Goal: Task Accomplishment & Management: Complete application form

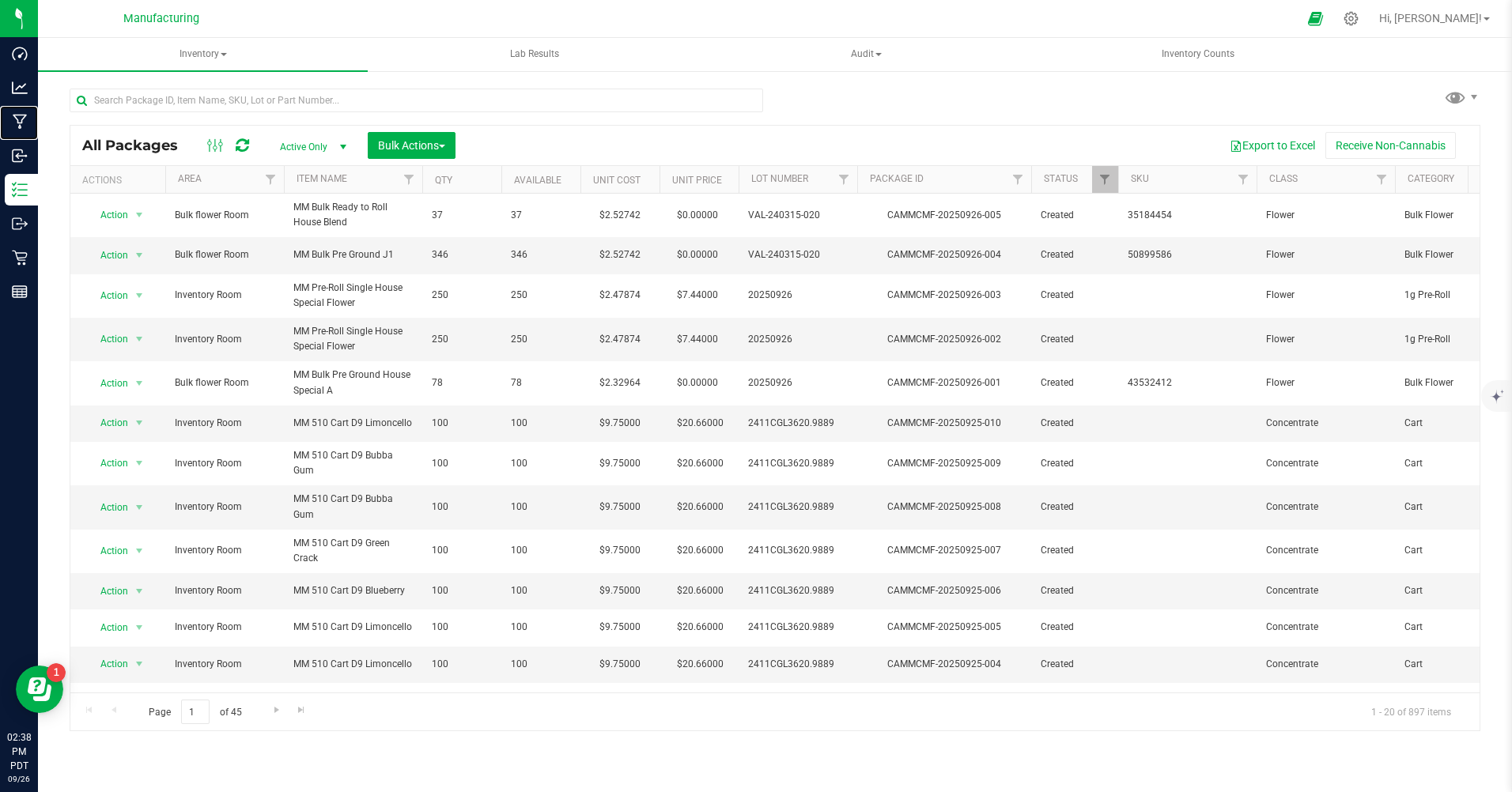
click at [0, 0] on p "Manufacturing" at bounding box center [0, 0] width 0 height 0
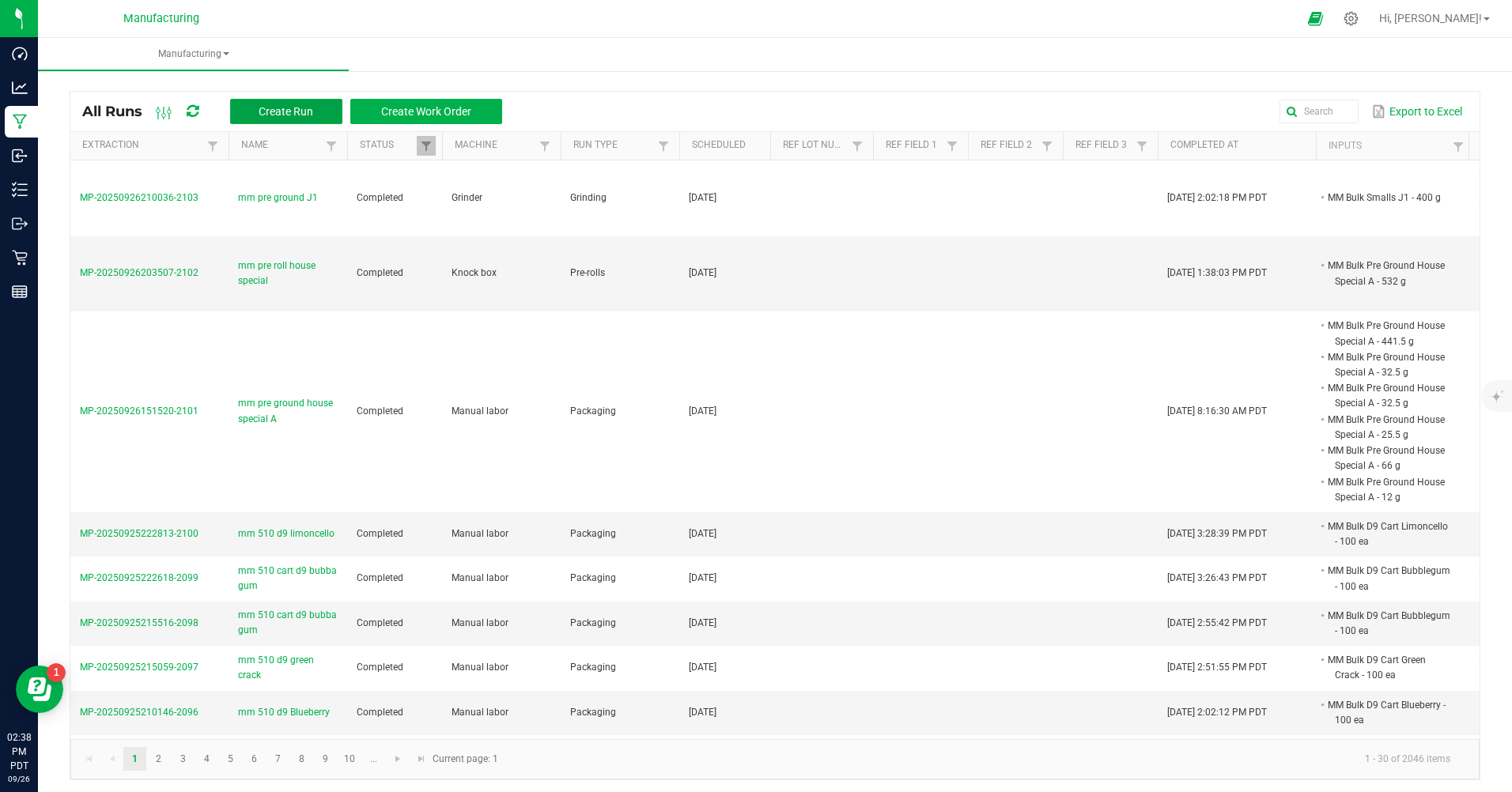
click at [296, 109] on span "Create Run" at bounding box center [286, 111] width 55 height 13
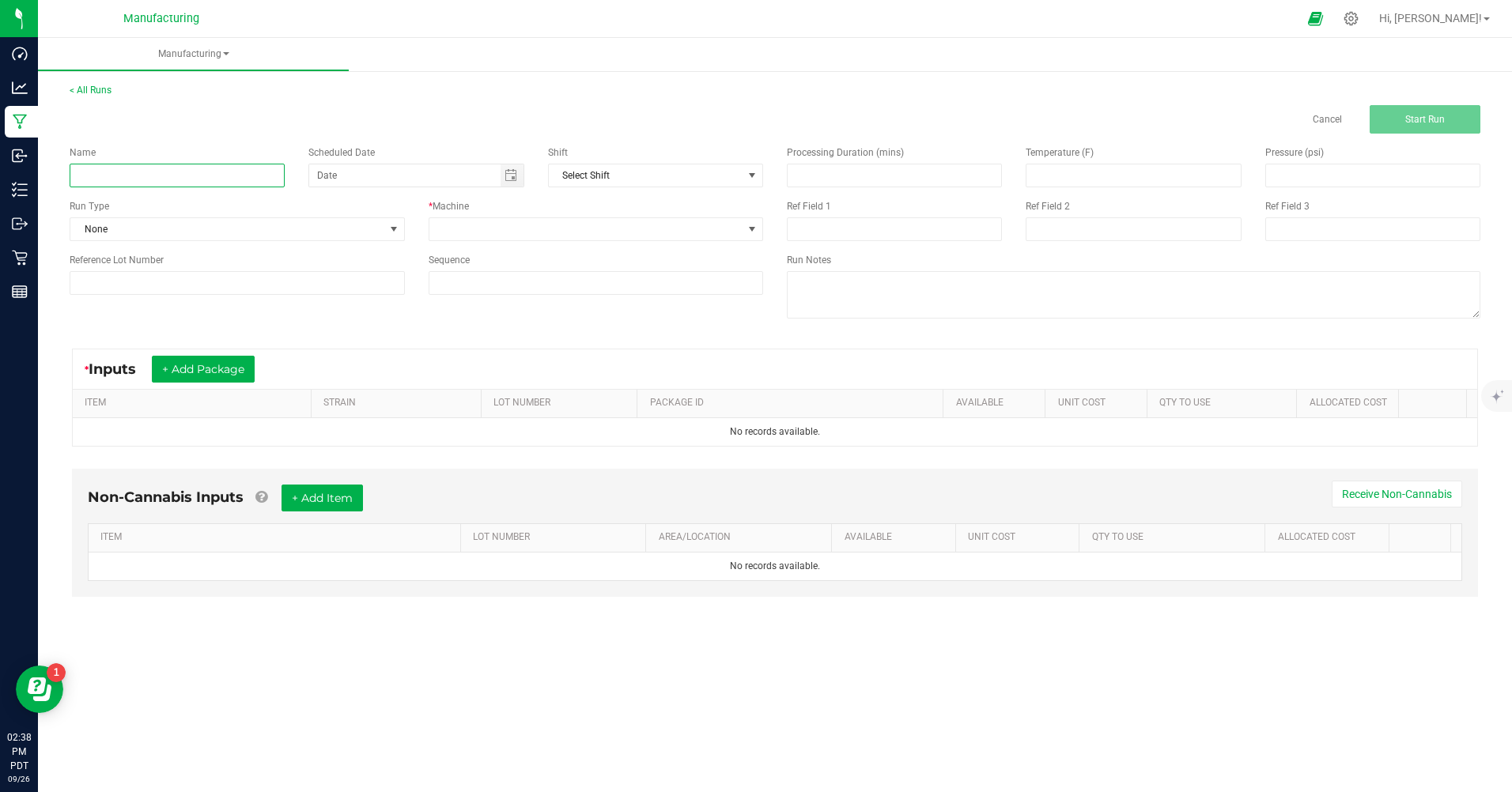
click at [257, 169] on input at bounding box center [176, 175] width 215 height 24
click at [513, 184] on span "Toggle calendar" at bounding box center [512, 175] width 23 height 22
type input "mm pre ground house B"
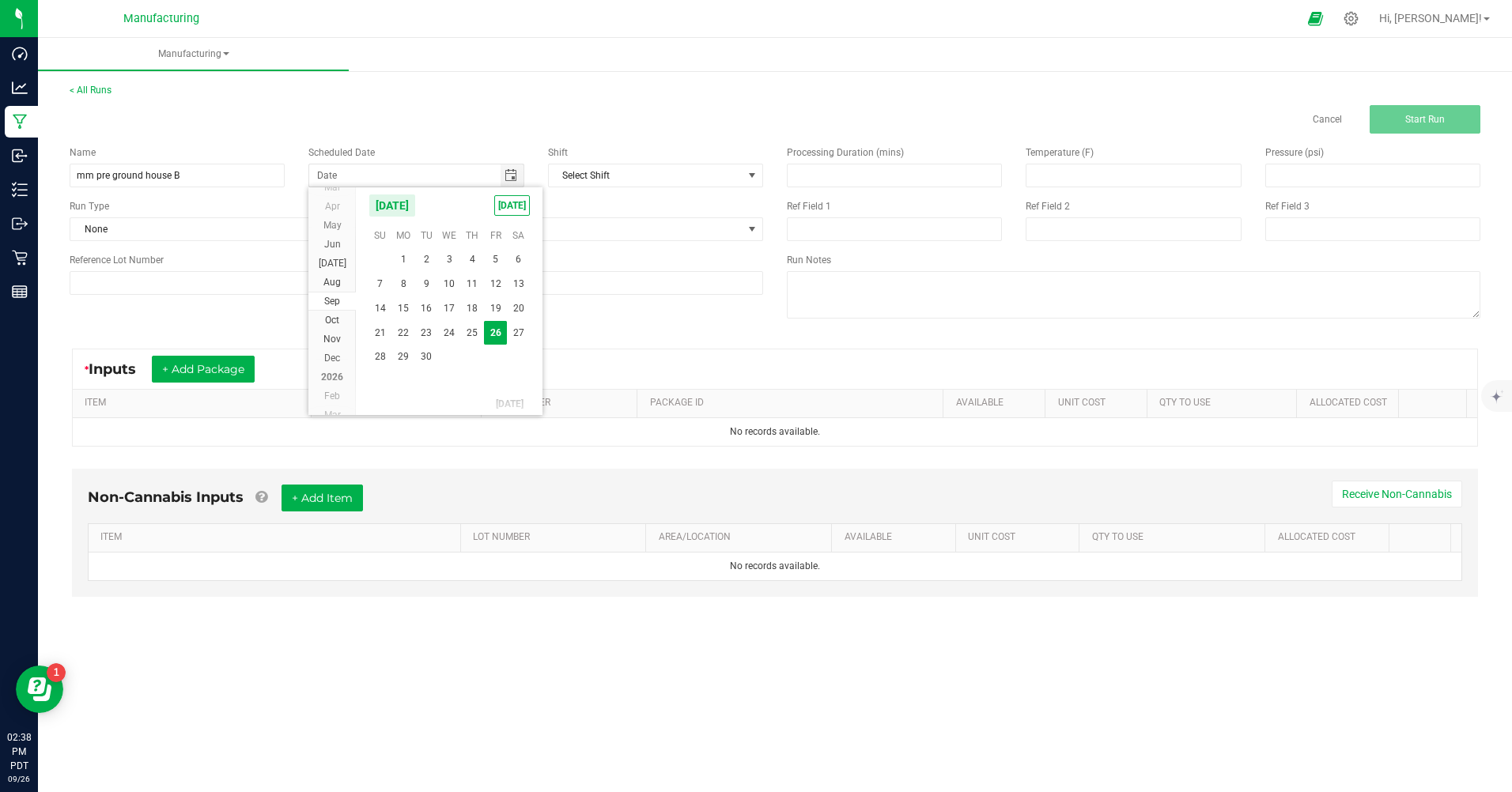
click at [513, 203] on span "[DATE]" at bounding box center [512, 205] width 36 height 21
type input "[DATE]"
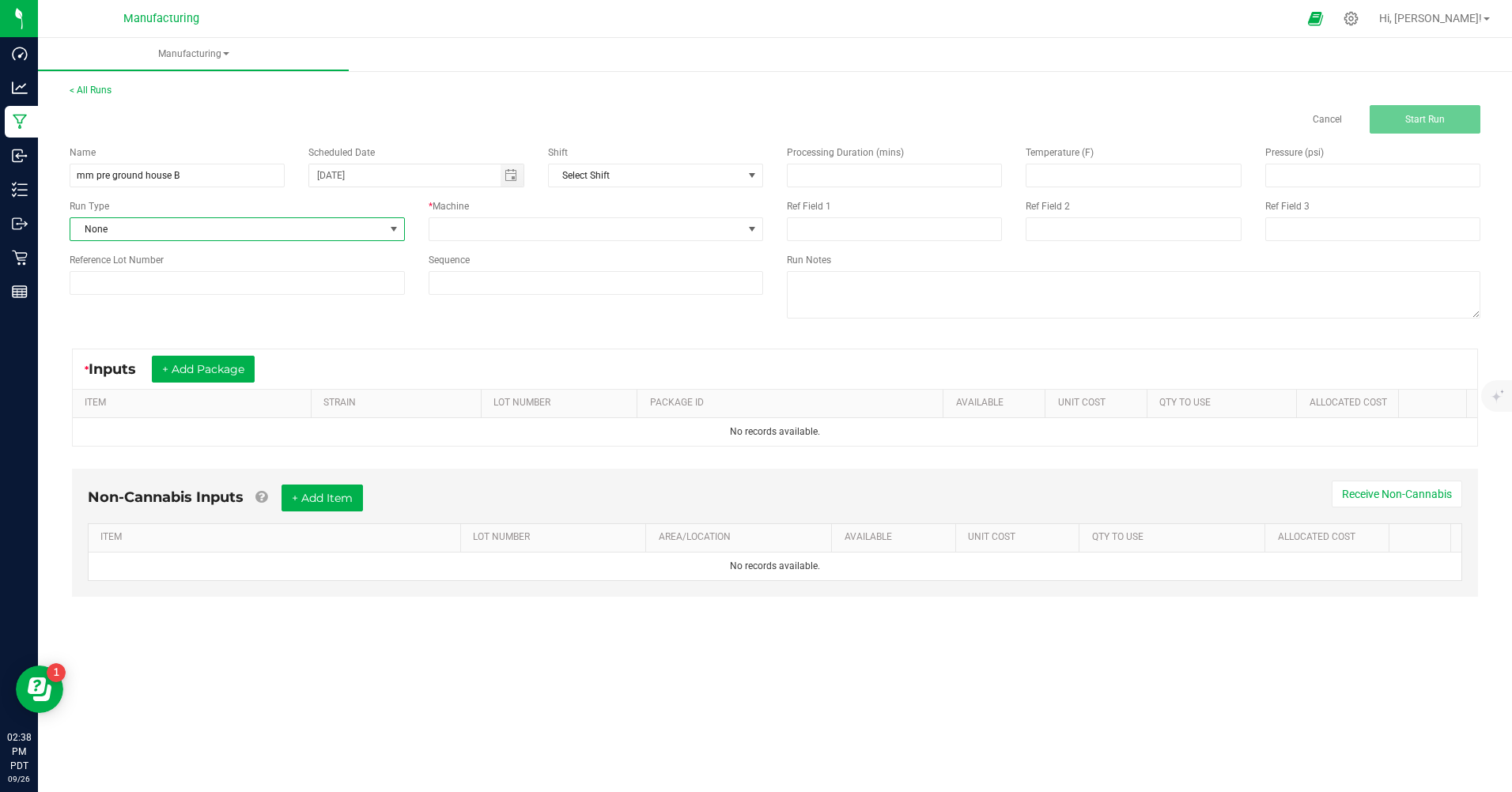
click at [296, 229] on span "None" at bounding box center [227, 229] width 314 height 22
click at [83, 360] on span "Packaging" at bounding box center [103, 366] width 46 height 15
click at [752, 228] on span at bounding box center [751, 229] width 13 height 13
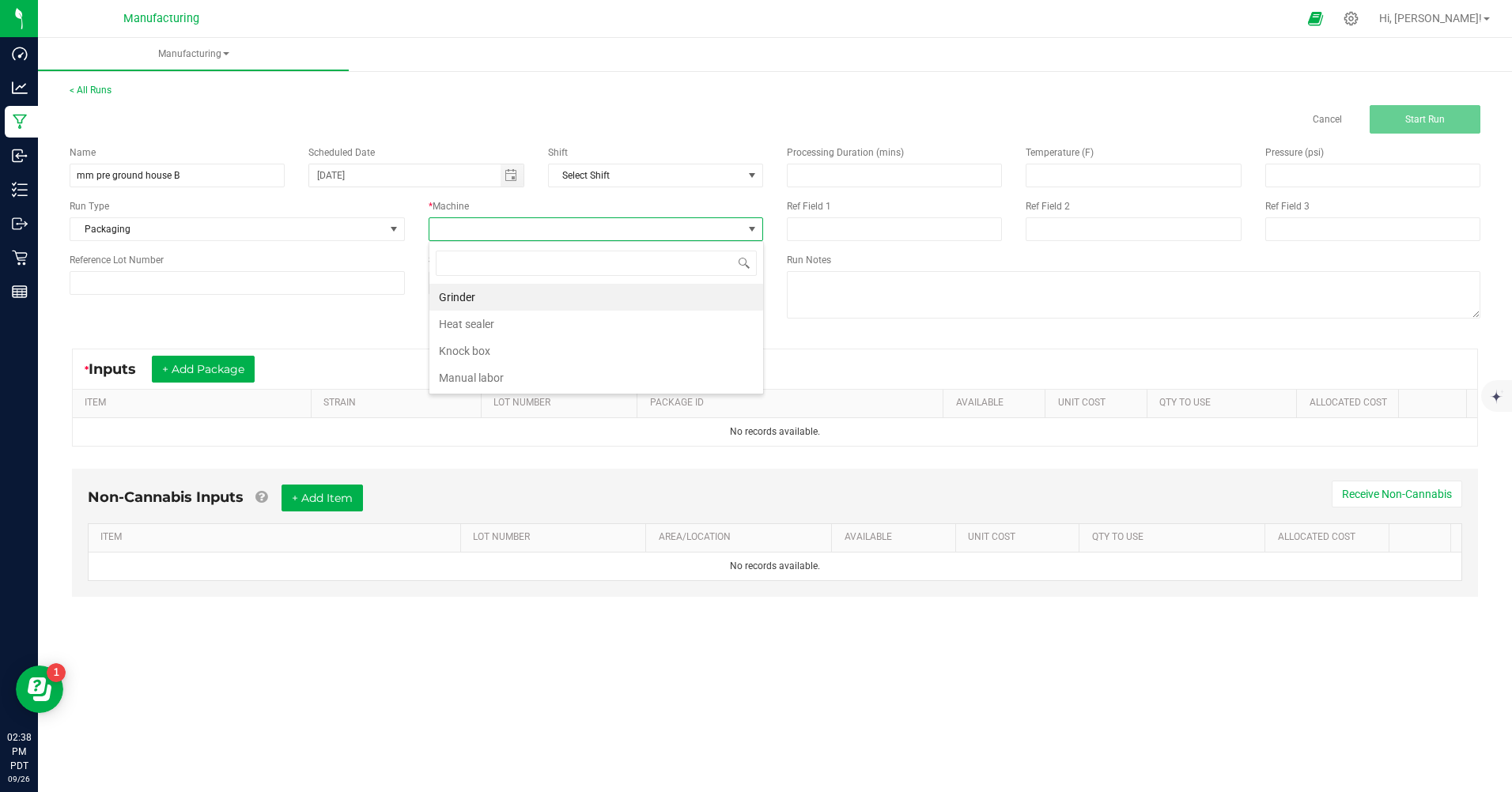
click at [500, 389] on li "Manual labor" at bounding box center [596, 377] width 334 height 27
click at [197, 365] on button "+ Add Package" at bounding box center [203, 369] width 103 height 27
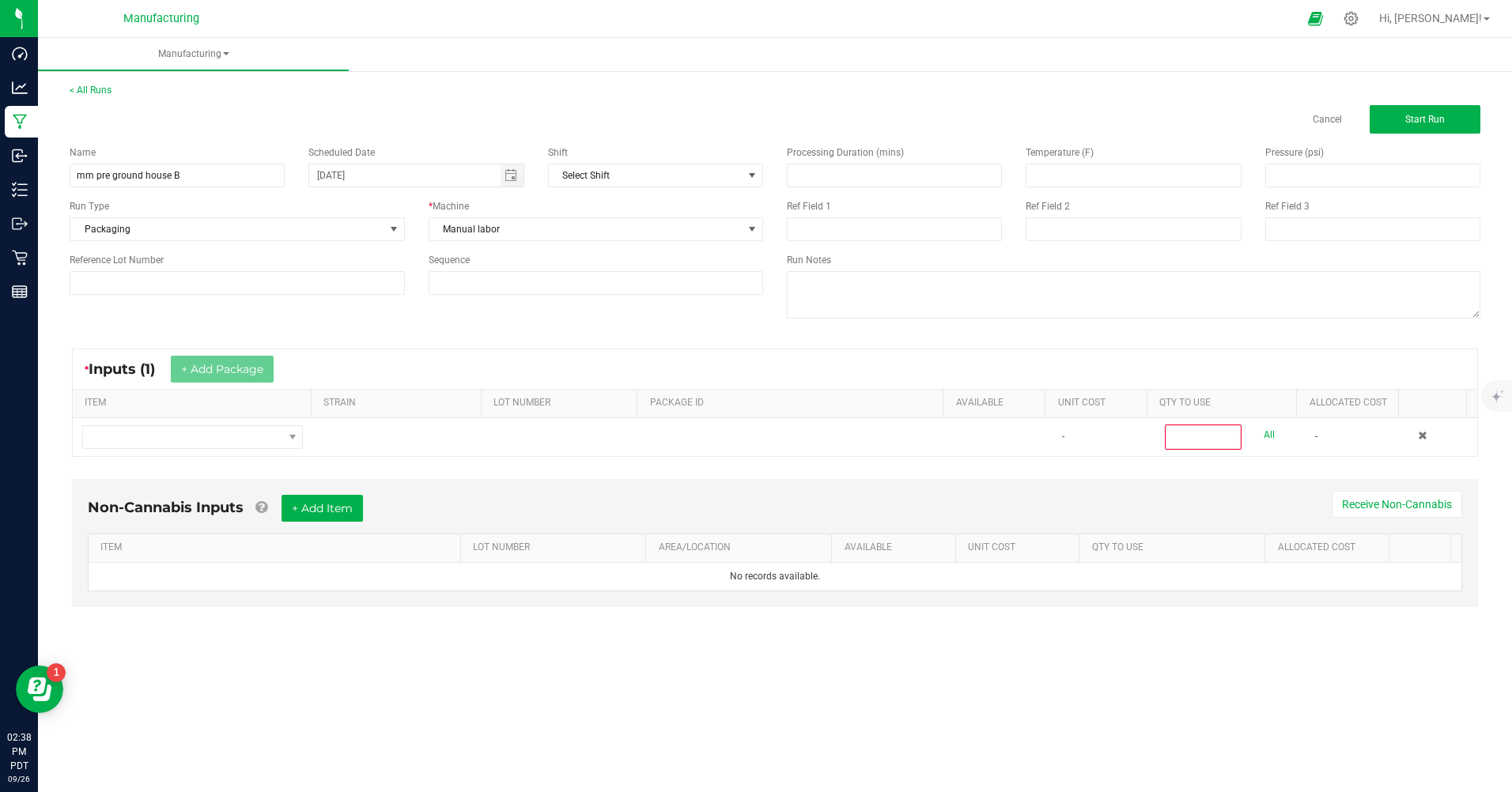
click at [216, 457] on div "* Inputs (1) + Add Package ITEM STRAIN LOT NUMBER PACKAGE ID AVAILABLE Unit Cos…" at bounding box center [774, 403] width 1434 height 137
click at [228, 434] on span "NO DATA FOUND" at bounding box center [182, 437] width 199 height 22
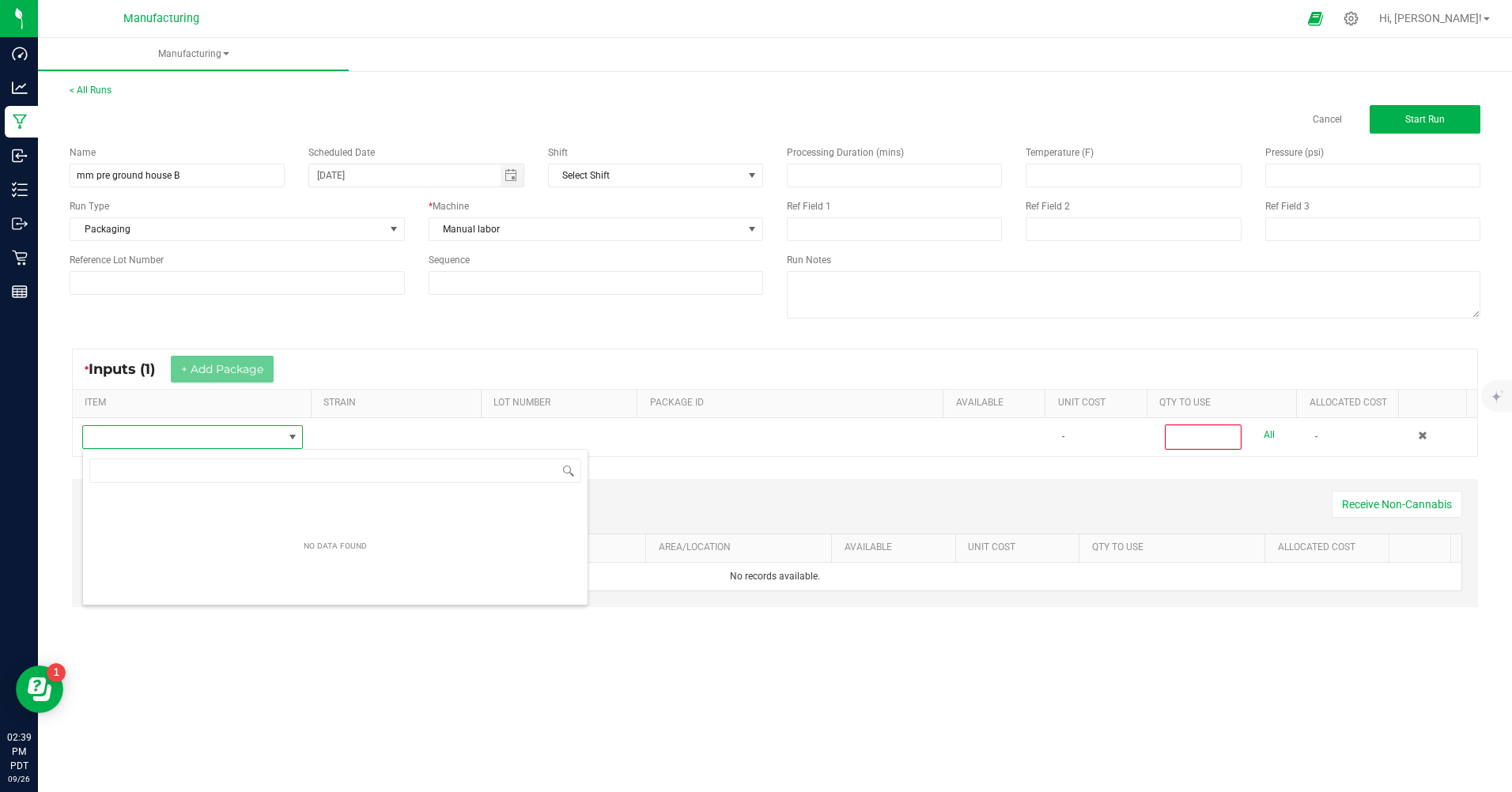
scroll to position [24, 219]
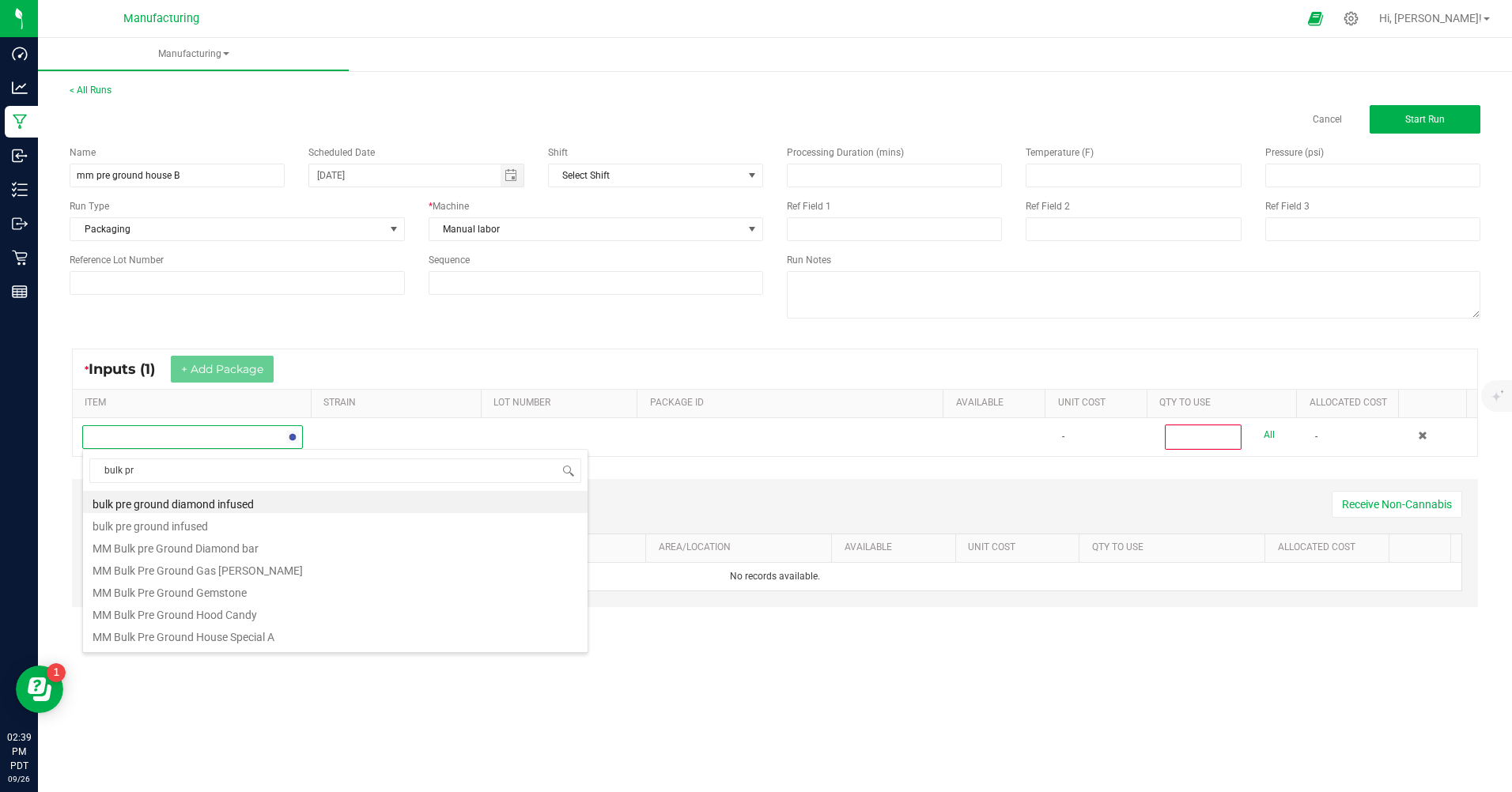
type input "bulk pre"
click at [240, 567] on li "MM Bulk Pre-Ground House Special B" at bounding box center [335, 568] width 504 height 22
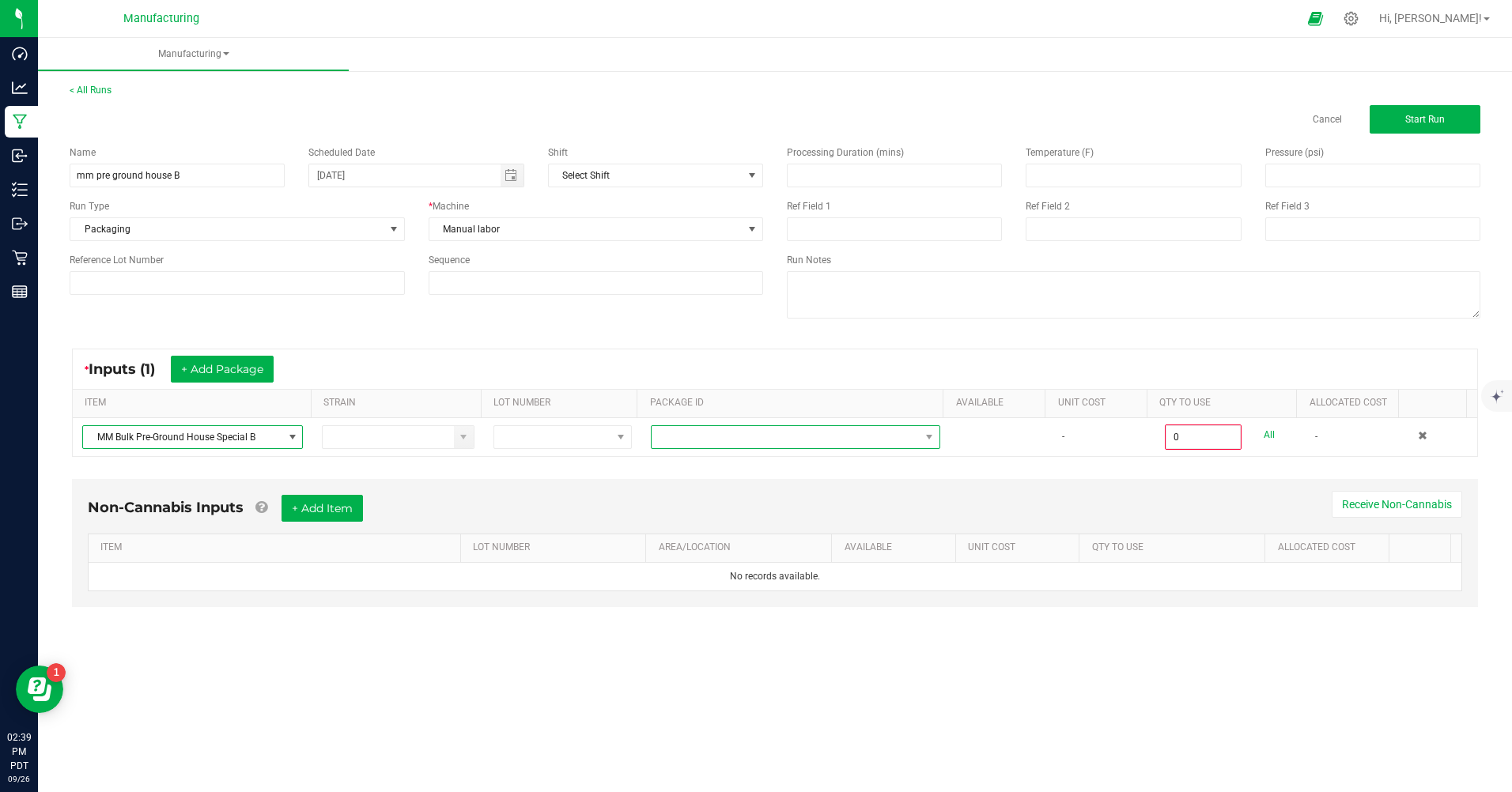
click at [726, 434] on span at bounding box center [785, 437] width 268 height 22
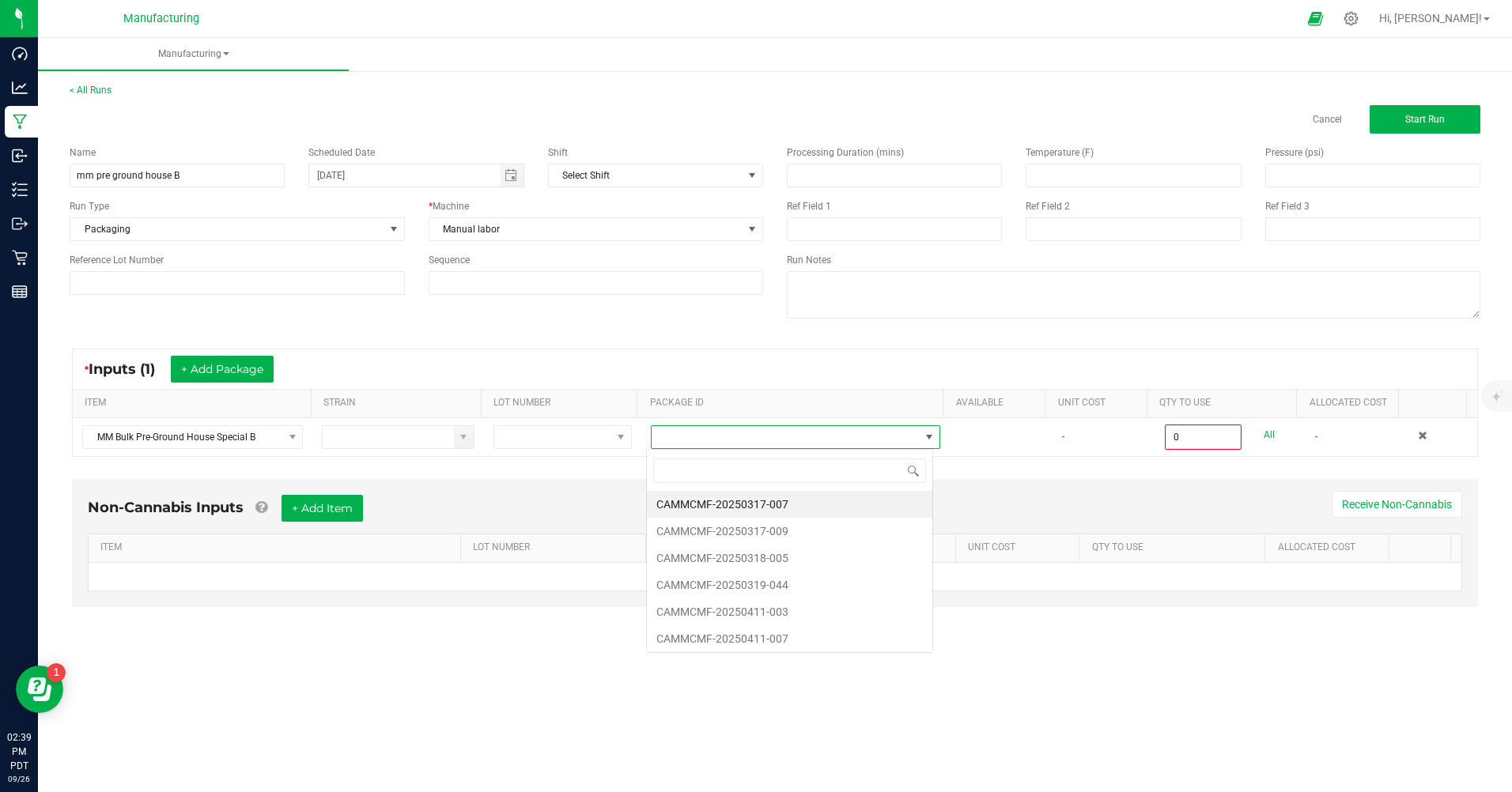
scroll to position [24, 286]
click at [778, 506] on li "CAMMCMF-20250317-007" at bounding box center [790, 504] width 286 height 27
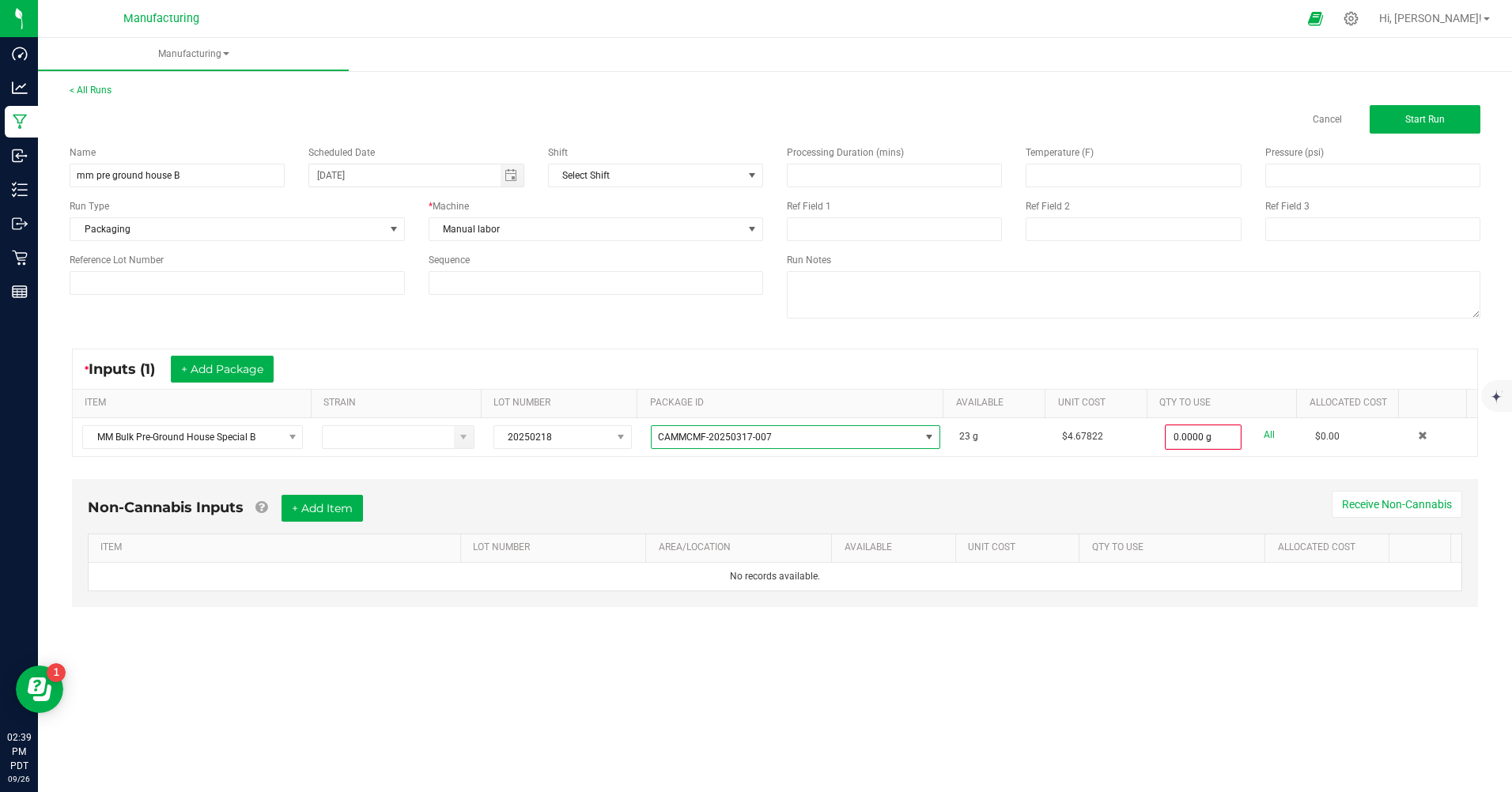
click at [1263, 440] on link "All" at bounding box center [1268, 434] width 11 height 21
type input "23.0000 g"
click at [220, 384] on div "* Inputs (1) + Add Package" at bounding box center [774, 369] width 1404 height 39
click at [222, 373] on button "+ Add Package" at bounding box center [222, 369] width 103 height 27
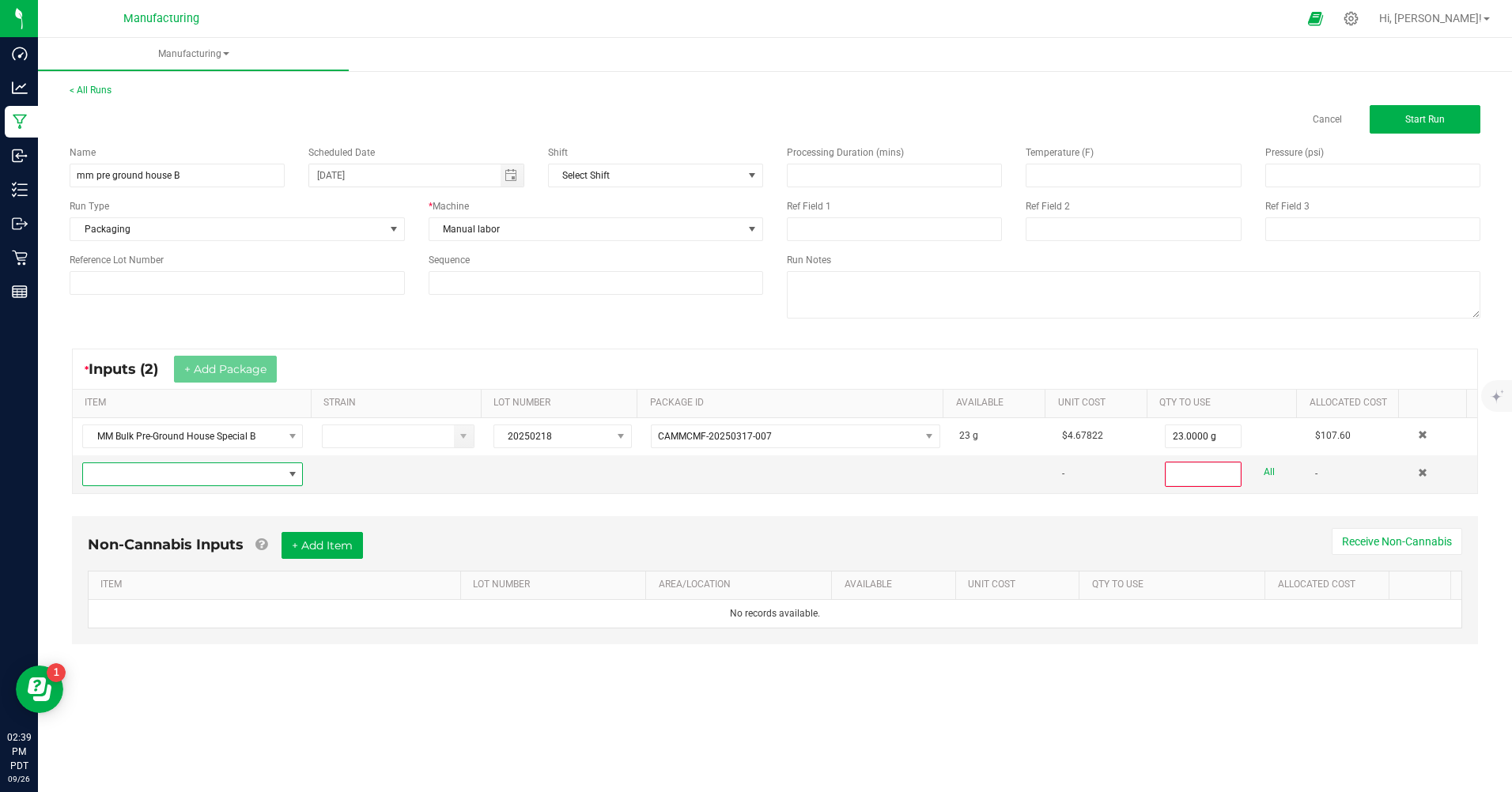
click at [256, 470] on span "NO DATA FOUND" at bounding box center [182, 474] width 199 height 22
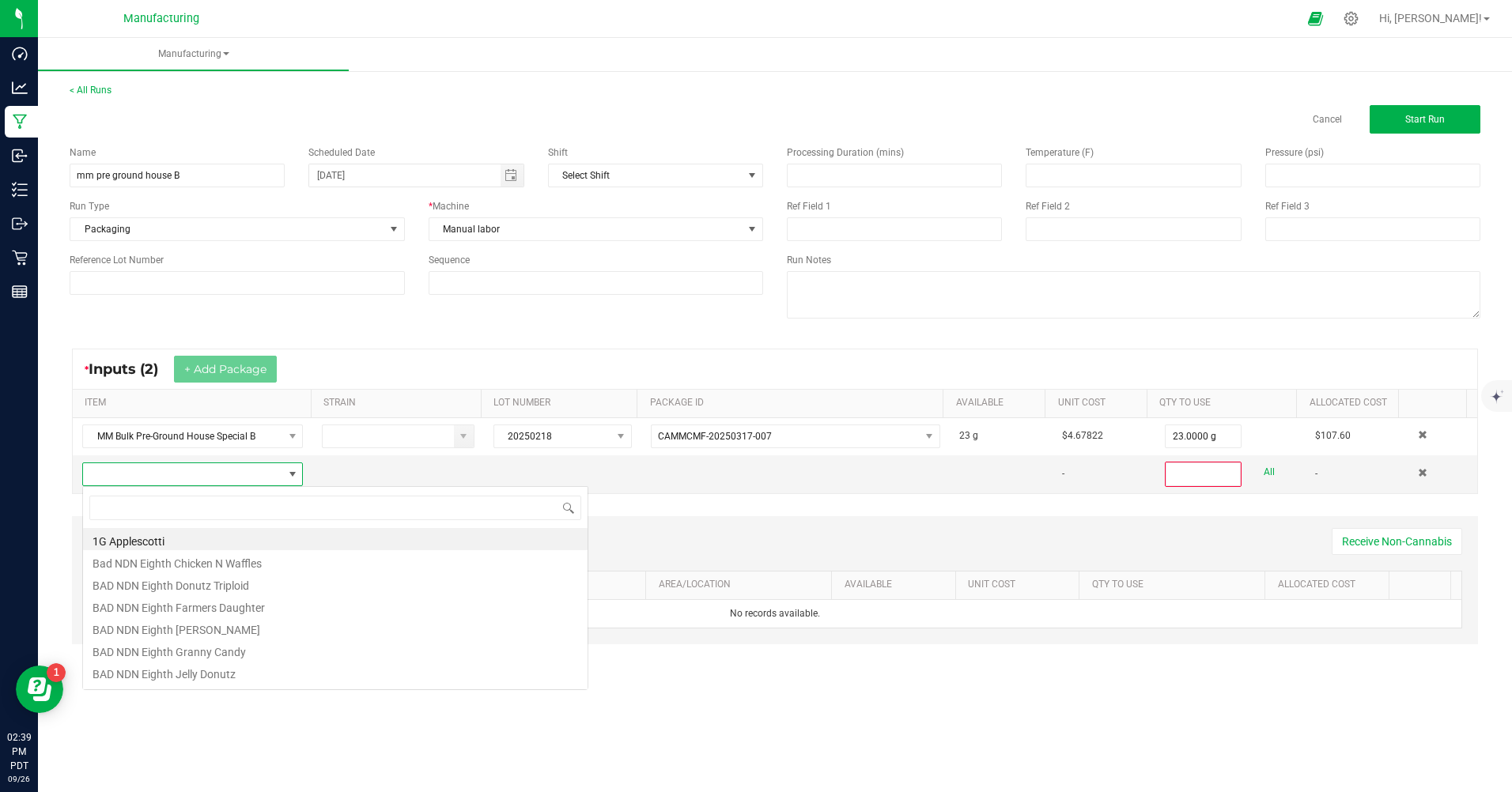
scroll to position [24, 216]
type input "bulk pre"
click at [276, 594] on li "MM Bulk Pre-Ground House Special B" at bounding box center [335, 589] width 504 height 22
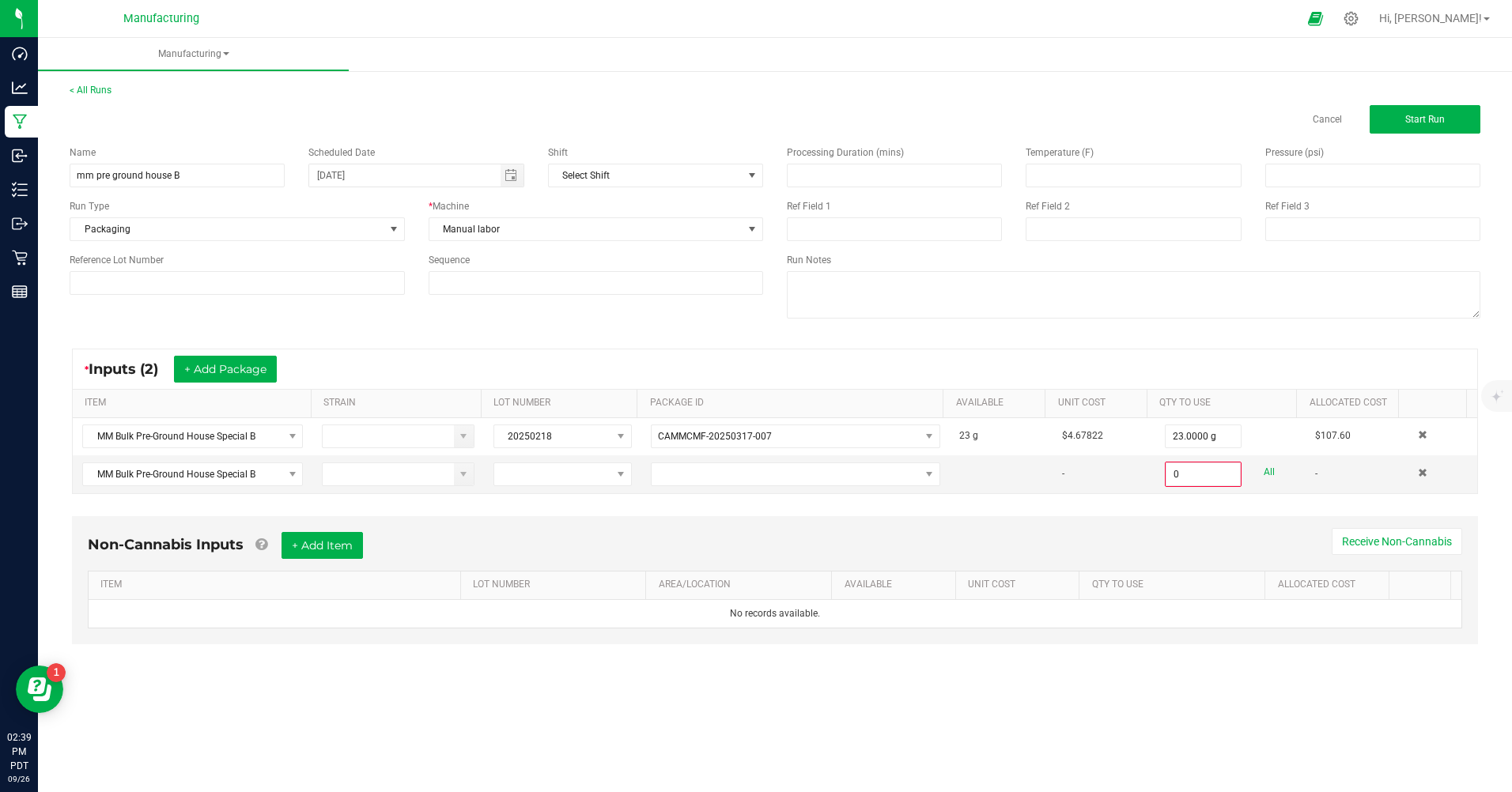
click at [784, 488] on td at bounding box center [795, 474] width 308 height 38
click at [791, 481] on span at bounding box center [785, 474] width 268 height 22
click at [777, 535] on li "CAMMCMF-20250317-009" at bounding box center [790, 541] width 286 height 27
click at [1263, 467] on link "All" at bounding box center [1268, 472] width 11 height 21
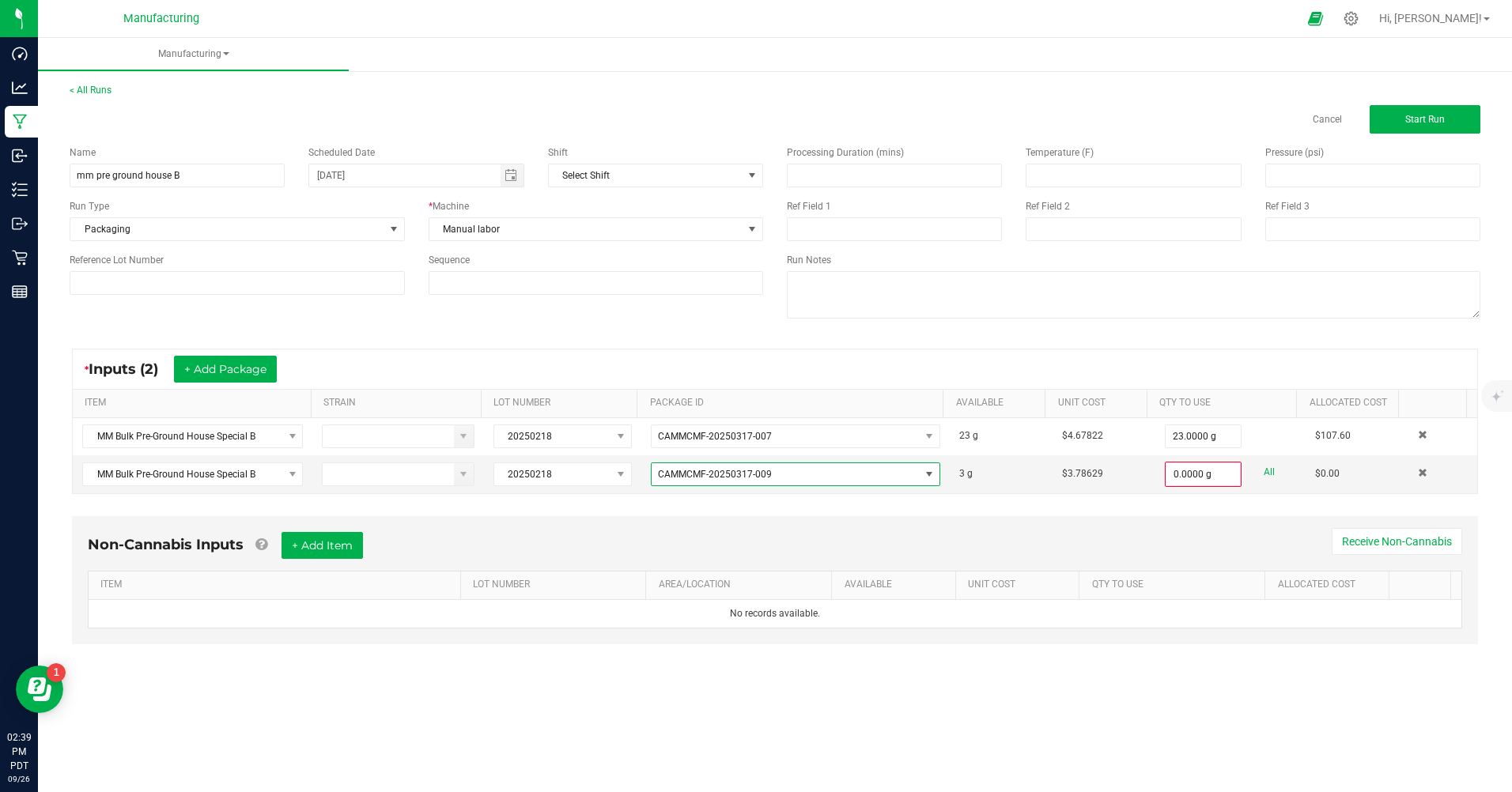
type input "3.0000 g"
click at [255, 367] on button "+ Add Package" at bounding box center [225, 369] width 103 height 27
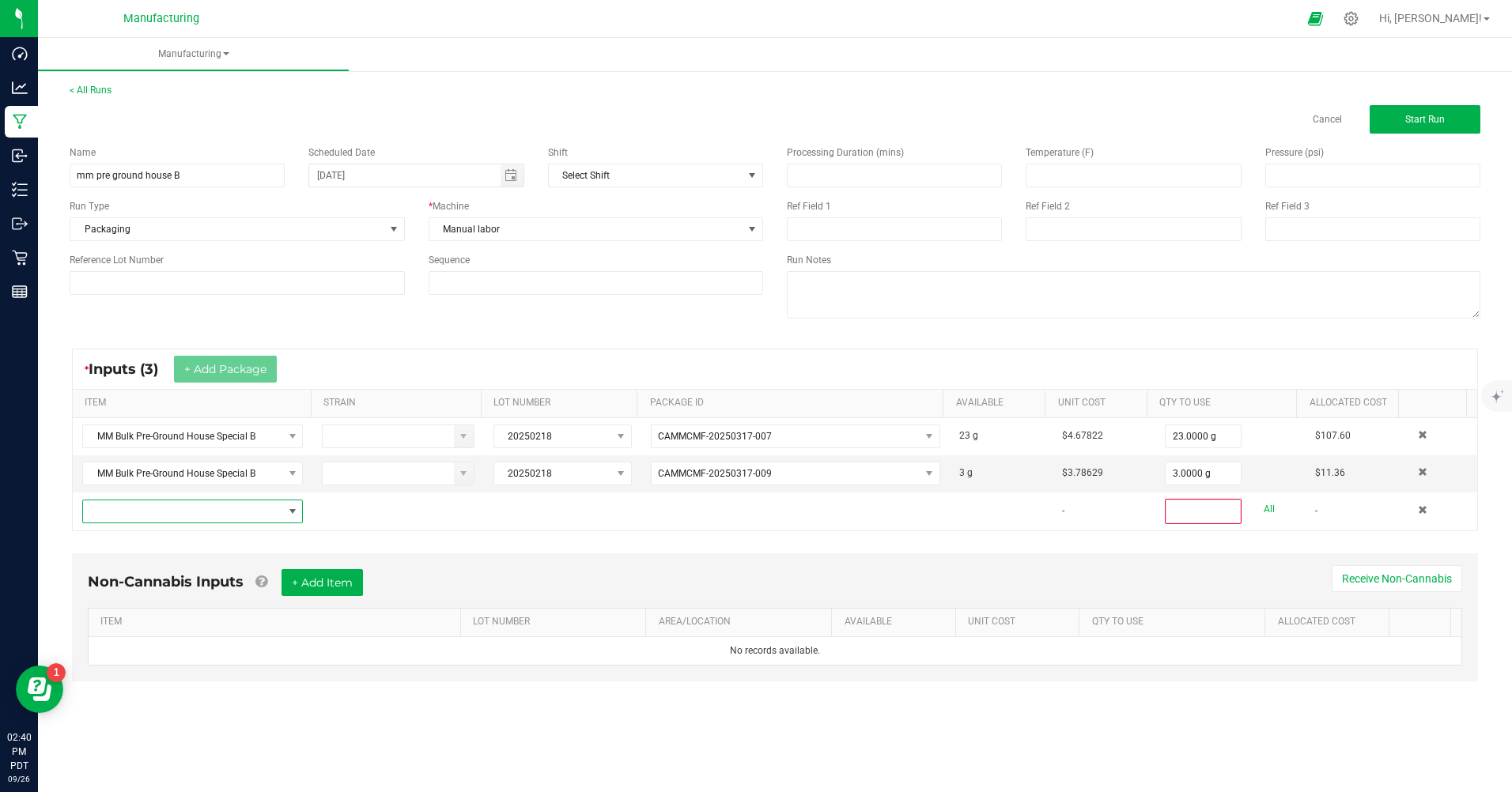
drag, startPoint x: 226, startPoint y: 513, endPoint x: 197, endPoint y: 464, distance: 56.9
click at [213, 505] on span "NO DATA FOUND" at bounding box center [182, 511] width 199 height 22
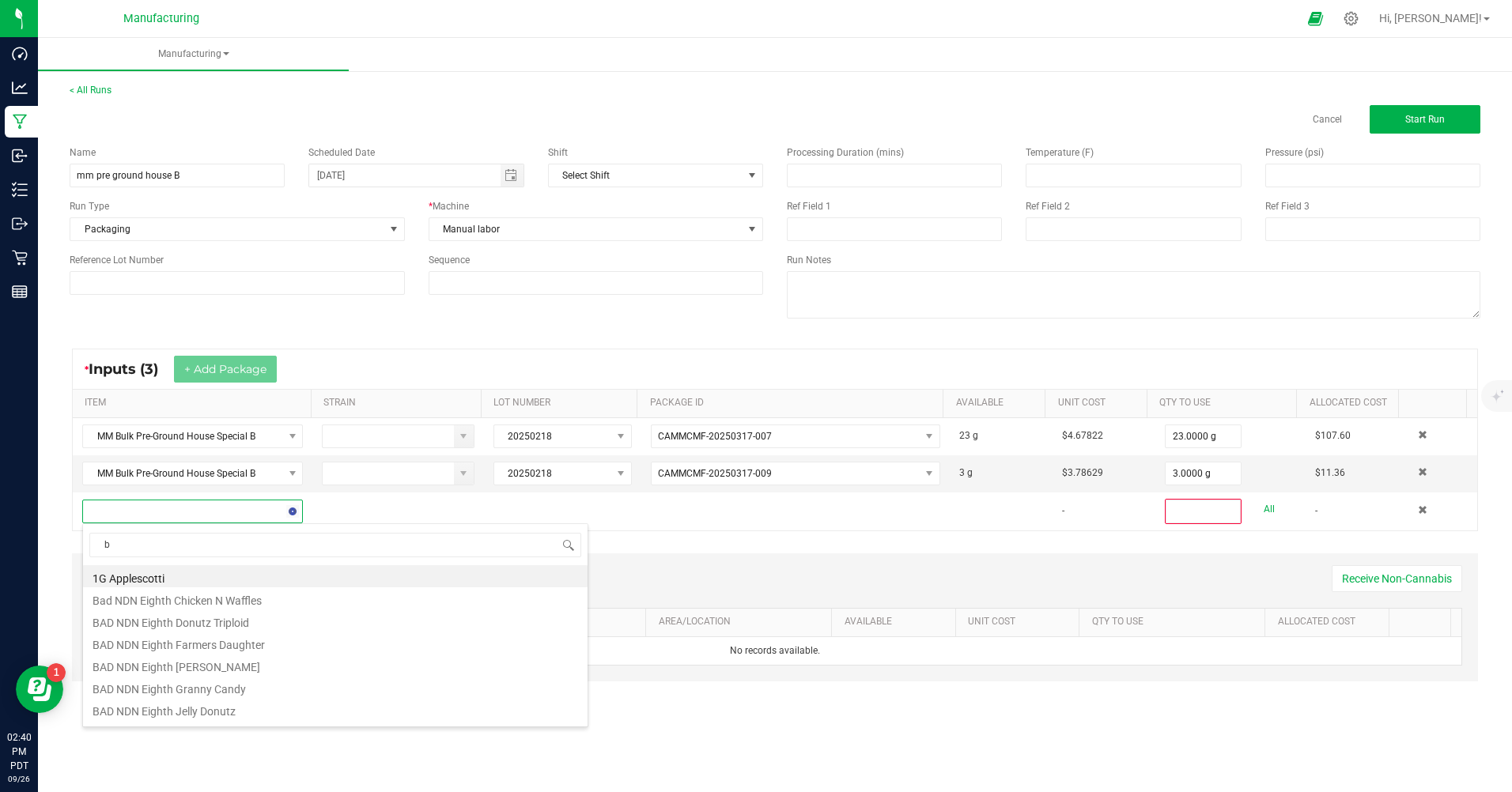
scroll to position [24, 216]
type input "bulk pre"
click at [225, 649] on li "MM Bulk Pre-Ground House Special B" at bounding box center [335, 642] width 504 height 22
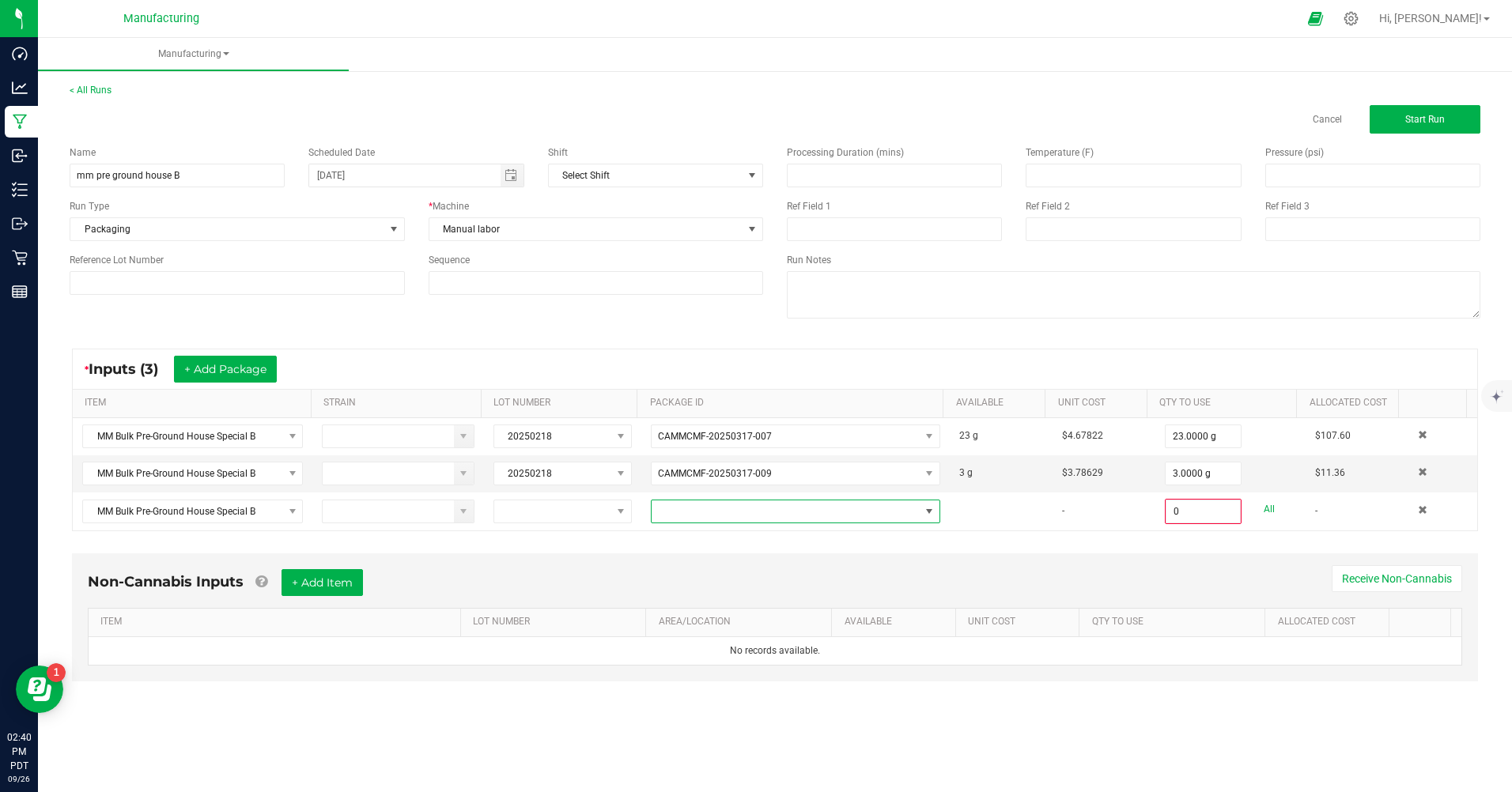
click at [735, 514] on span at bounding box center [785, 511] width 268 height 22
click at [760, 577] on li "CAMMCMF-20250318-005" at bounding box center [790, 578] width 286 height 27
click at [1263, 508] on link "All" at bounding box center [1268, 509] width 11 height 21
type input "3.5000 g"
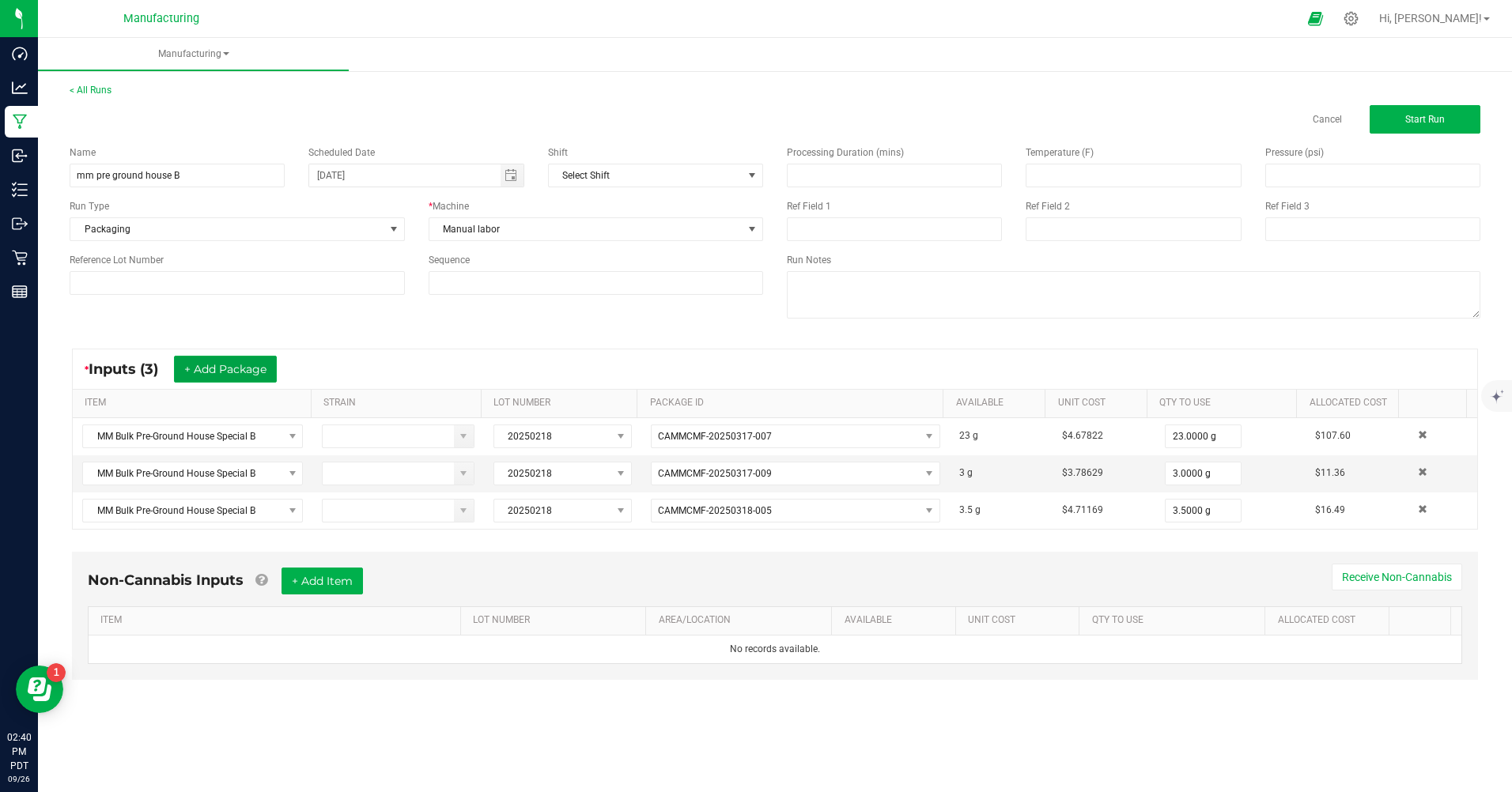
click at [239, 375] on button "+ Add Package" at bounding box center [225, 369] width 103 height 27
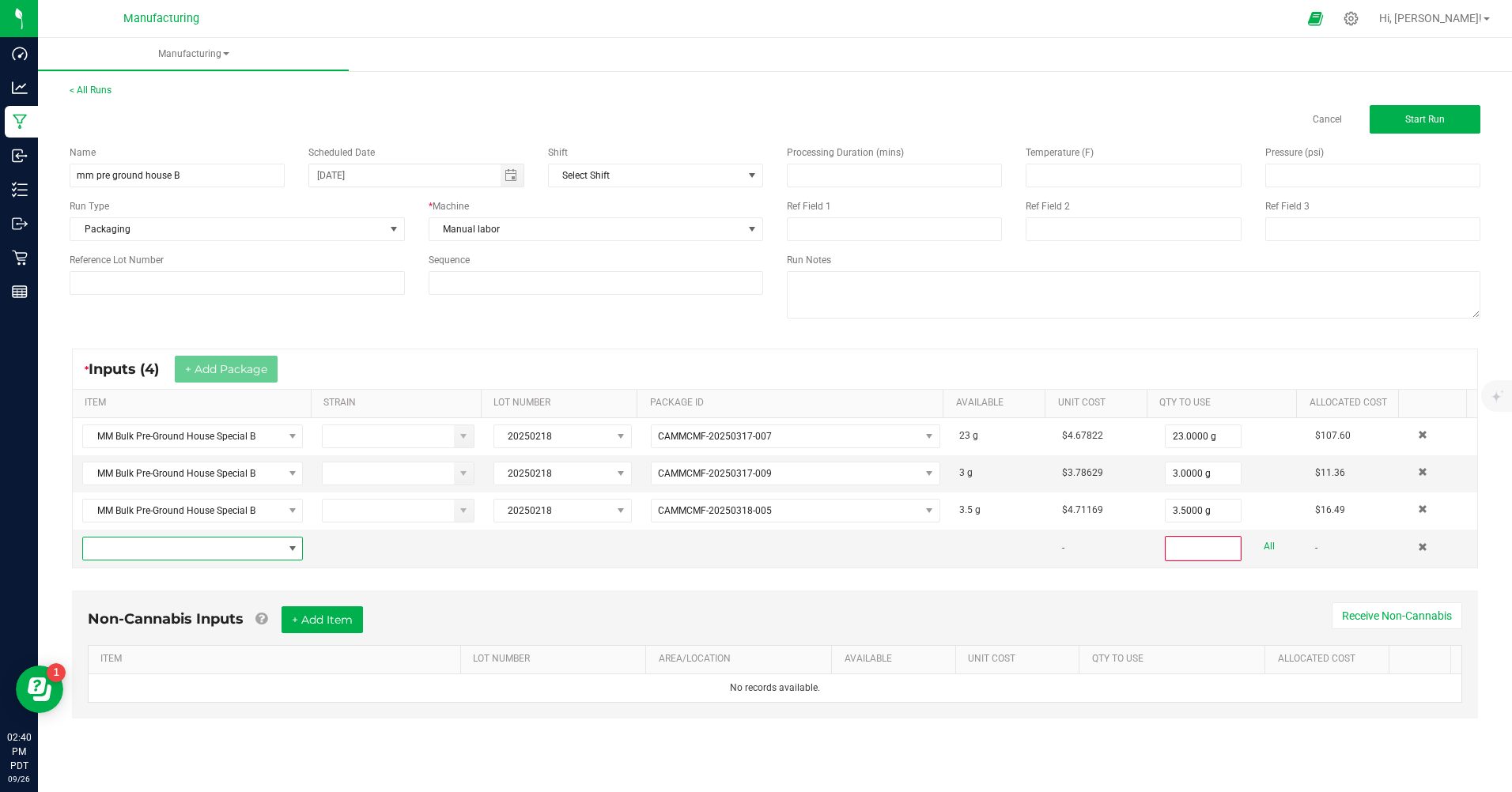
click at [177, 553] on span "NO DATA FOUND" at bounding box center [182, 548] width 199 height 22
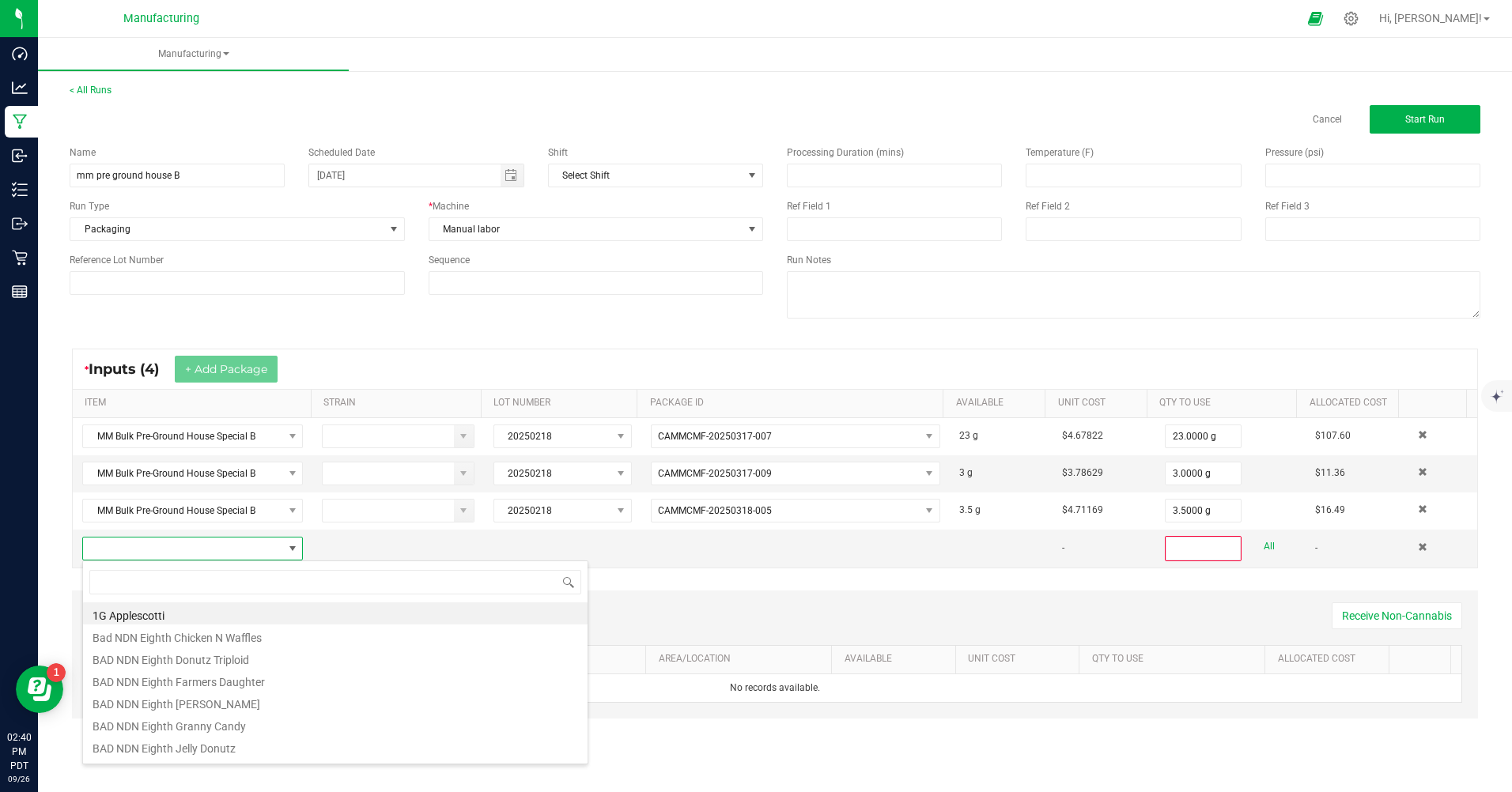
scroll to position [24, 216]
type input "bulk pre"
click at [361, 677] on li "MM Bulk Pre-Ground House Special B" at bounding box center [335, 680] width 504 height 22
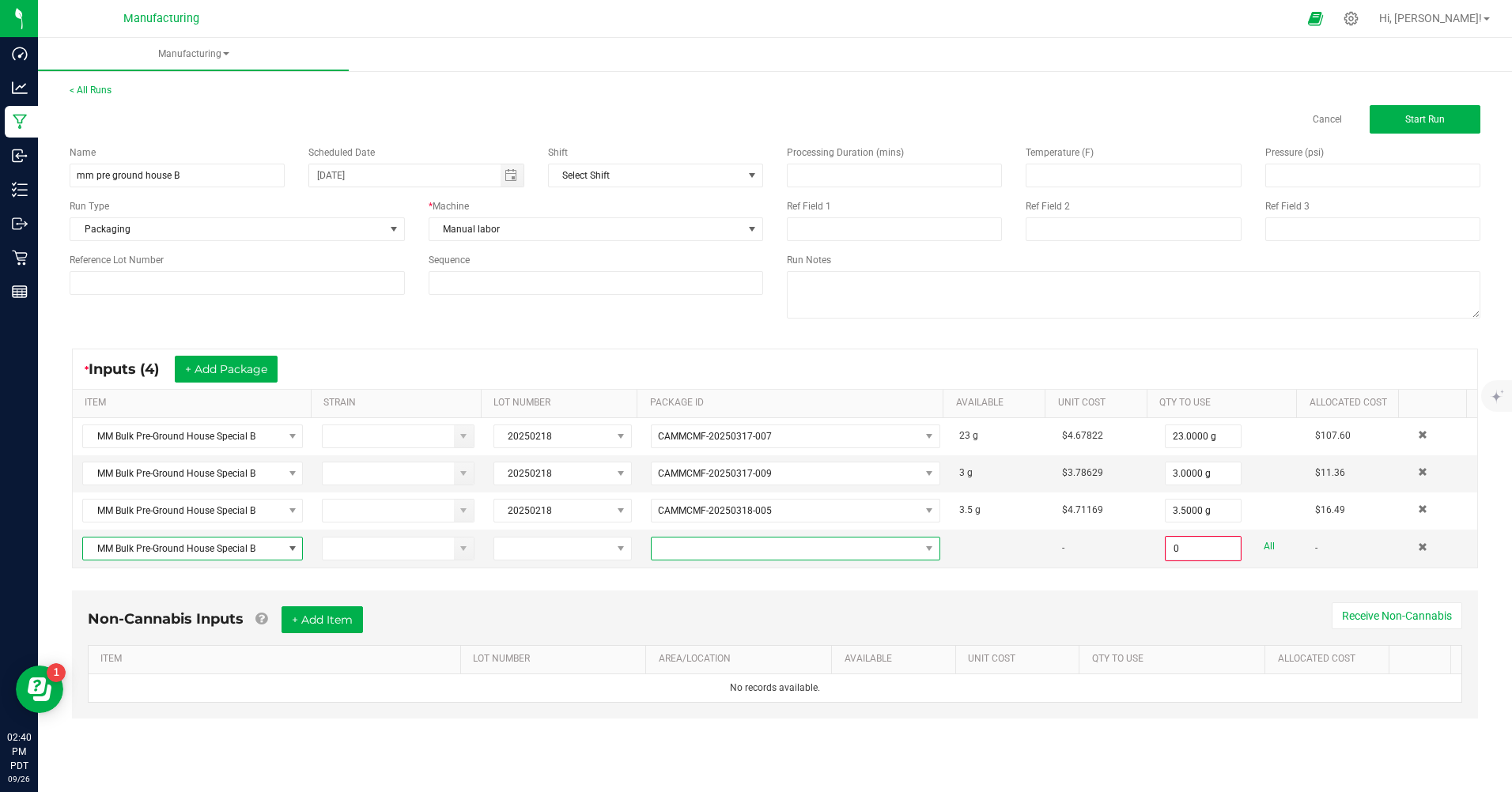
click at [693, 547] on span at bounding box center [785, 548] width 268 height 22
click at [744, 608] on li "CAMMCMF-20250319-044" at bounding box center [790, 615] width 286 height 27
click at [1263, 549] on link "All" at bounding box center [1268, 546] width 11 height 21
type input "4.0000 g"
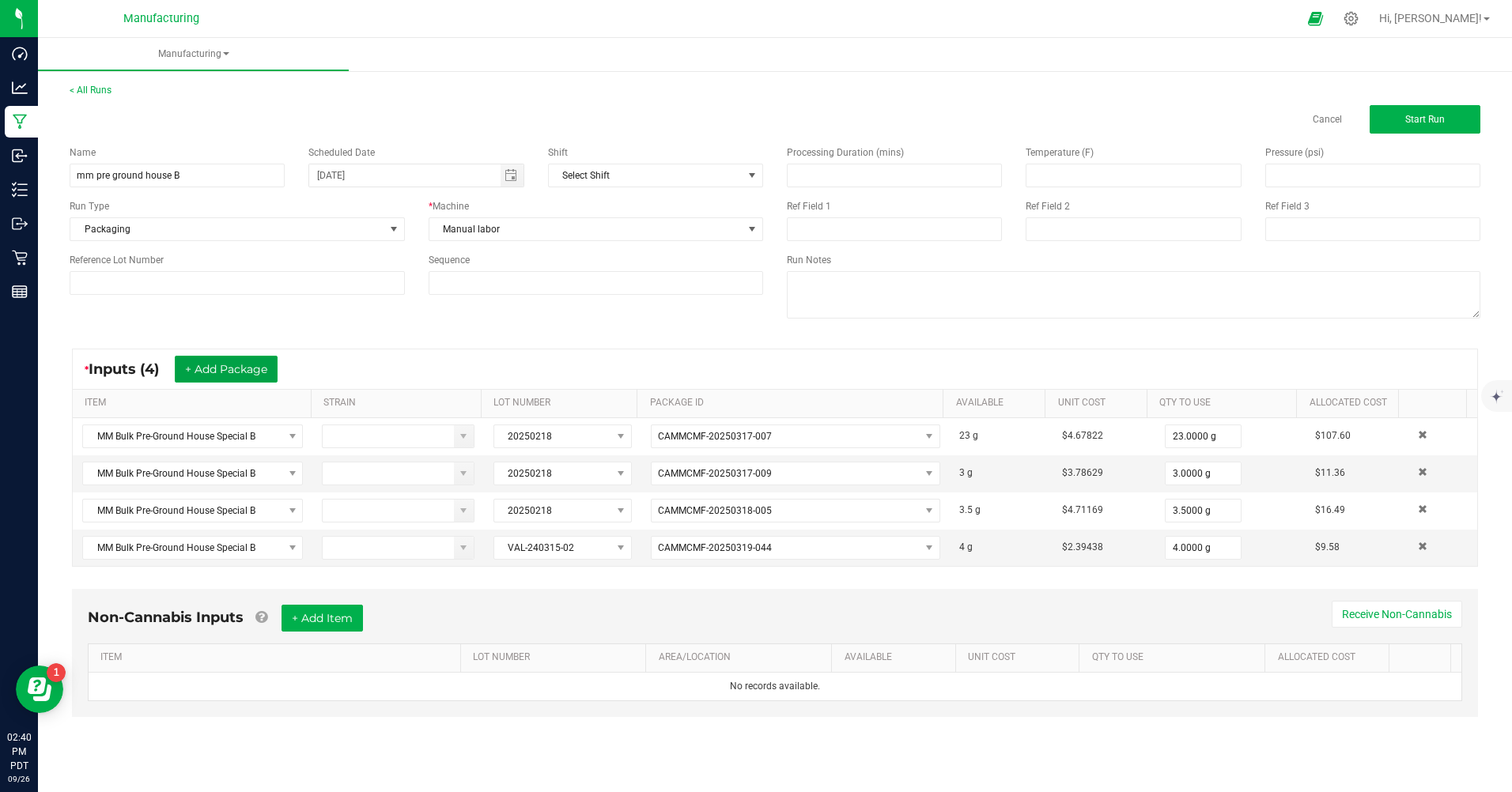
click at [255, 373] on button "+ Add Package" at bounding box center [226, 369] width 103 height 27
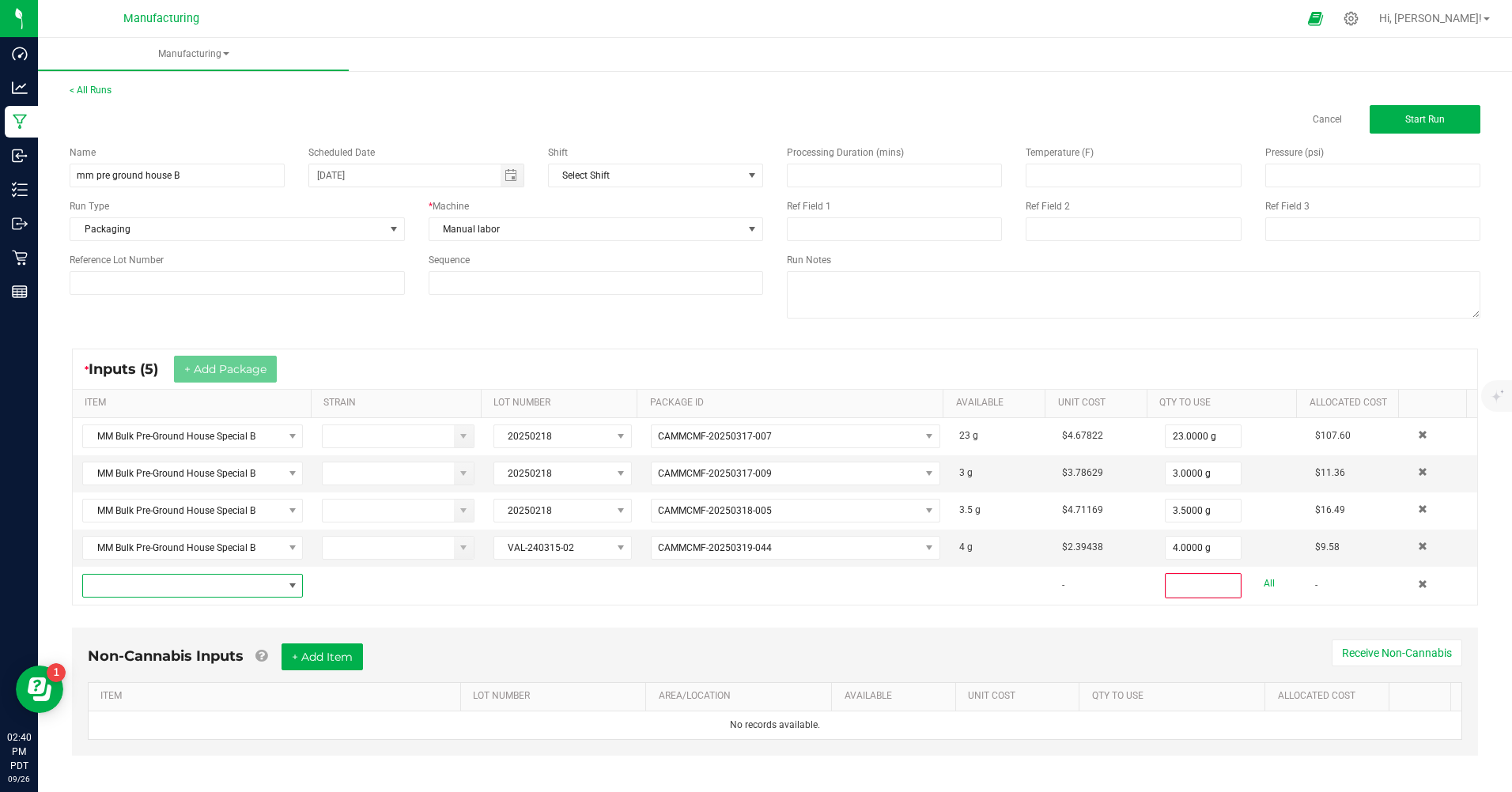
click at [294, 589] on span "NO DATA FOUND" at bounding box center [292, 585] width 13 height 13
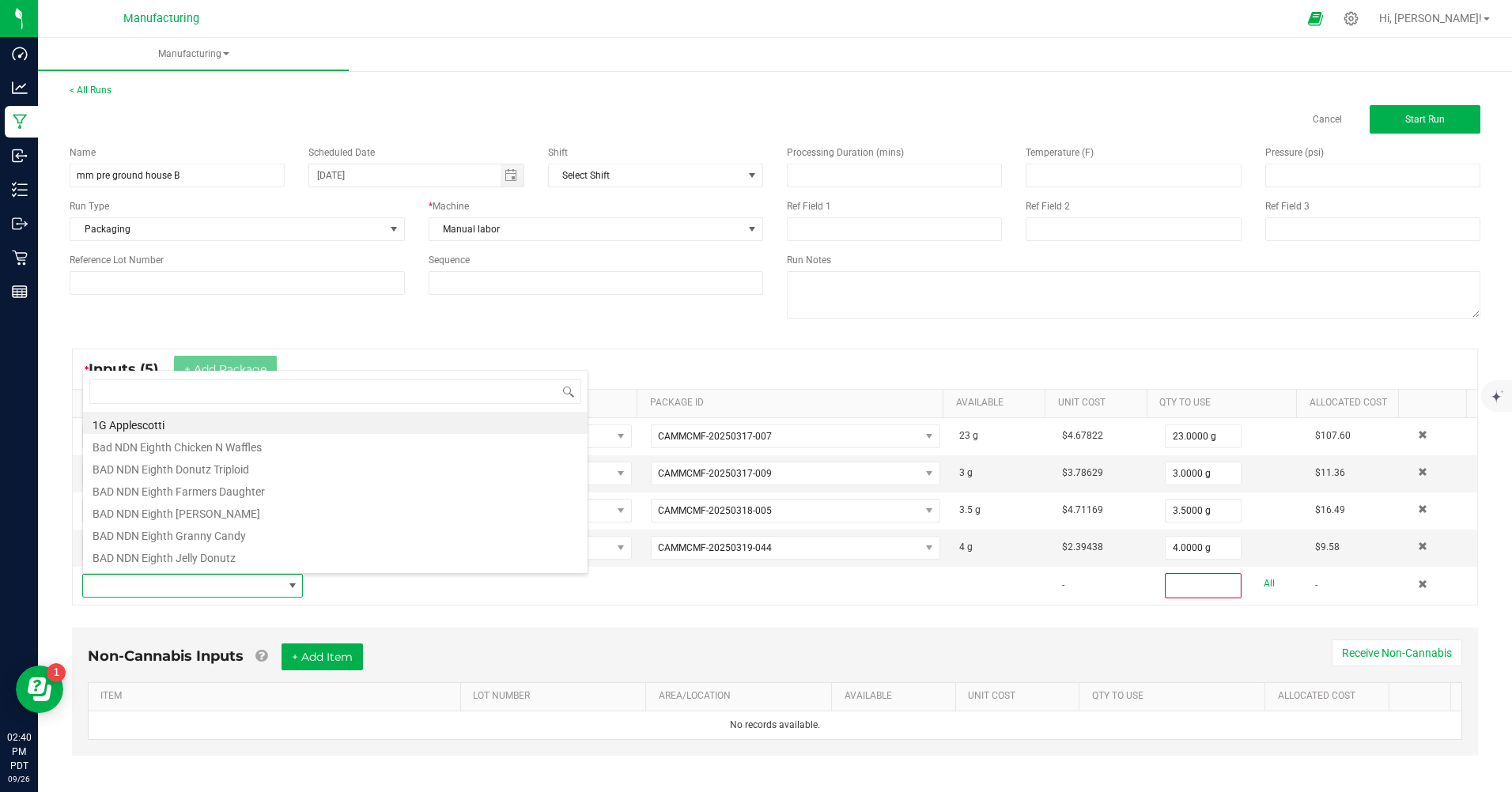
scroll to position [24, 214]
click at [261, 588] on span at bounding box center [182, 586] width 199 height 22
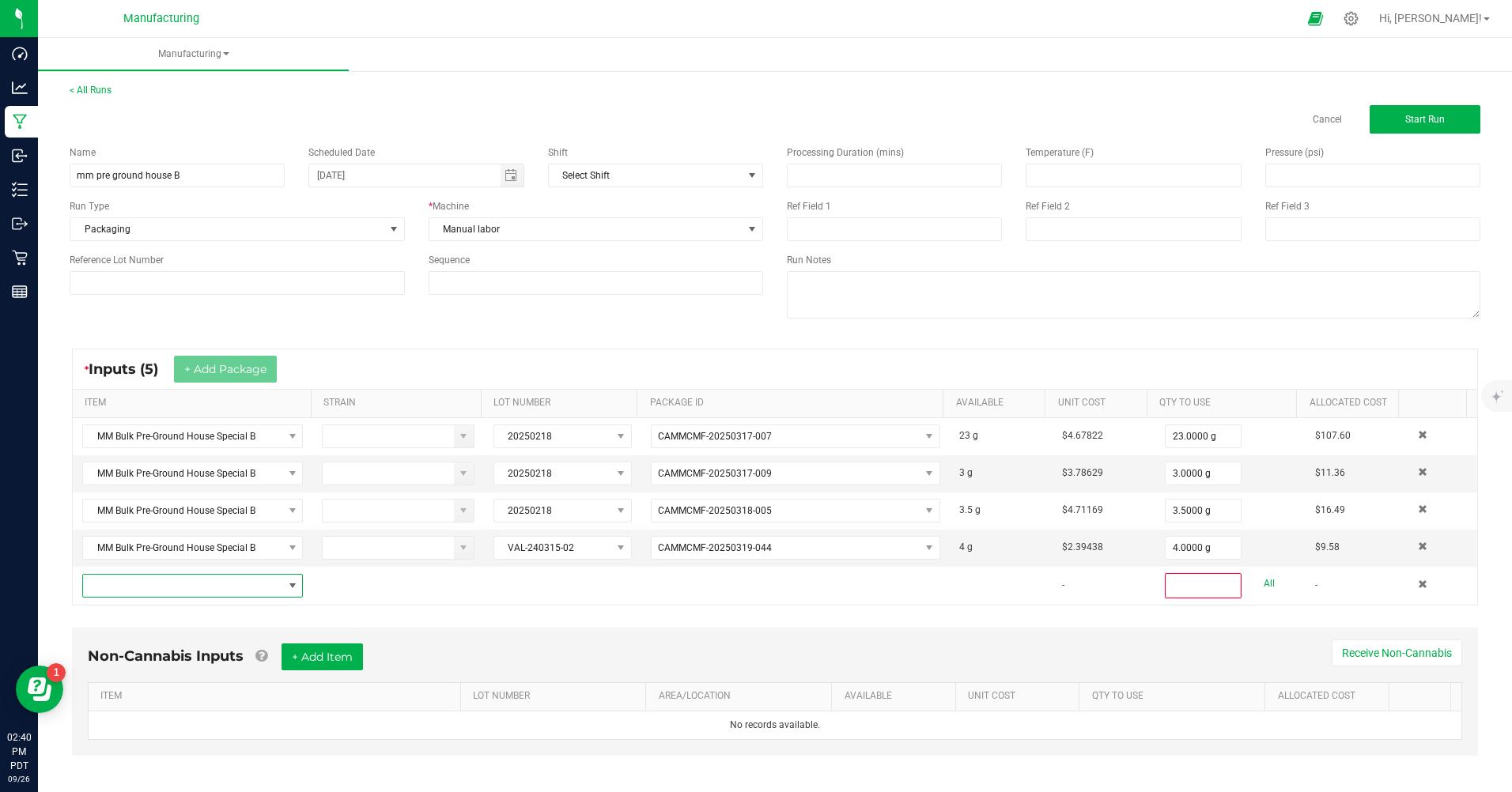
click at [261, 588] on span "NO DATA FOUND" at bounding box center [182, 586] width 199 height 22
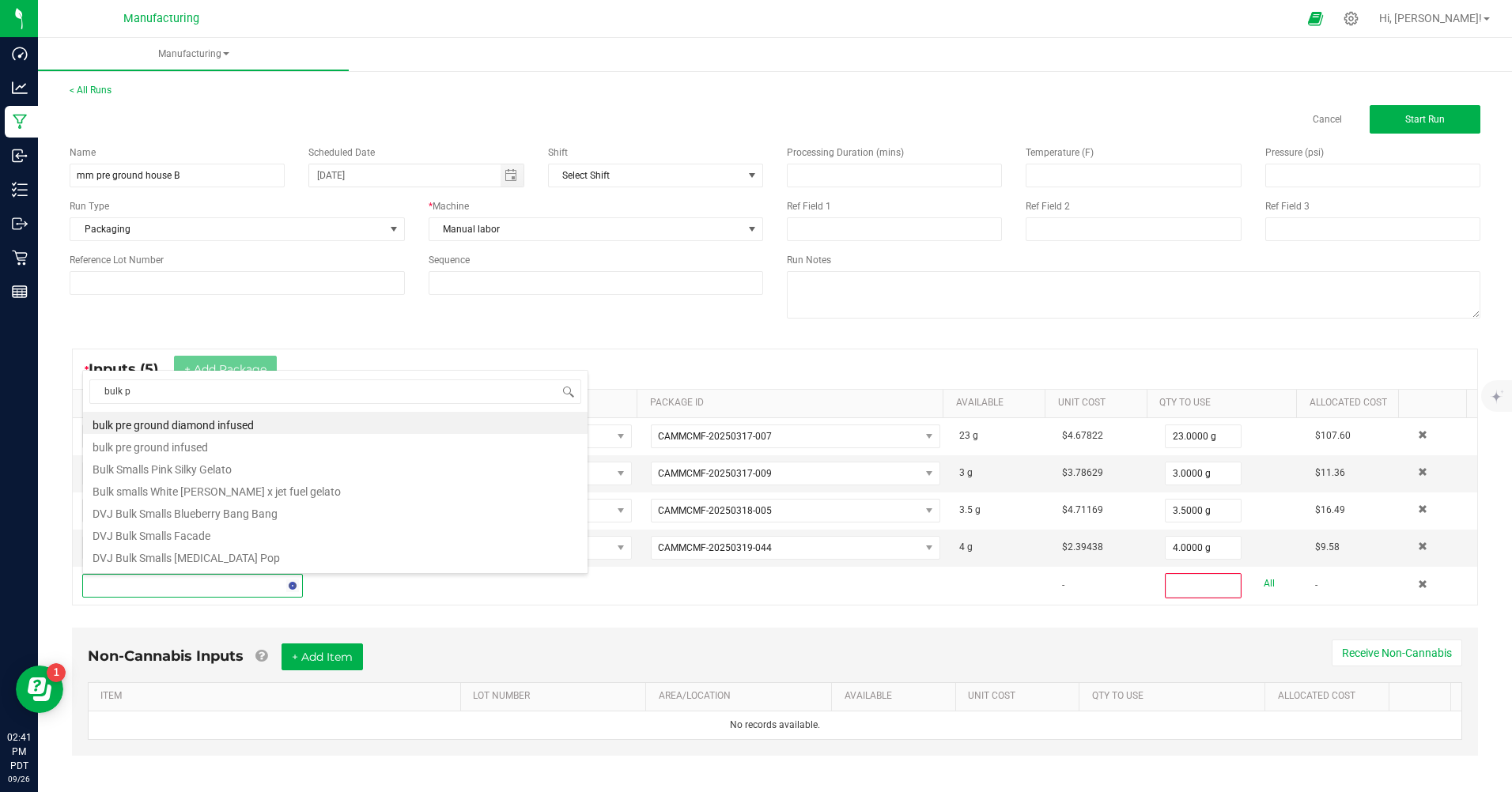
type input "bulk pr"
click at [274, 495] on li "MM Bulk Pre-Ground House Special B" at bounding box center [335, 489] width 504 height 22
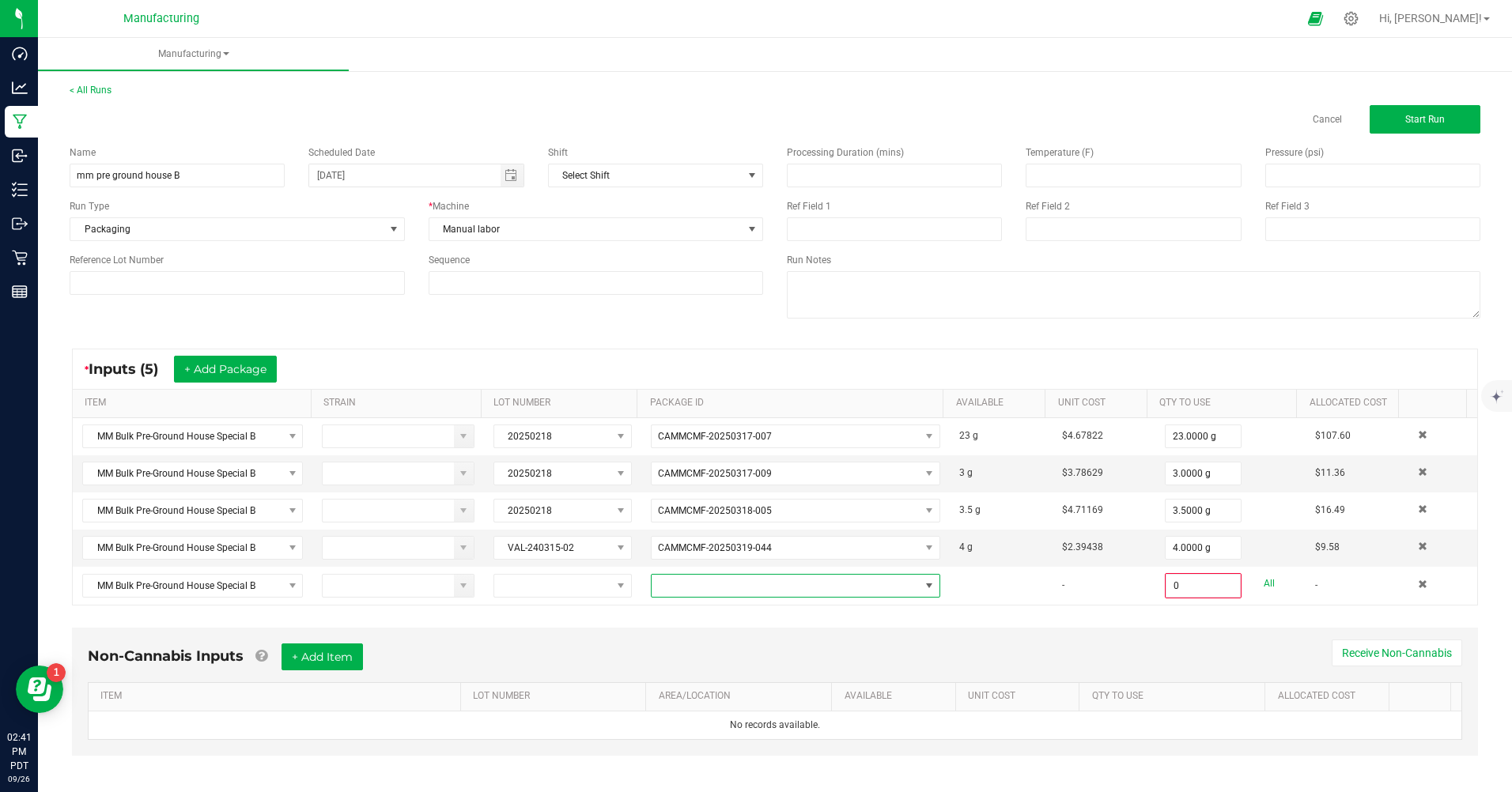
click at [922, 583] on span at bounding box center [928, 585] width 13 height 13
click at [726, 649] on li "CAMMCMF-20250411-003" at bounding box center [783, 652] width 282 height 27
click at [1242, 581] on div "All" at bounding box center [1258, 583] width 33 height 21
click at [1254, 582] on div "0.0000 g All" at bounding box center [1230, 586] width 132 height 26
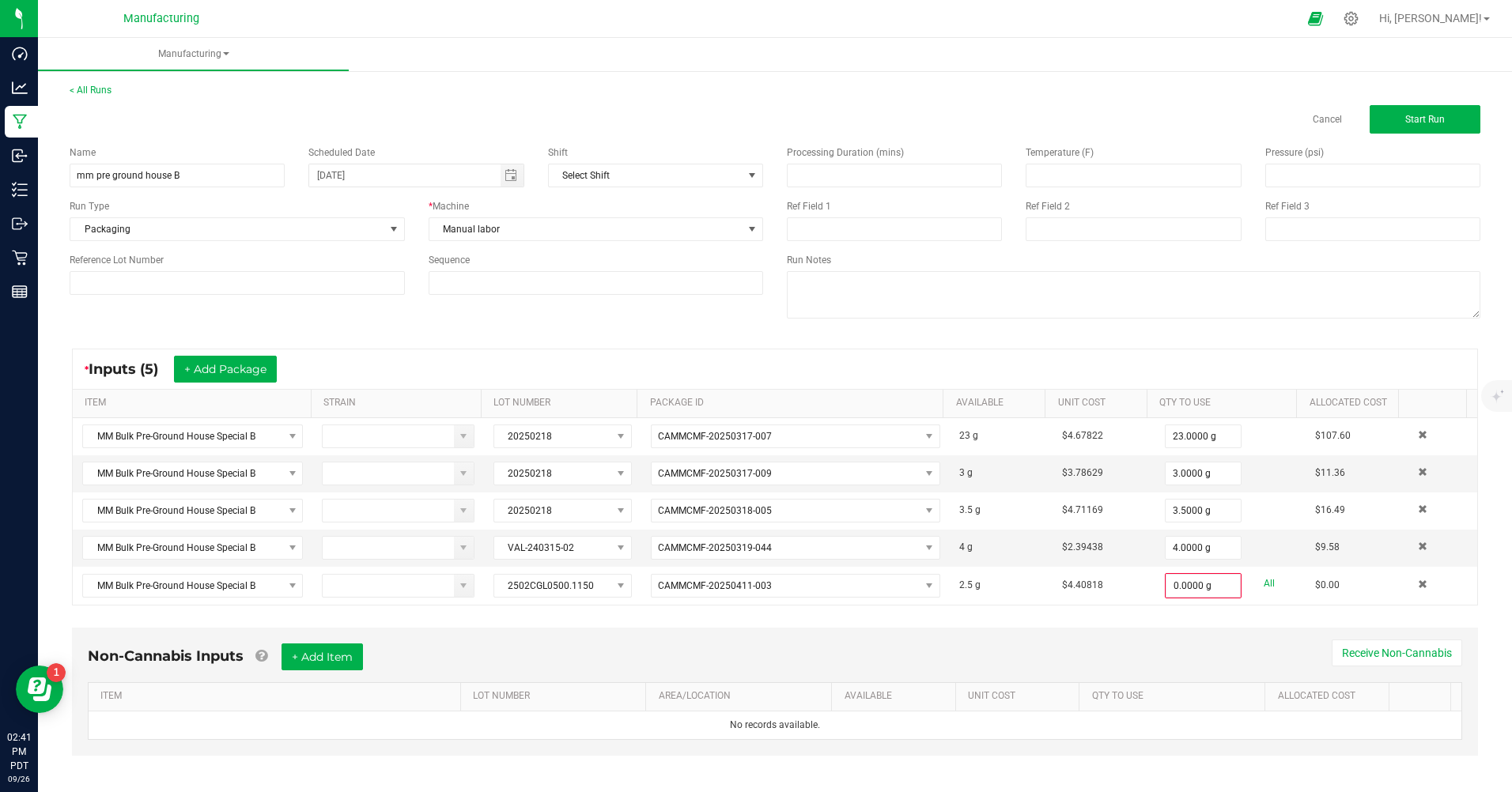
click at [1263, 582] on link "All" at bounding box center [1268, 583] width 11 height 21
type input "2.5000 g"
click at [254, 373] on button "+ Add Package" at bounding box center [225, 369] width 103 height 27
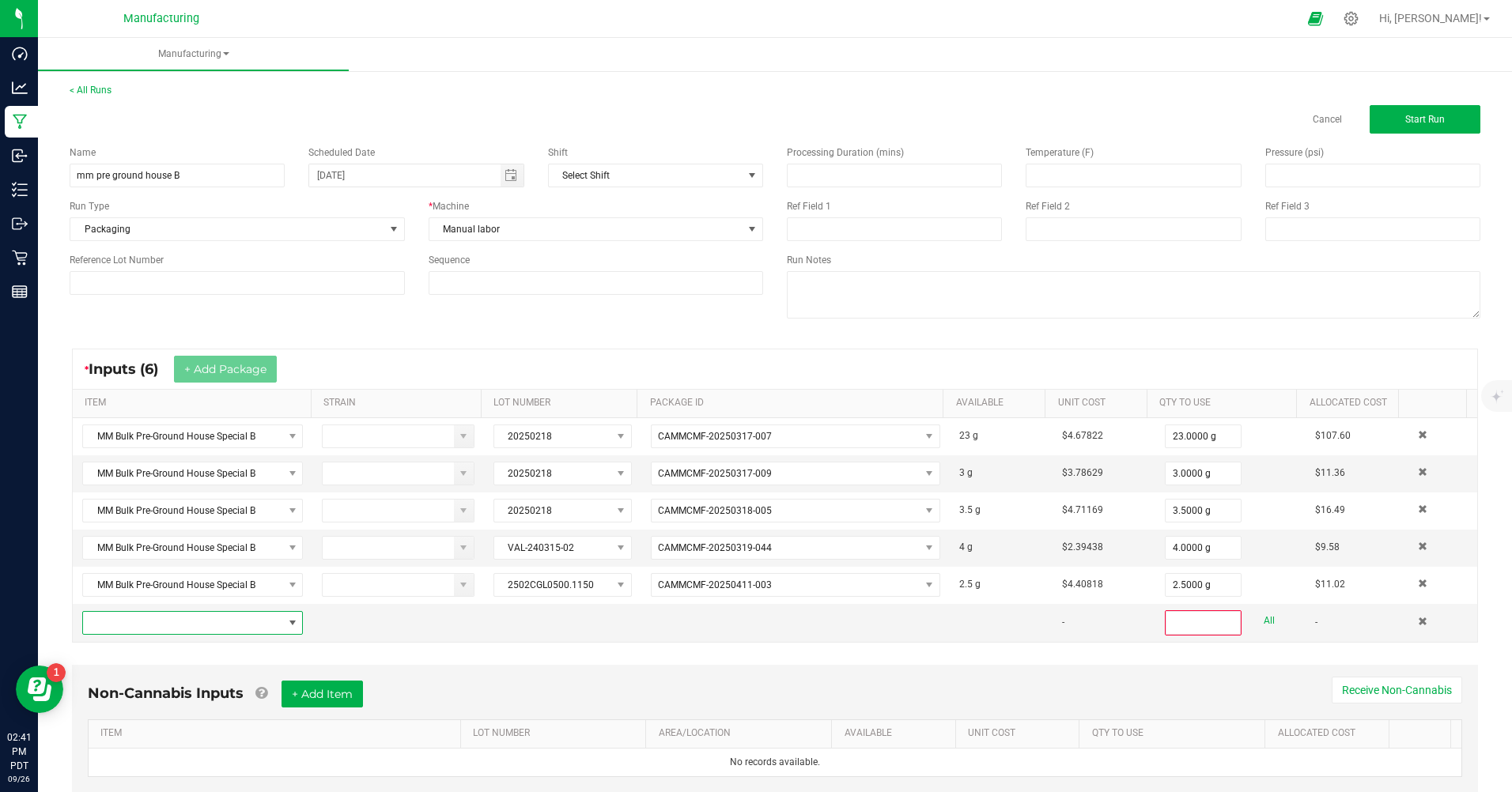
click at [256, 617] on span "NO DATA FOUND" at bounding box center [182, 623] width 199 height 22
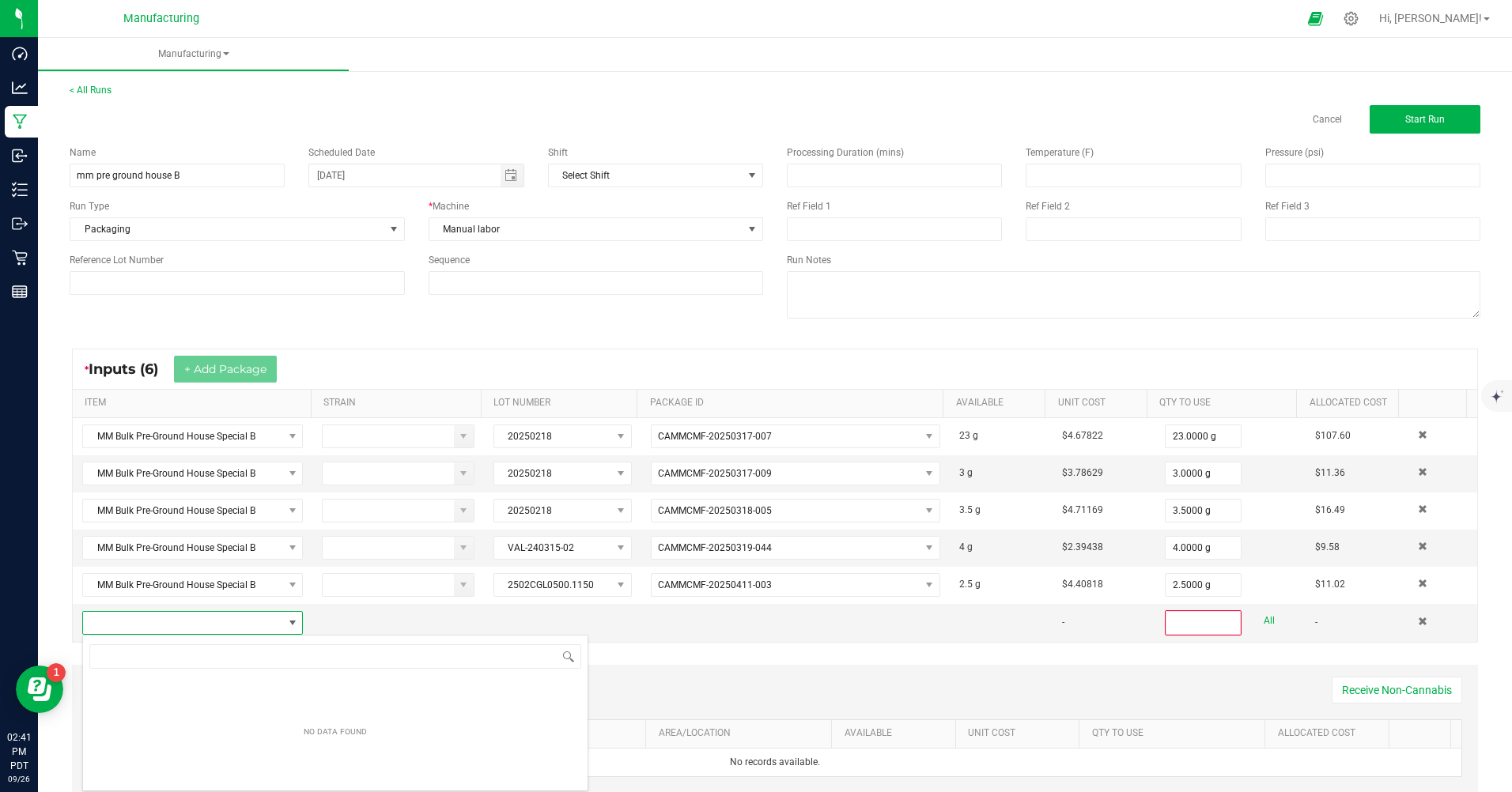
scroll to position [24, 214]
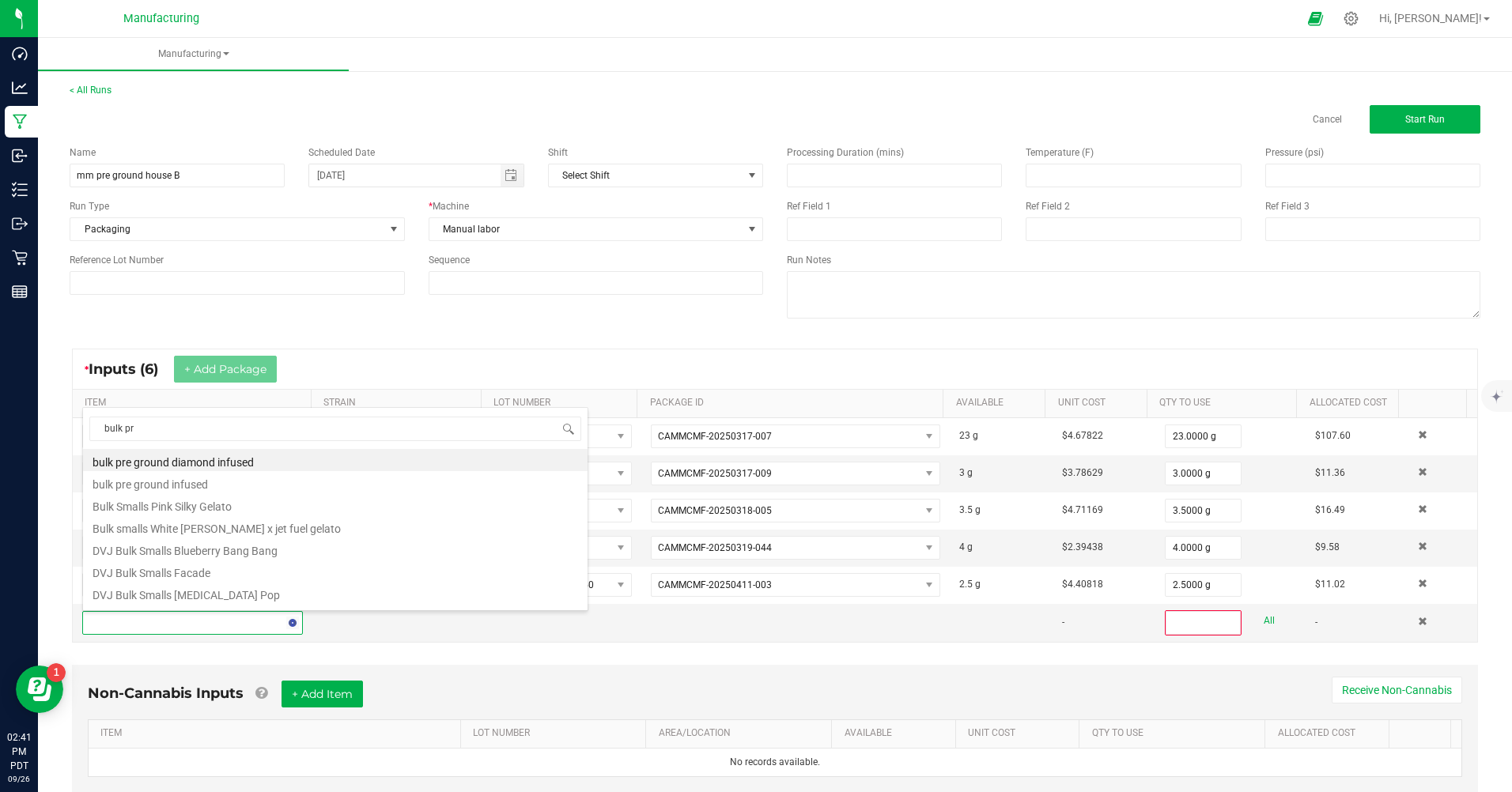
type input "bulk pre"
click at [282, 527] on li "MM Bulk Pre-Ground House Special B" at bounding box center [335, 526] width 504 height 22
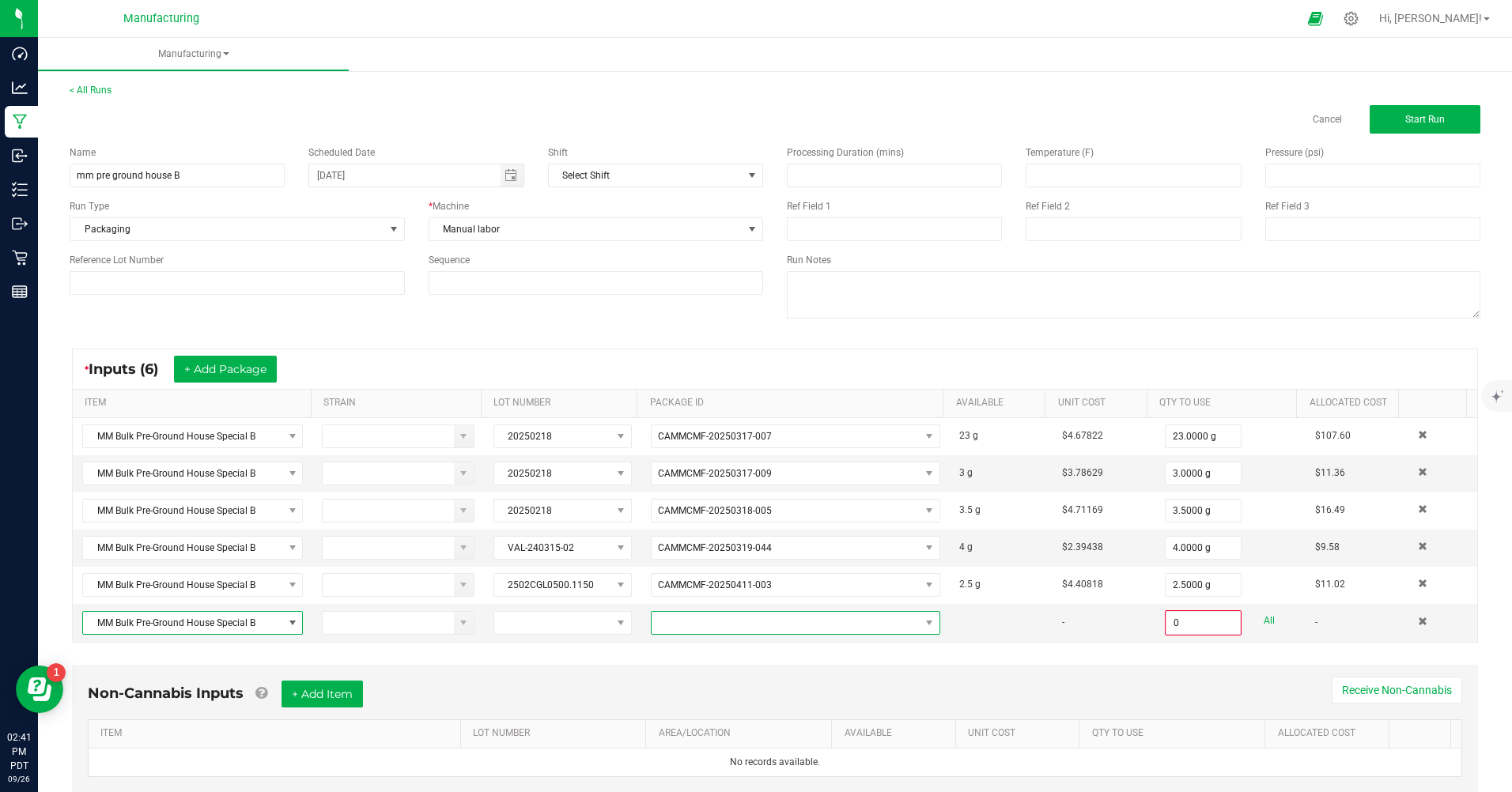
click at [687, 626] on span at bounding box center [785, 623] width 268 height 22
click at [701, 692] on li "CAMMCMF-20250411-007" at bounding box center [783, 689] width 282 height 27
click at [1263, 626] on link "All" at bounding box center [1268, 620] width 11 height 21
type input "3.0000 g"
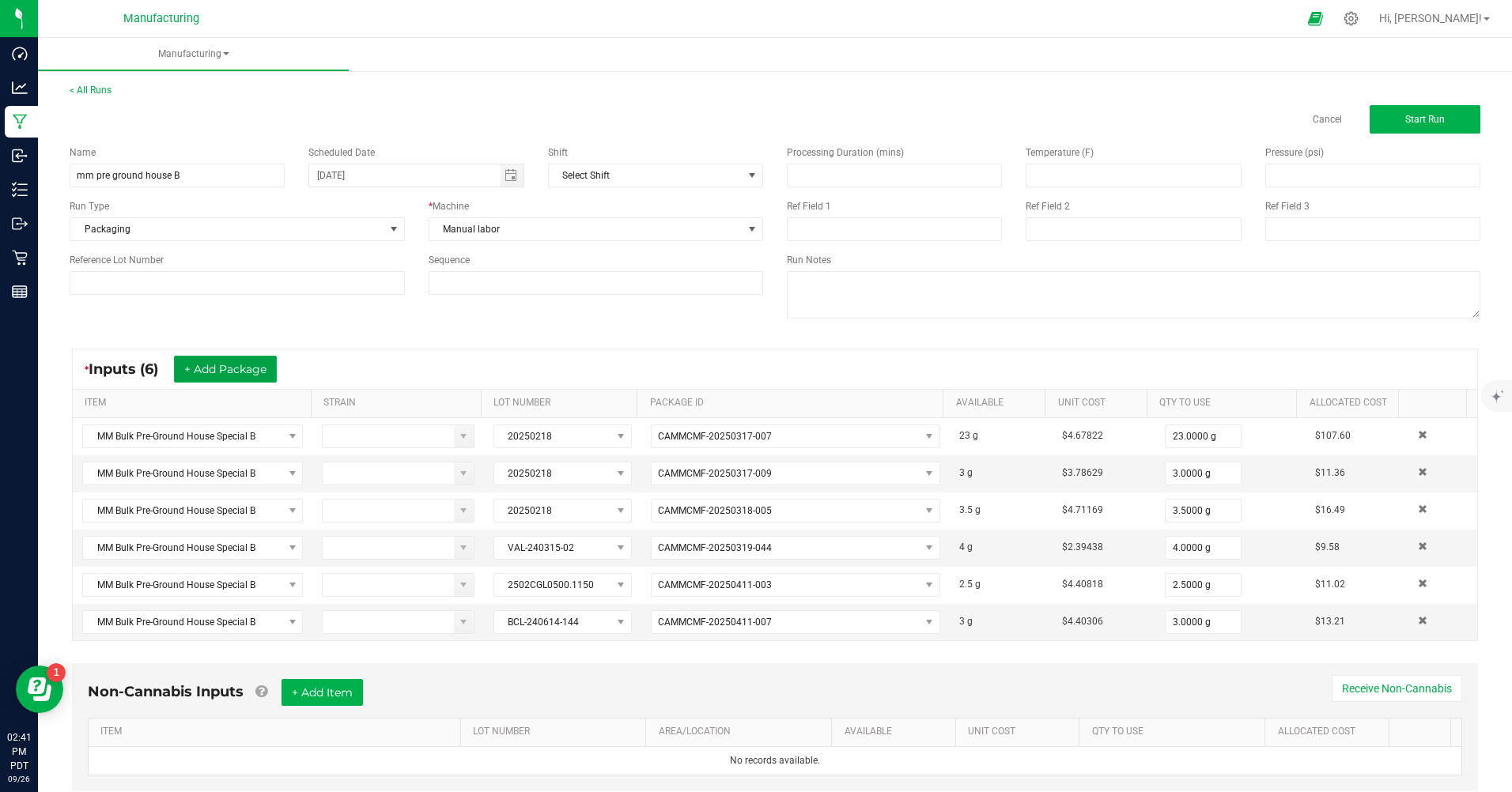
click at [191, 373] on button "+ Add Package" at bounding box center [225, 369] width 103 height 27
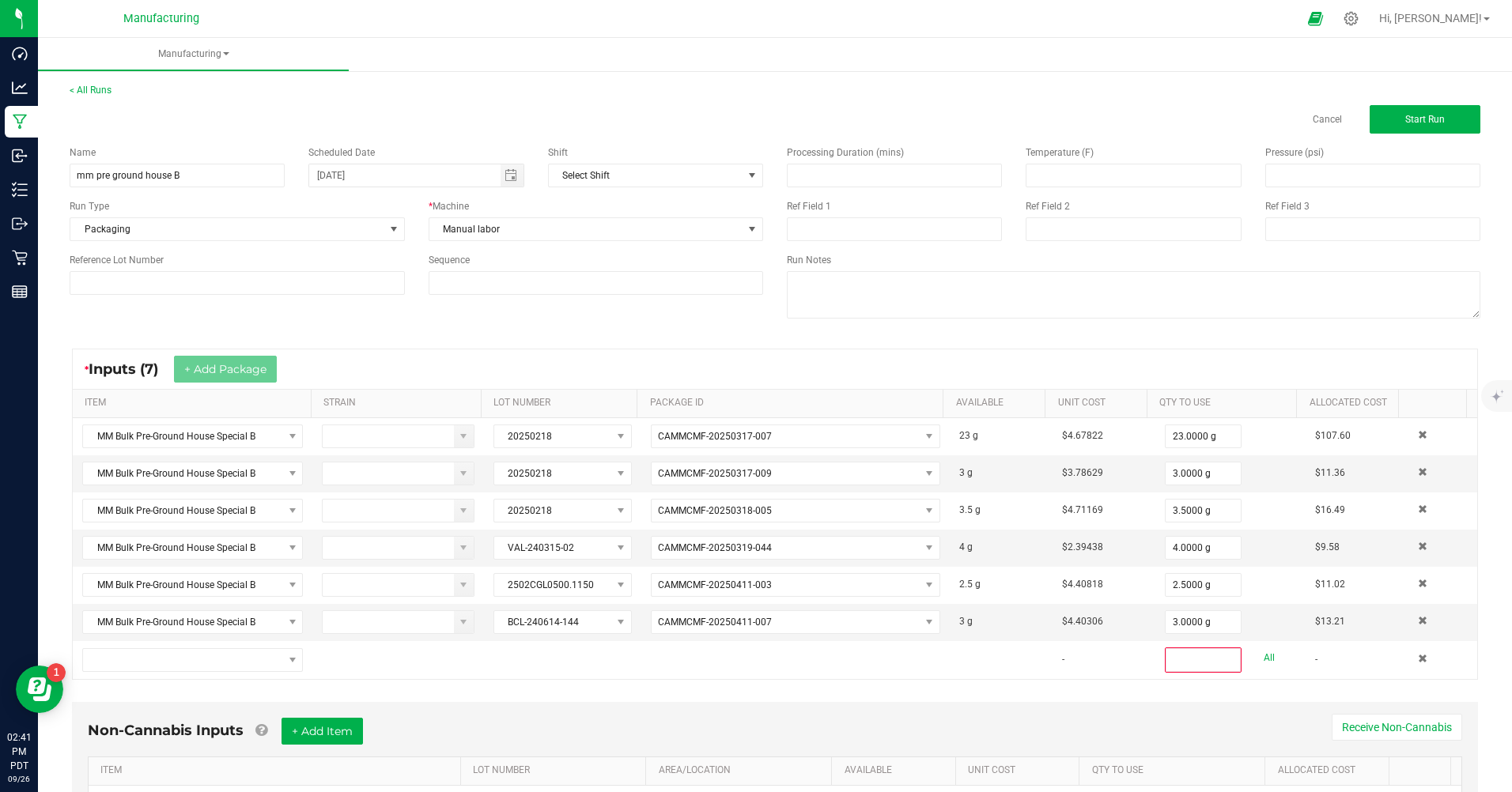
click at [181, 671] on td at bounding box center [193, 659] width 240 height 38
click at [189, 668] on span "NO DATA FOUND" at bounding box center [182, 660] width 199 height 22
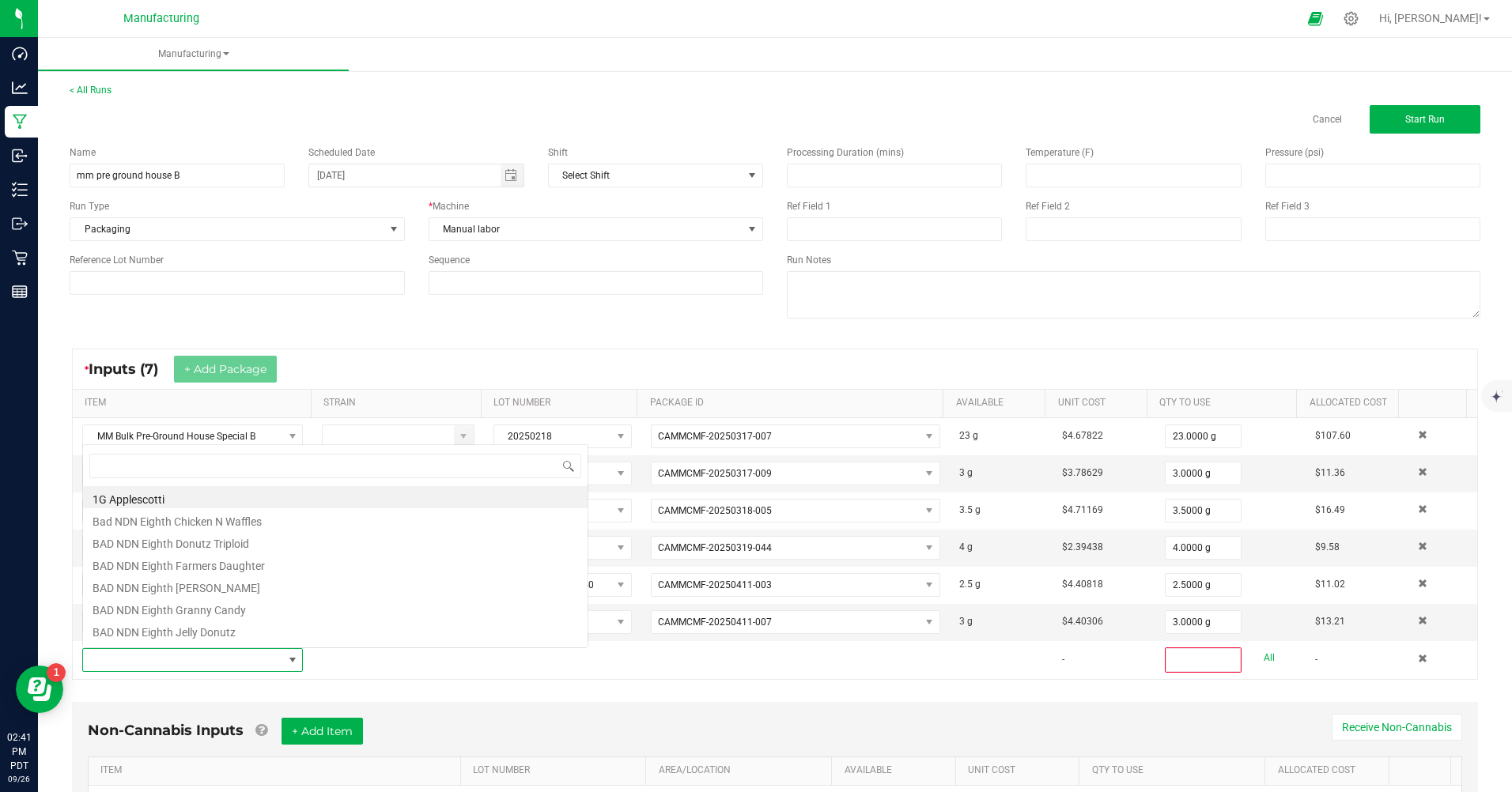
scroll to position [24, 214]
type input "bulk pre"
click at [335, 561] on li "MM Bulk Pre-Ground House Special B" at bounding box center [335, 564] width 504 height 22
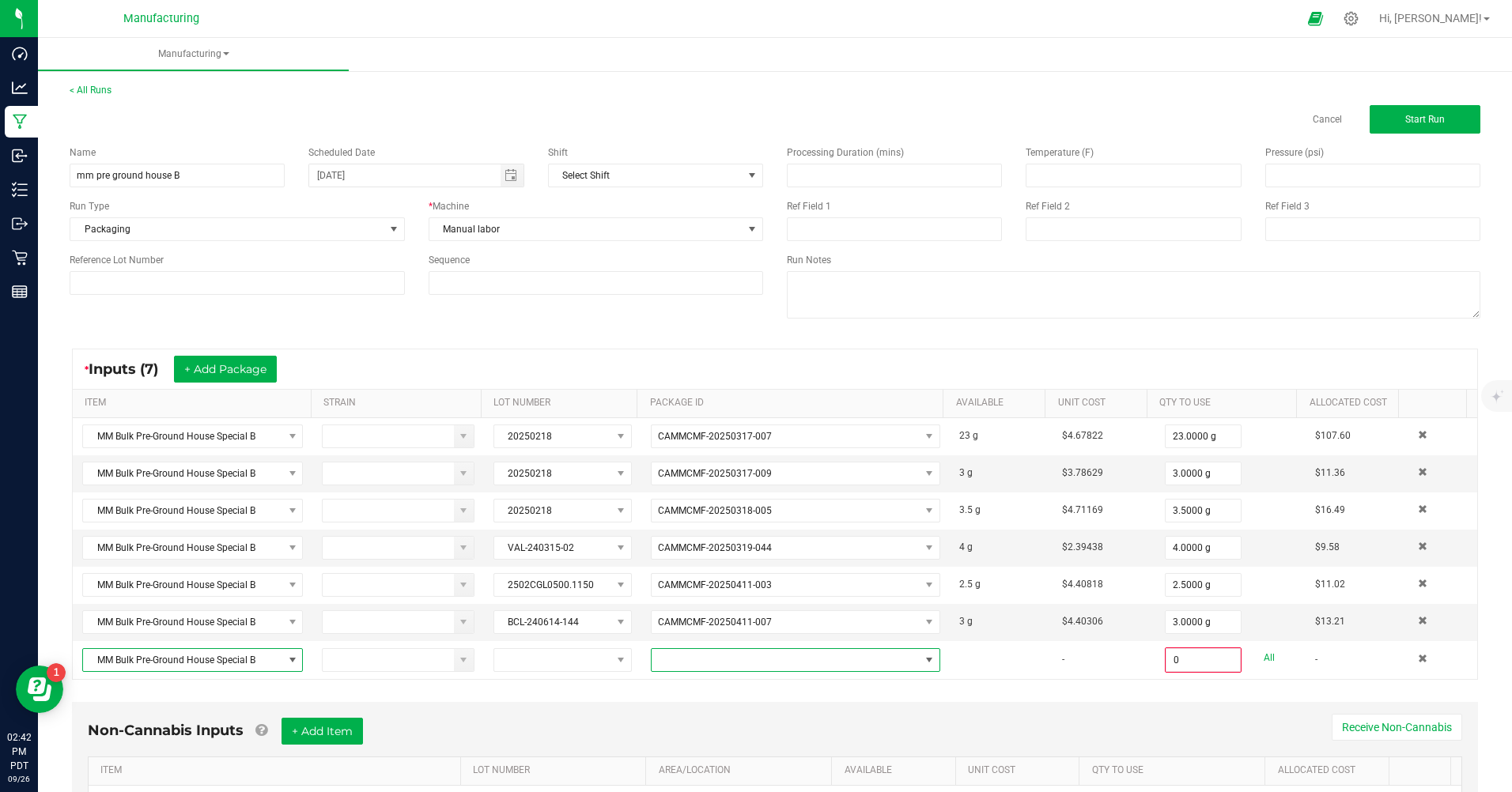
click at [660, 652] on span at bounding box center [785, 660] width 268 height 22
click at [738, 728] on li "CAMMCMF-20250526-003" at bounding box center [783, 726] width 282 height 27
click at [1263, 653] on link "All" at bounding box center [1268, 658] width 11 height 21
type input "9.5000 g"
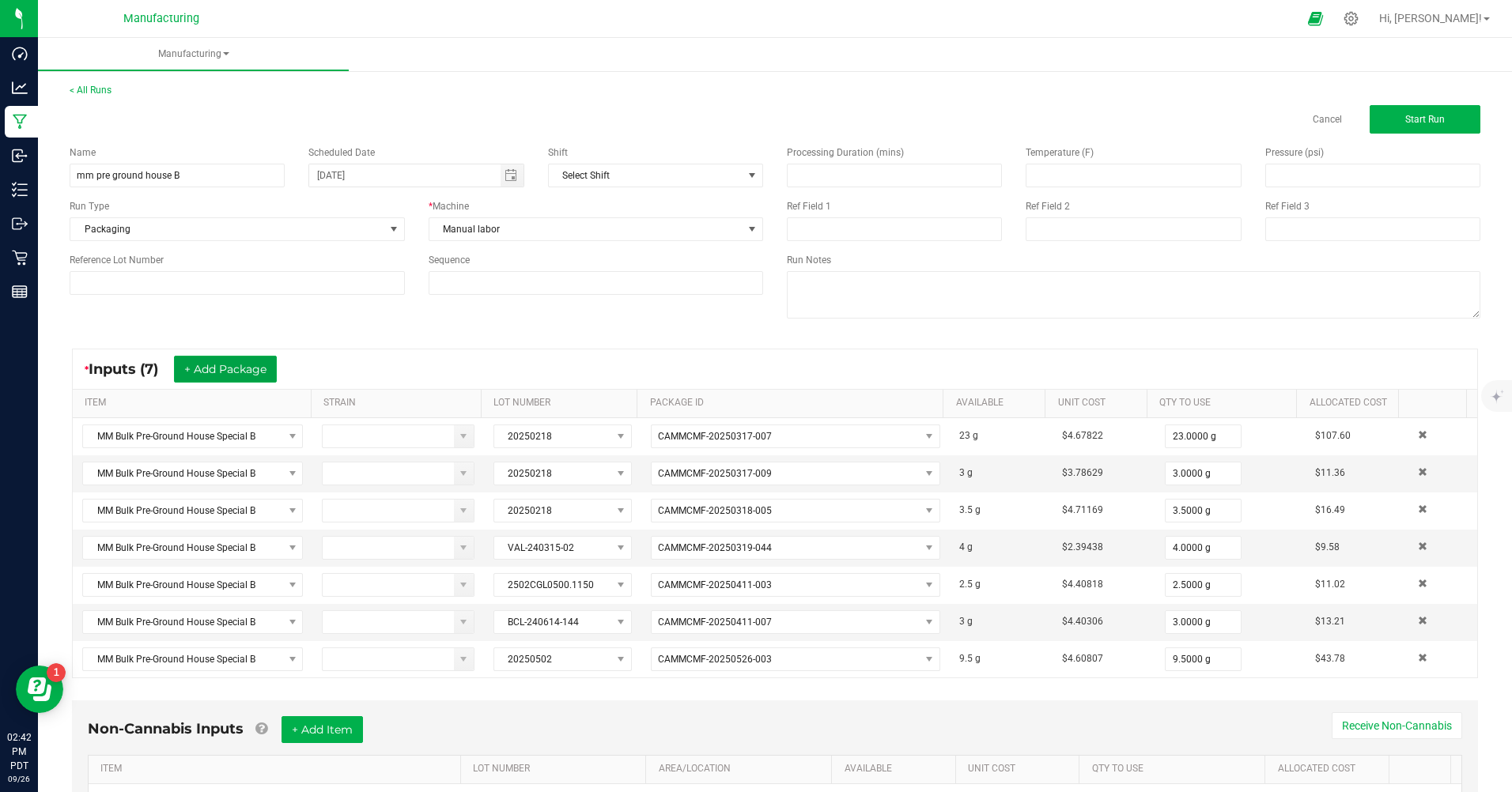
click at [211, 366] on button "+ Add Package" at bounding box center [225, 369] width 103 height 27
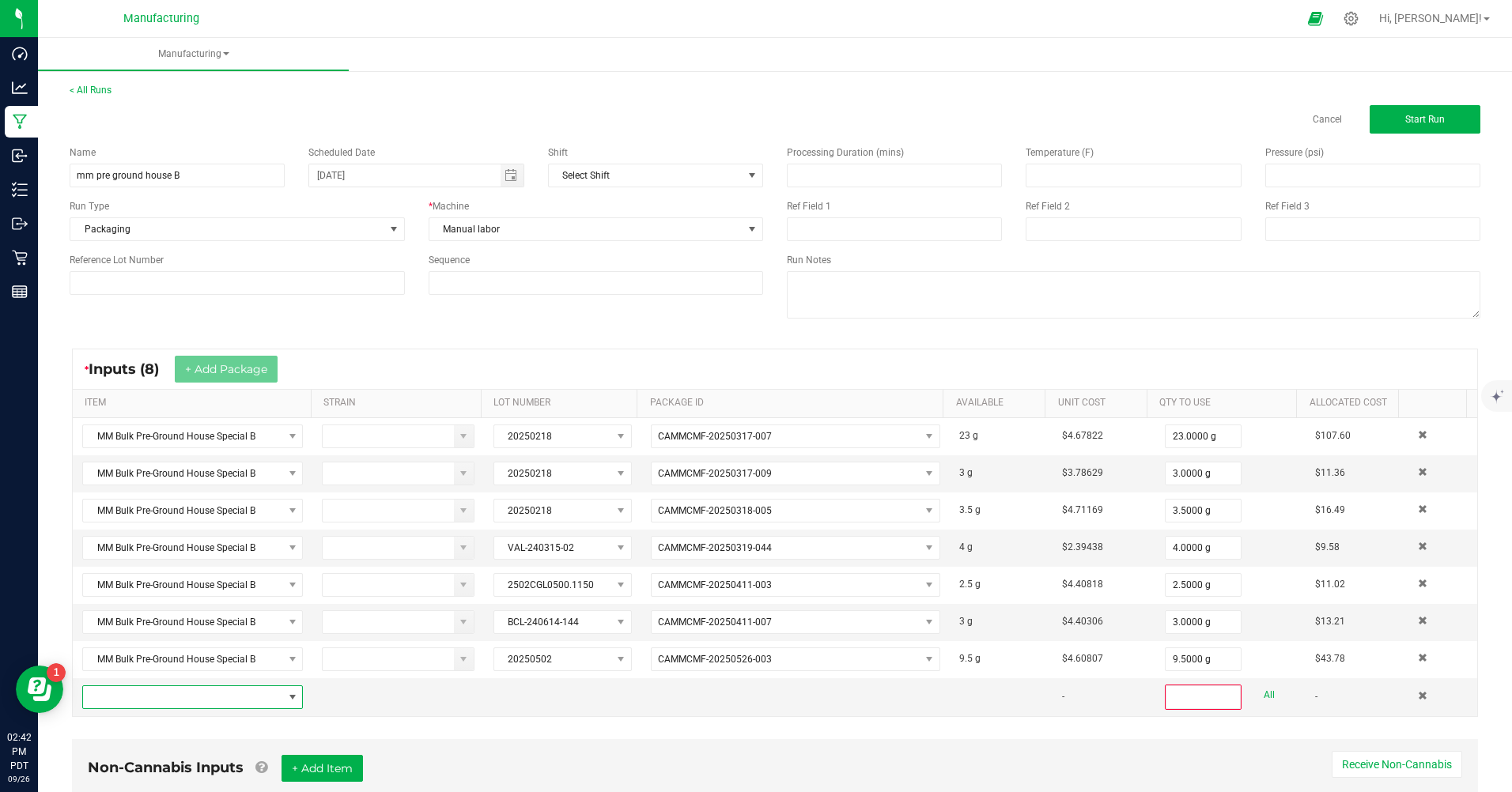
click at [193, 694] on span "NO DATA FOUND" at bounding box center [182, 697] width 199 height 22
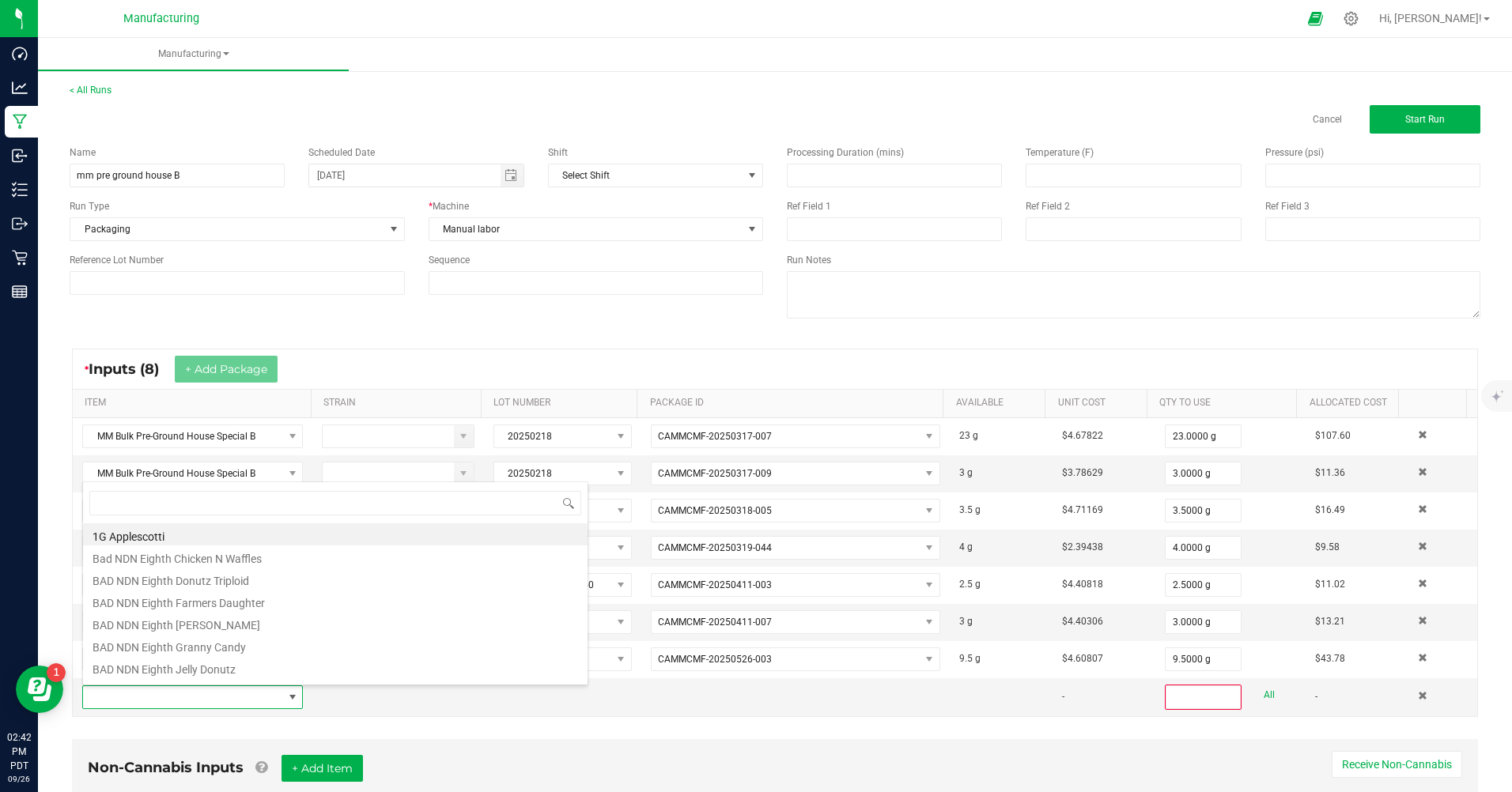
scroll to position [24, 214]
type input "bulk pre"
click at [284, 606] on li "MM Bulk Pre-Ground House Special B" at bounding box center [335, 600] width 504 height 22
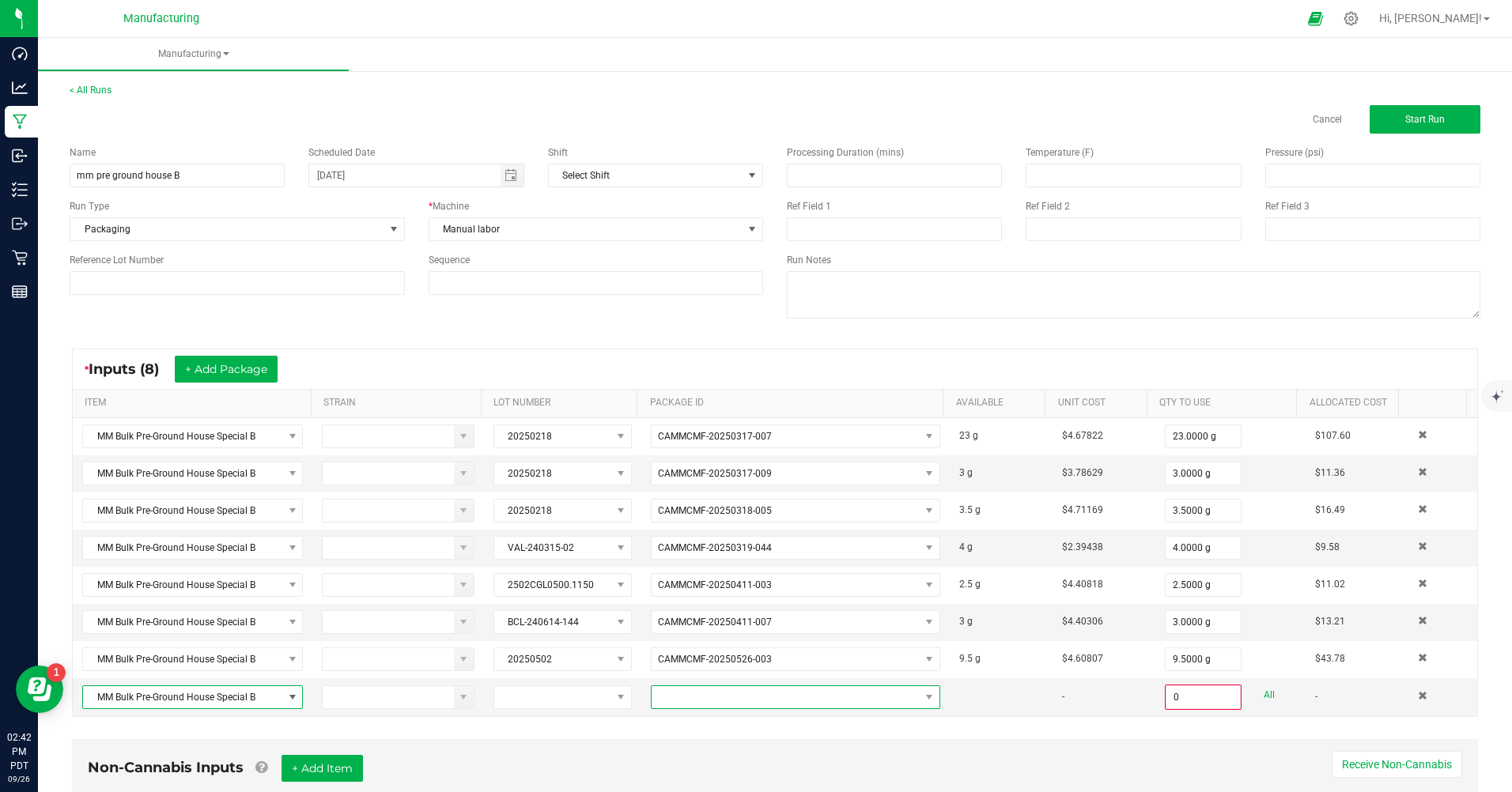
click at [922, 702] on span at bounding box center [928, 697] width 13 height 13
click at [764, 761] on li "CAMMCMF-20250712-004" at bounding box center [783, 764] width 282 height 27
click at [1263, 695] on link "All" at bounding box center [1268, 694] width 11 height 21
type input "12.5000 g"
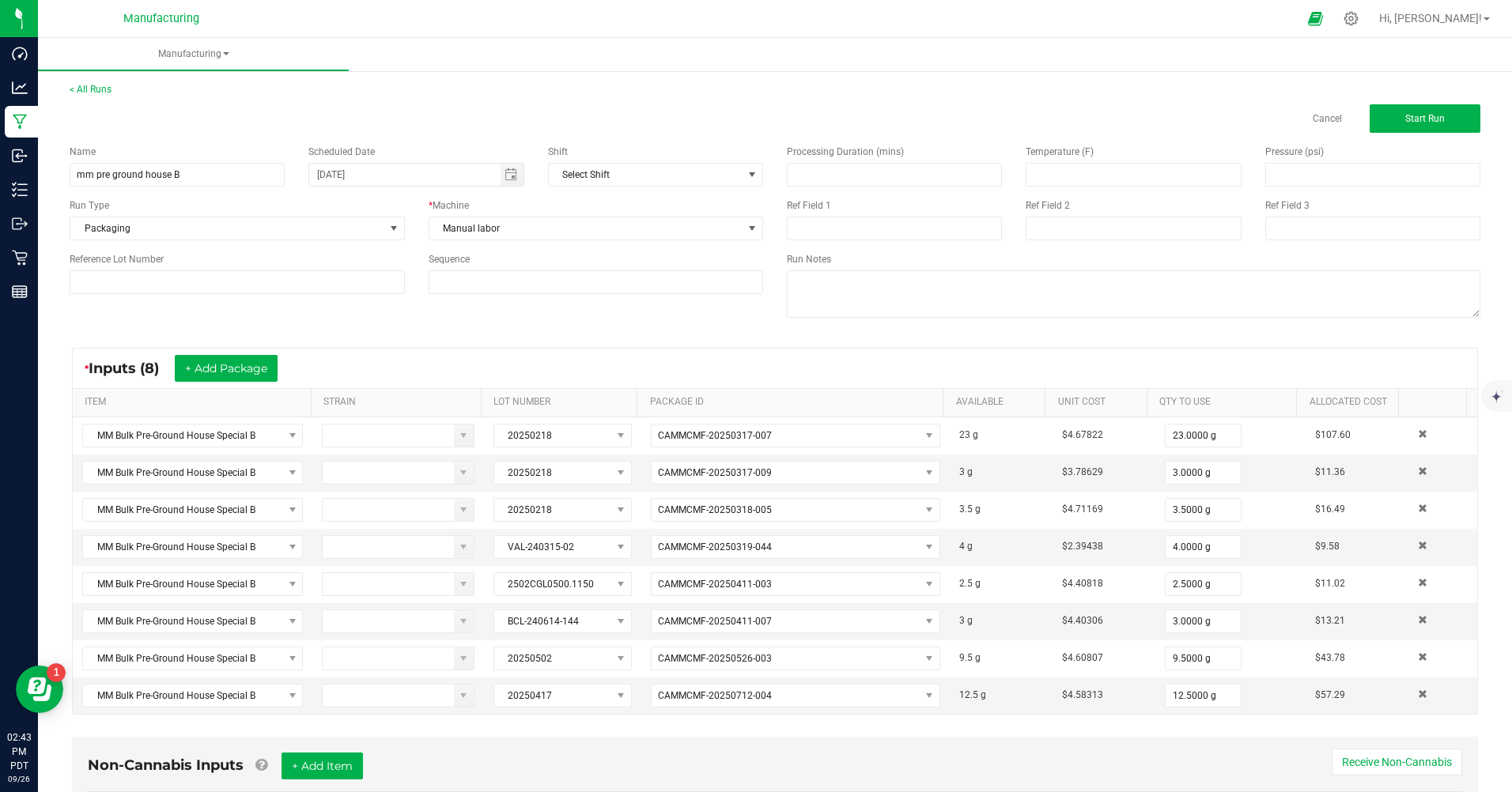
scroll to position [0, 0]
click at [1405, 123] on span "Start Run" at bounding box center [1425, 119] width 39 height 11
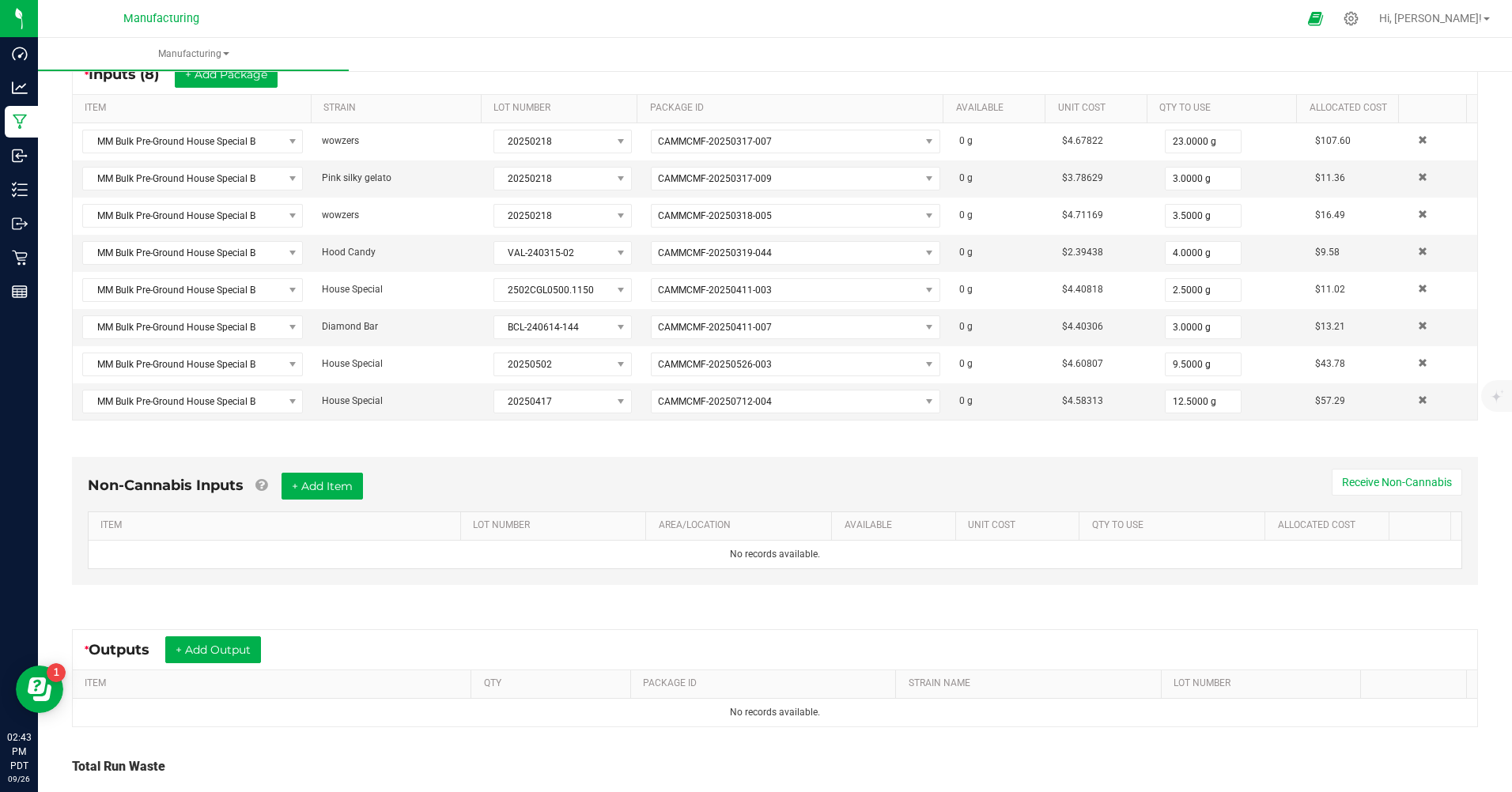
scroll to position [395, 0]
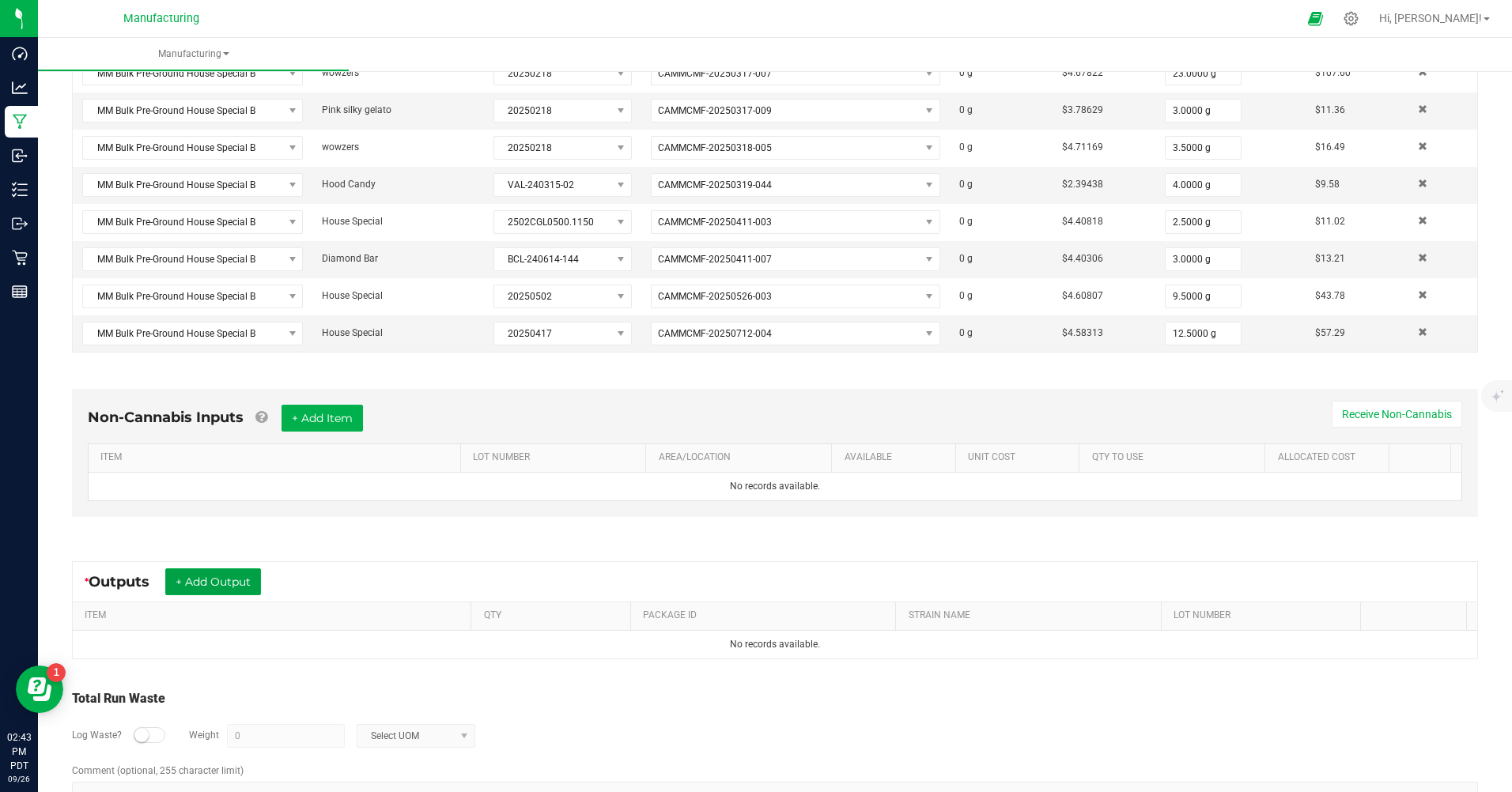
click at [228, 584] on button "+ Add Output" at bounding box center [213, 581] width 96 height 27
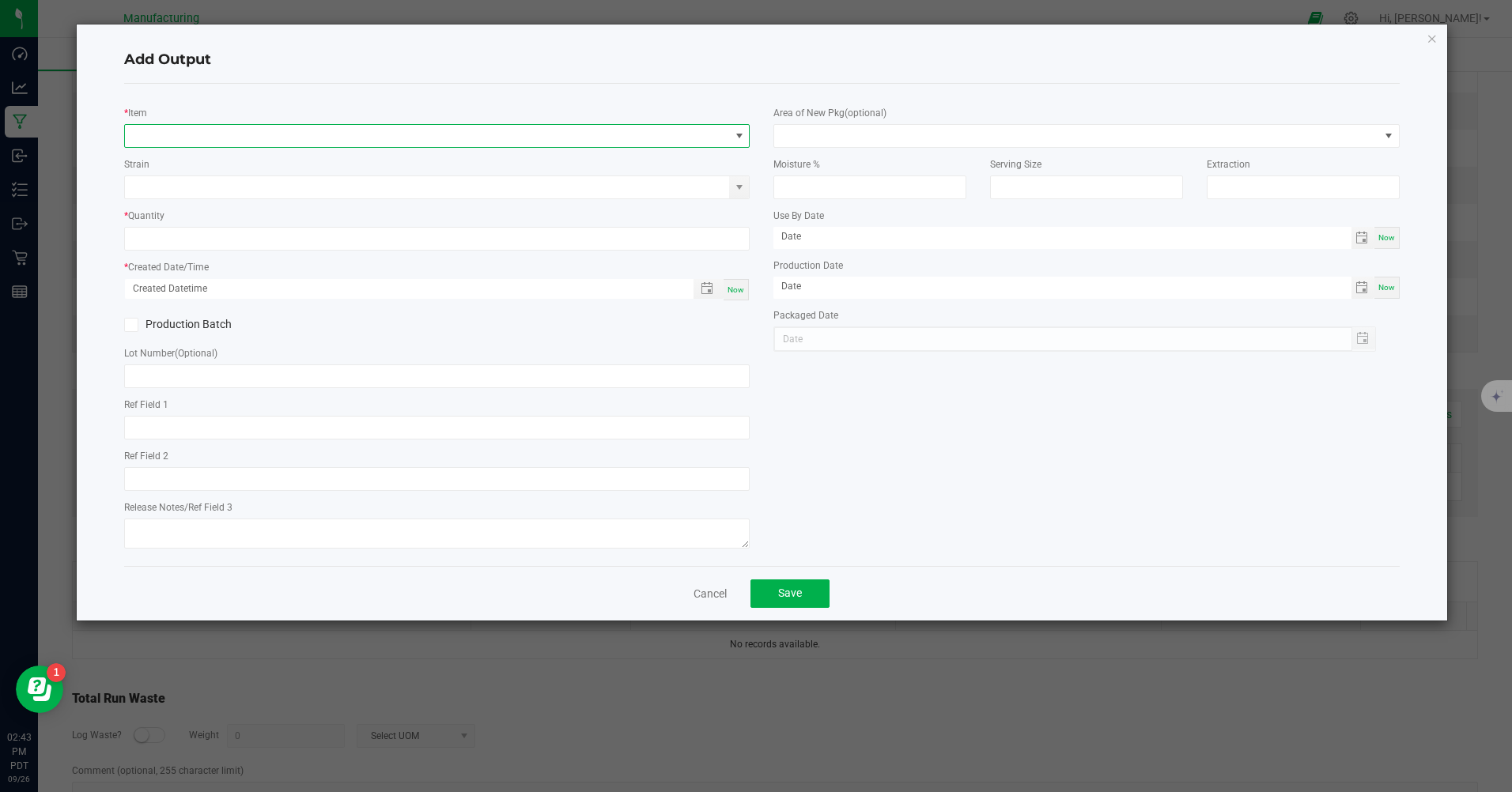
click at [310, 139] on span "NO DATA FOUND" at bounding box center [427, 136] width 604 height 22
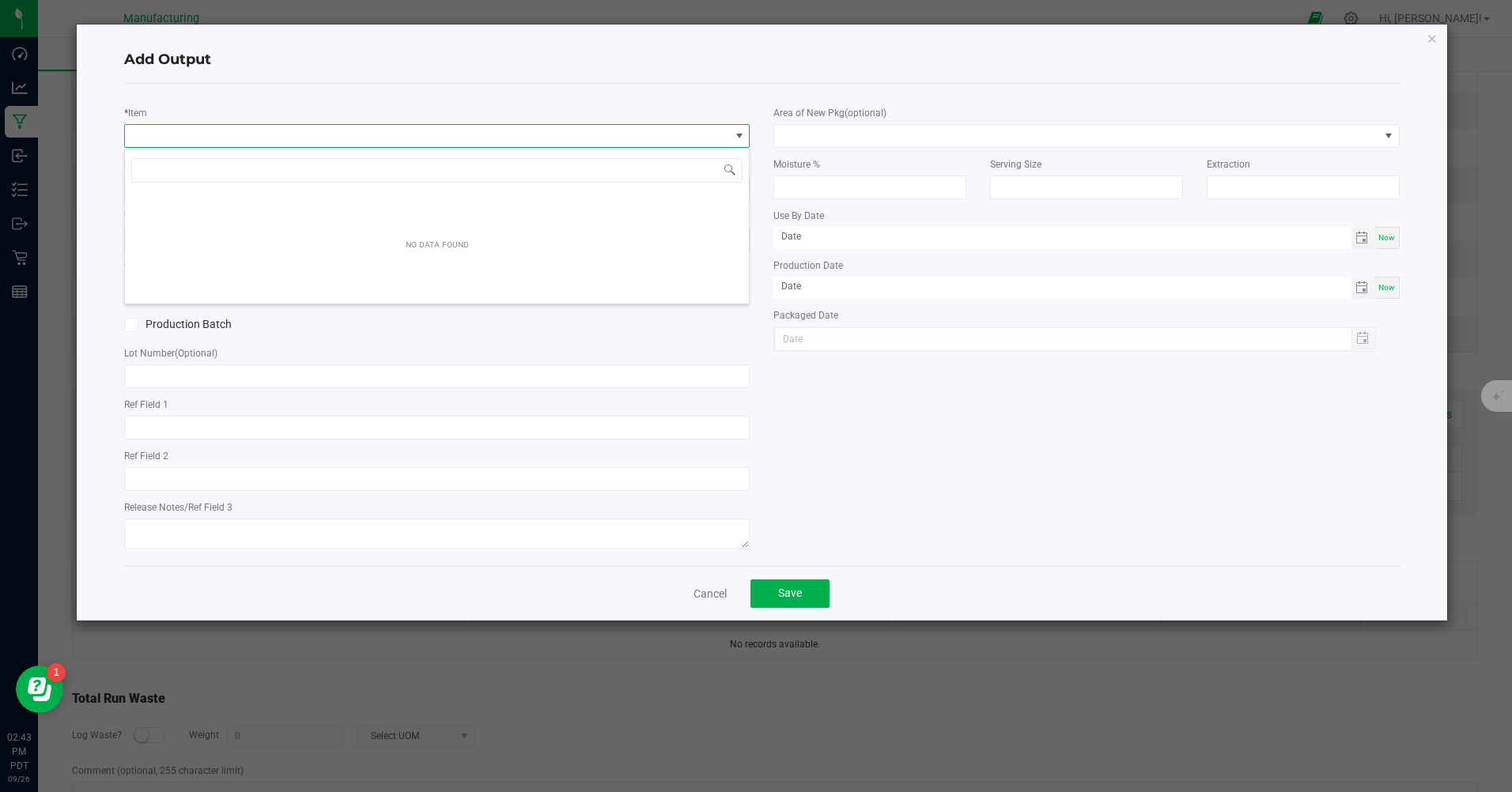
scroll to position [24, 626]
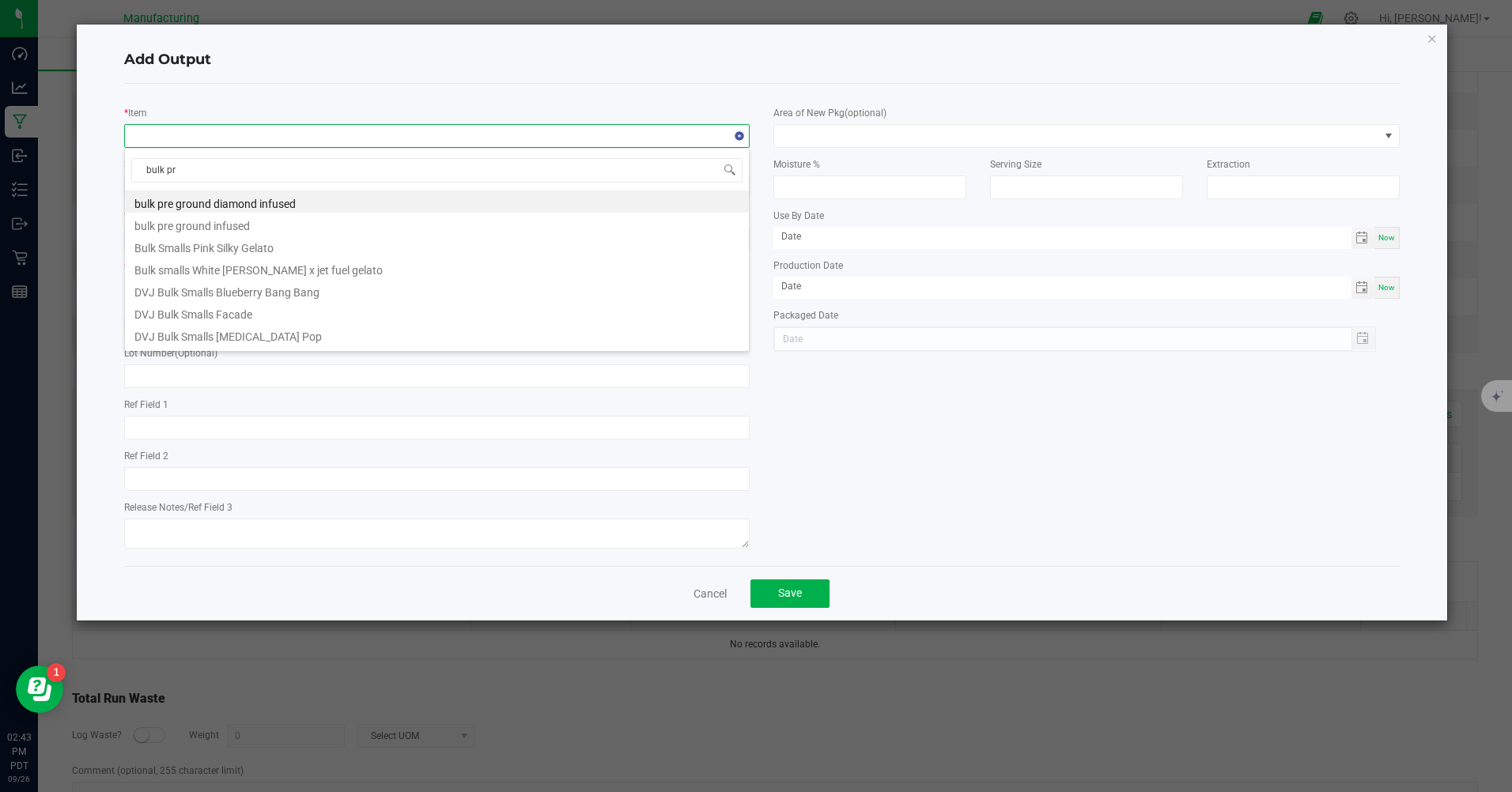
type input "bulk pre"
click at [272, 338] on li "MM Bulk Pre-Ground House Special B" at bounding box center [436, 331] width 624 height 22
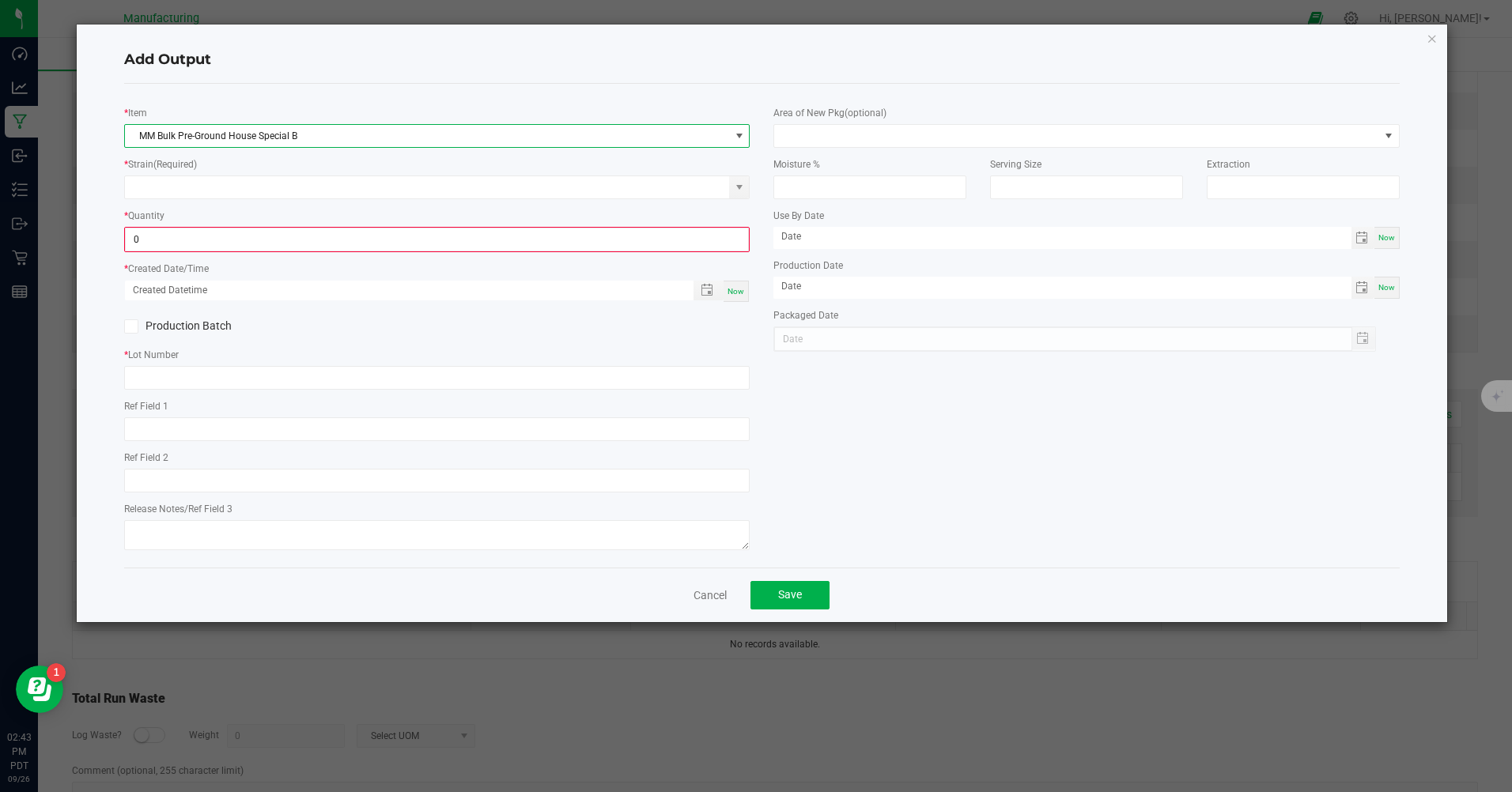
click at [341, 245] on input "0" at bounding box center [436, 239] width 622 height 22
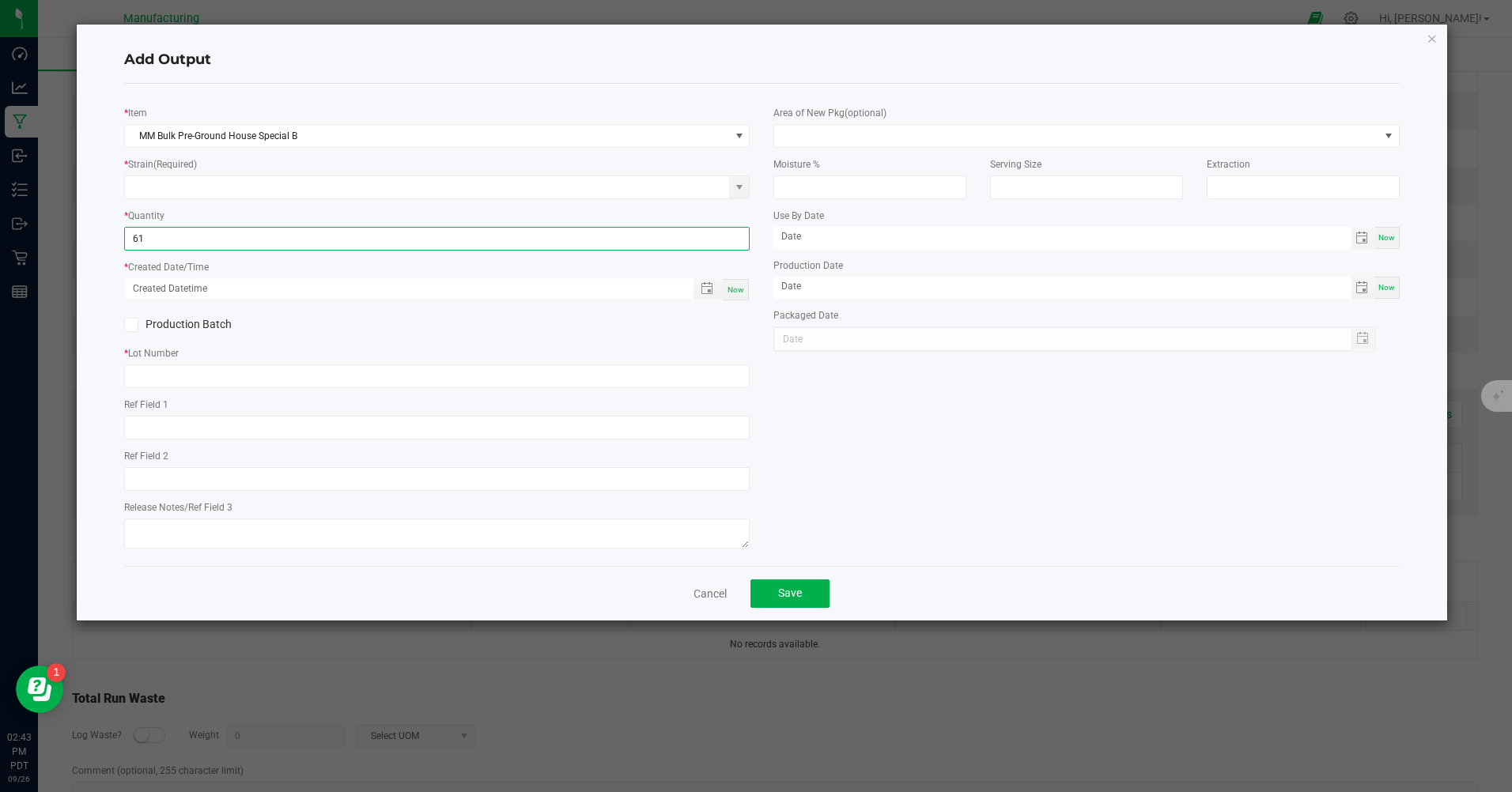
click at [742, 189] on span at bounding box center [738, 187] width 13 height 13
type input "61.0000 g"
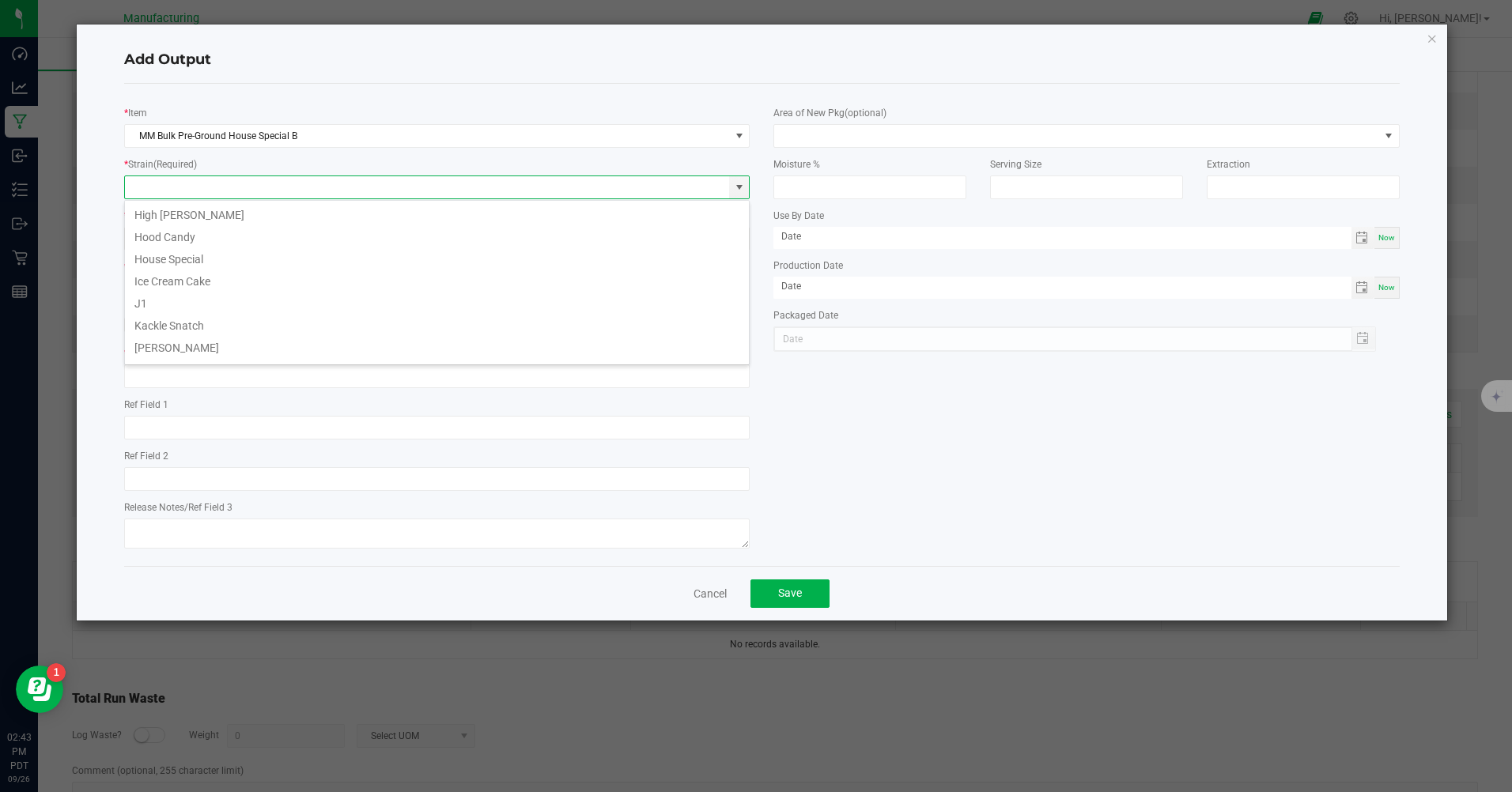
scroll to position [553, 0]
click at [175, 257] on li "House Special" at bounding box center [436, 258] width 624 height 22
type input "House Special"
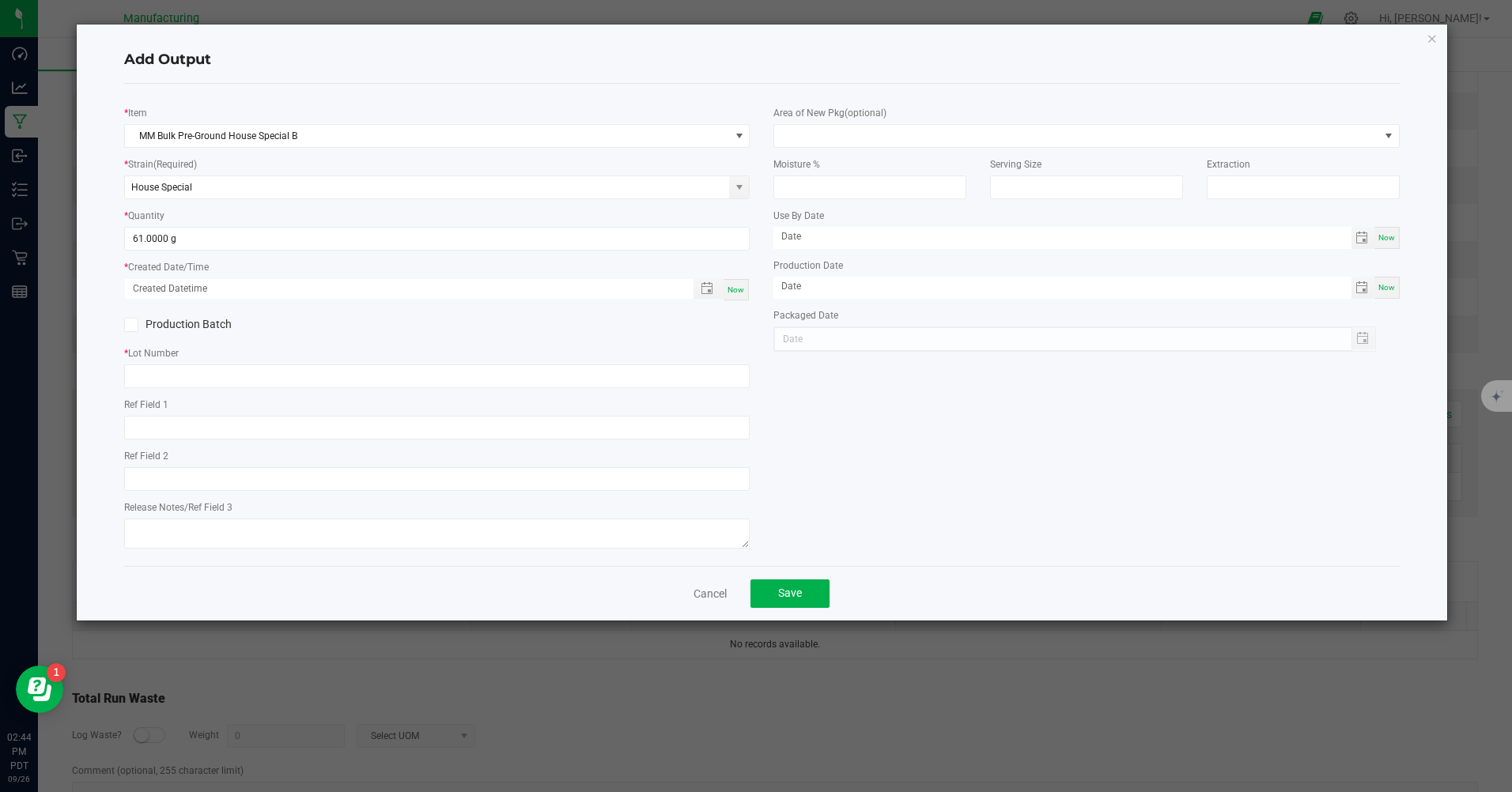
drag, startPoint x: 737, startPoint y: 283, endPoint x: 729, endPoint y: 276, distance: 10.6
click at [737, 283] on div "Now" at bounding box center [736, 289] width 26 height 21
type input "[DATE] 2:44 PM"
type input "[DATE]"
click at [174, 379] on input "text" at bounding box center [436, 376] width 626 height 24
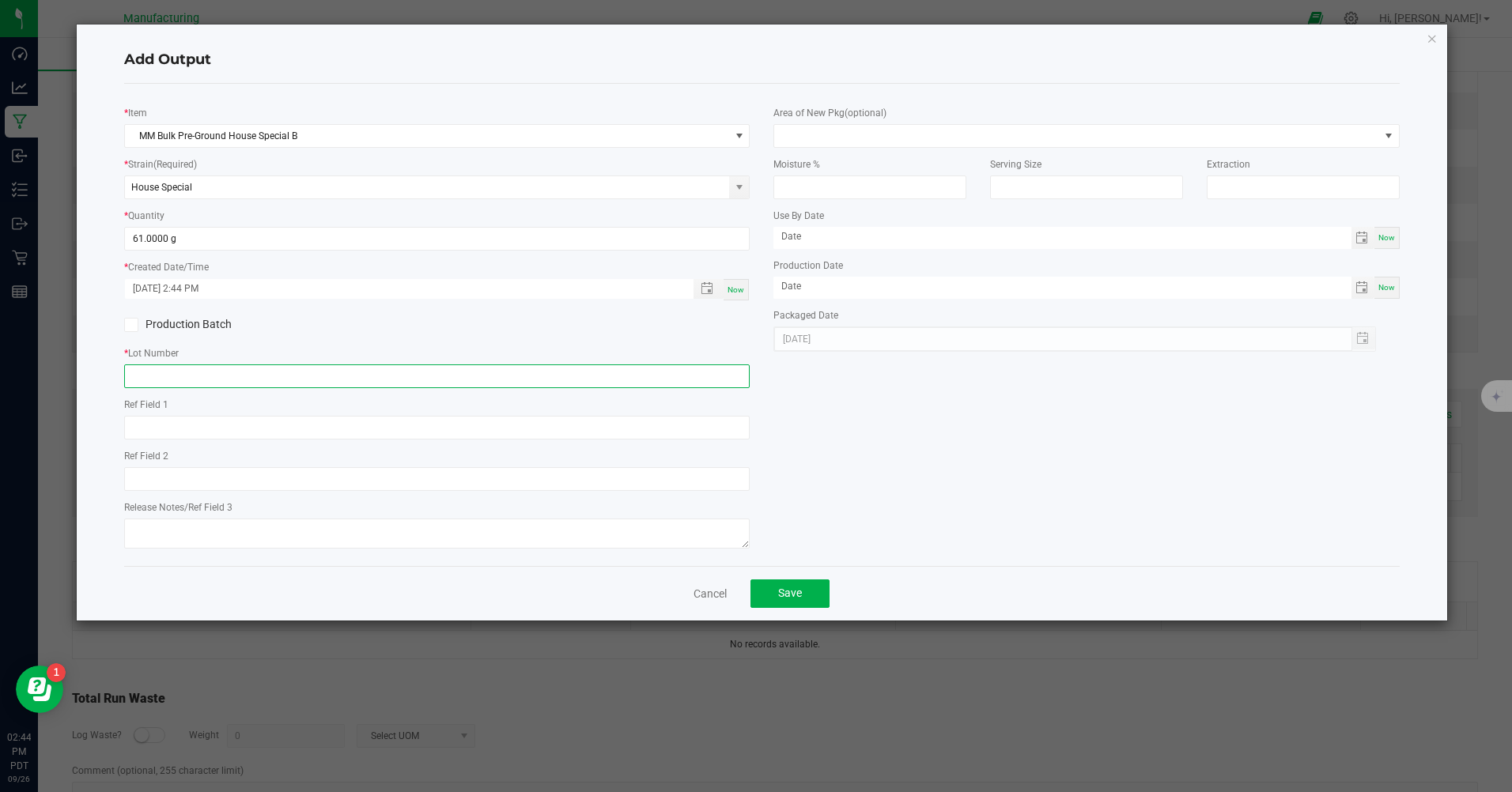
type input "20250925"
type input "month/day/year"
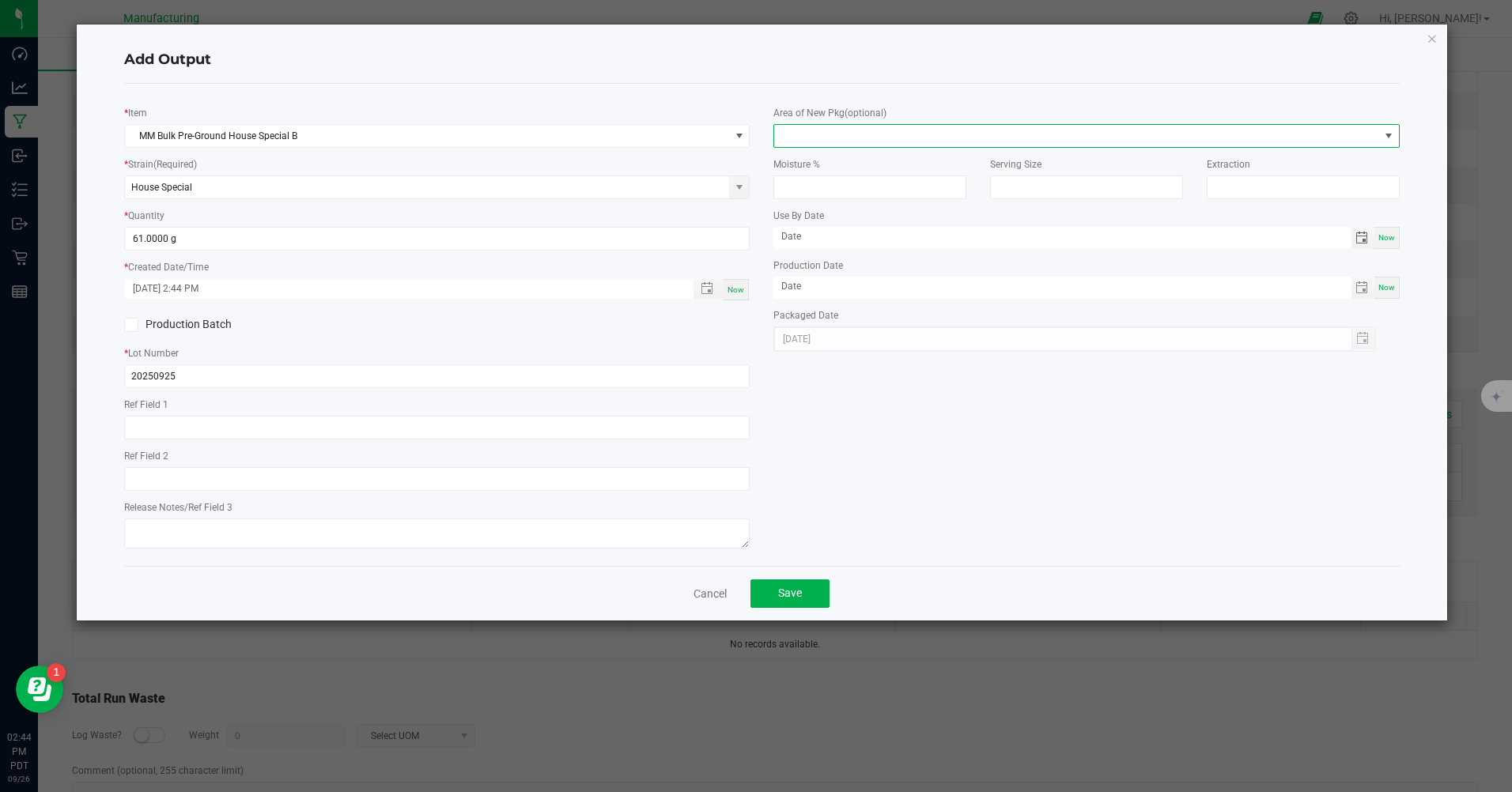
click at [892, 138] on span at bounding box center [1076, 136] width 604 height 22
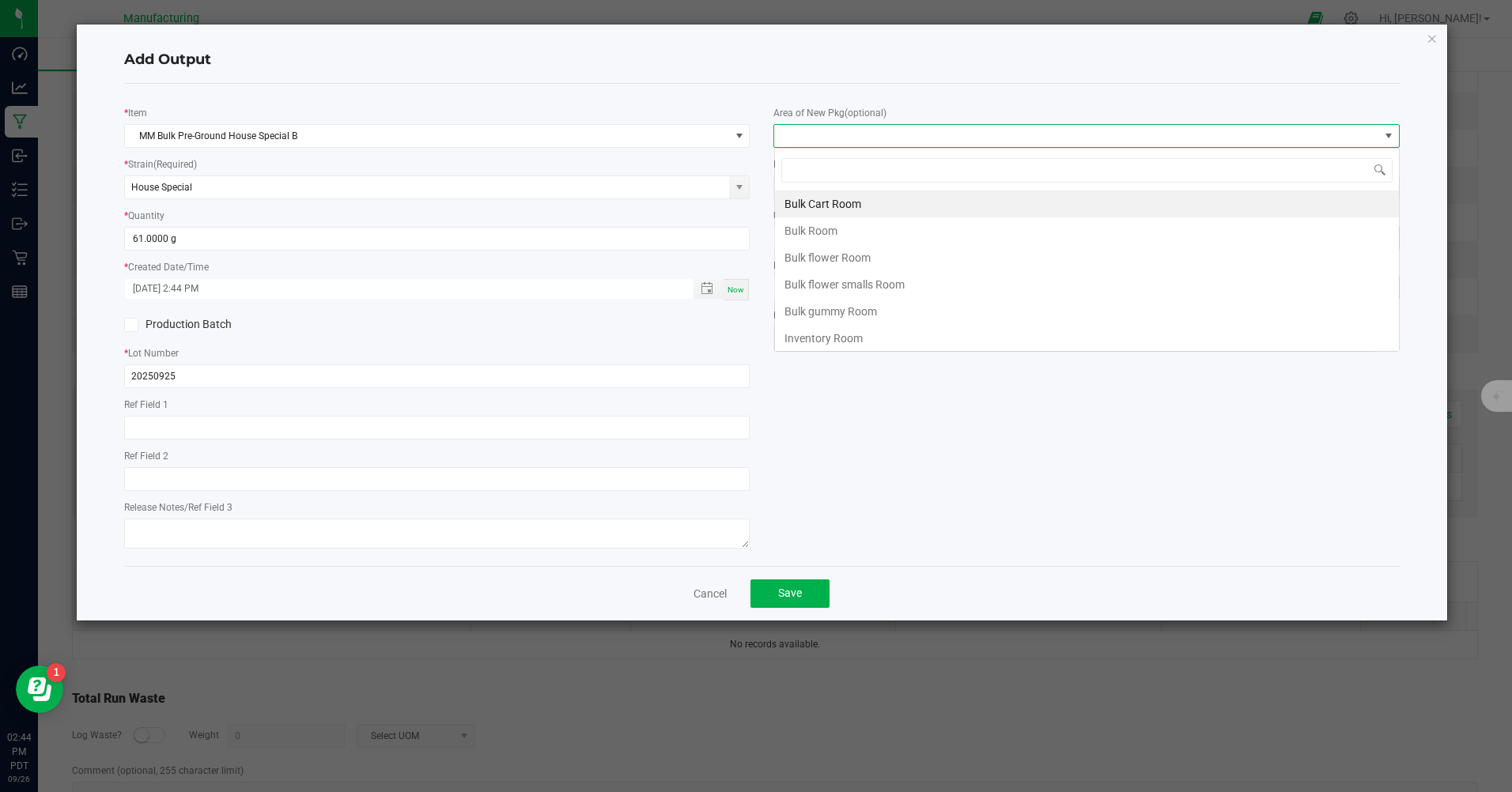
scroll to position [24, 626]
click at [833, 252] on li "Bulk flower Room" at bounding box center [1086, 257] width 624 height 27
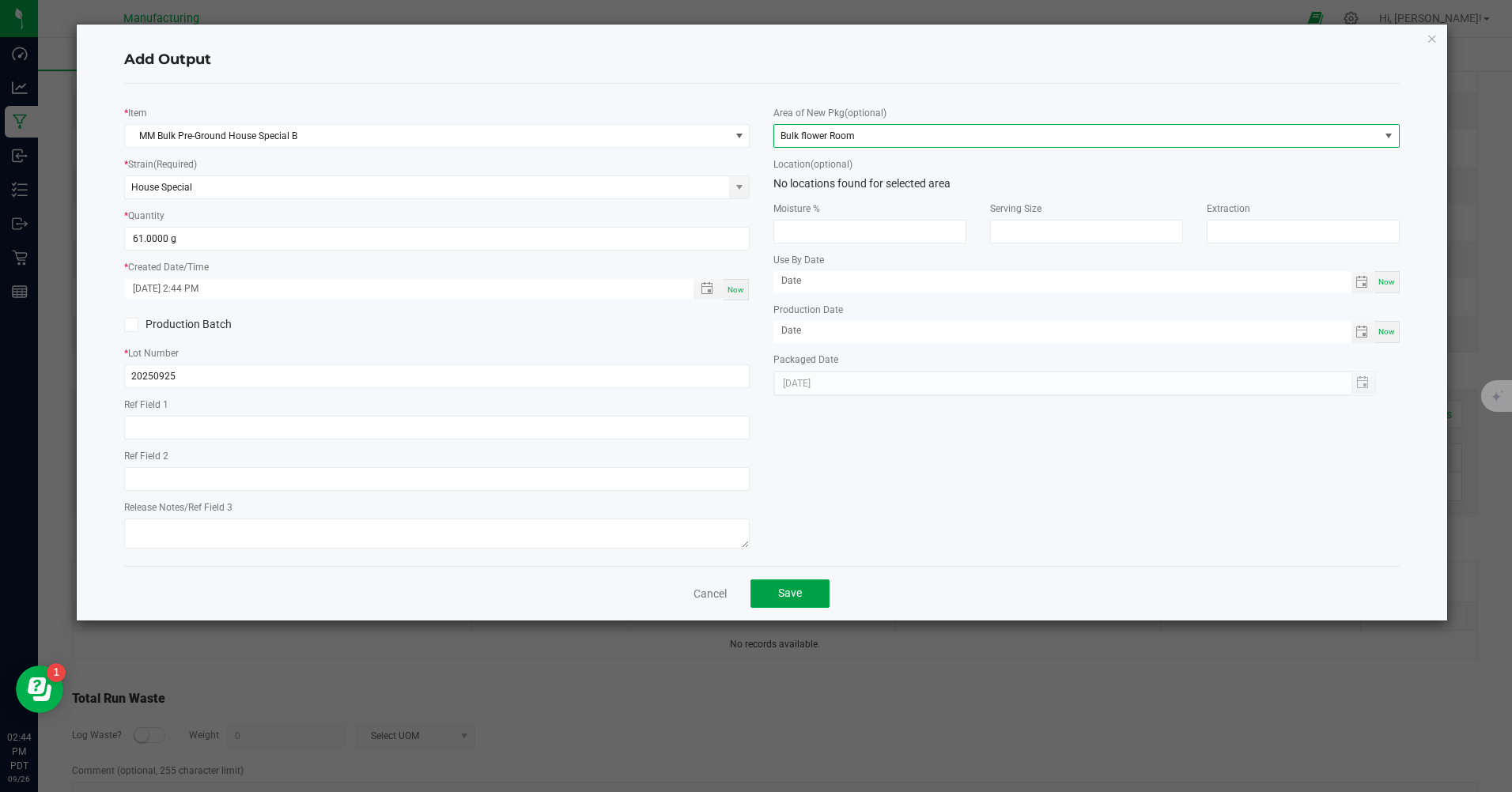
click at [788, 586] on button "Save" at bounding box center [790, 593] width 79 height 28
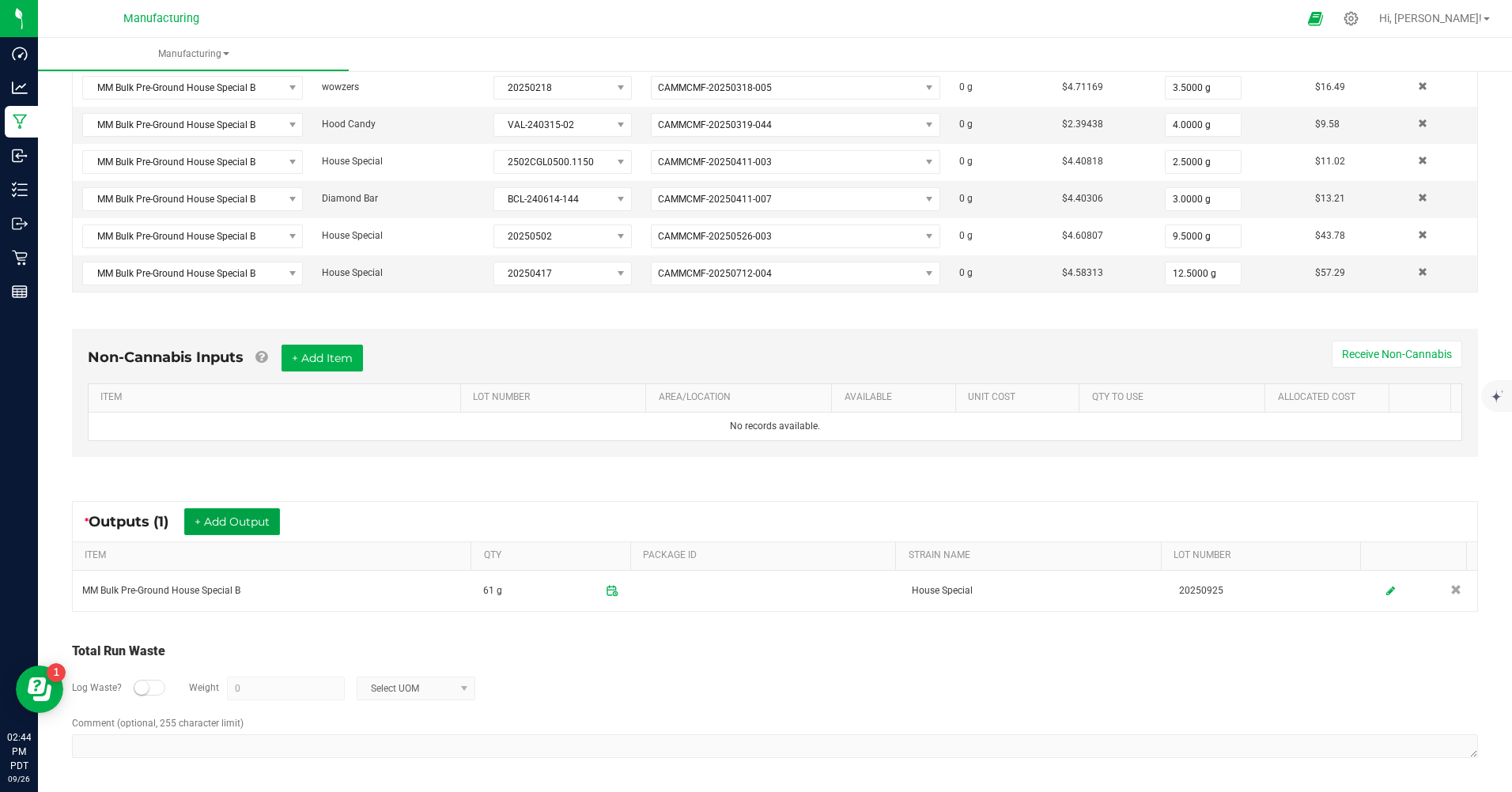
scroll to position [0, 0]
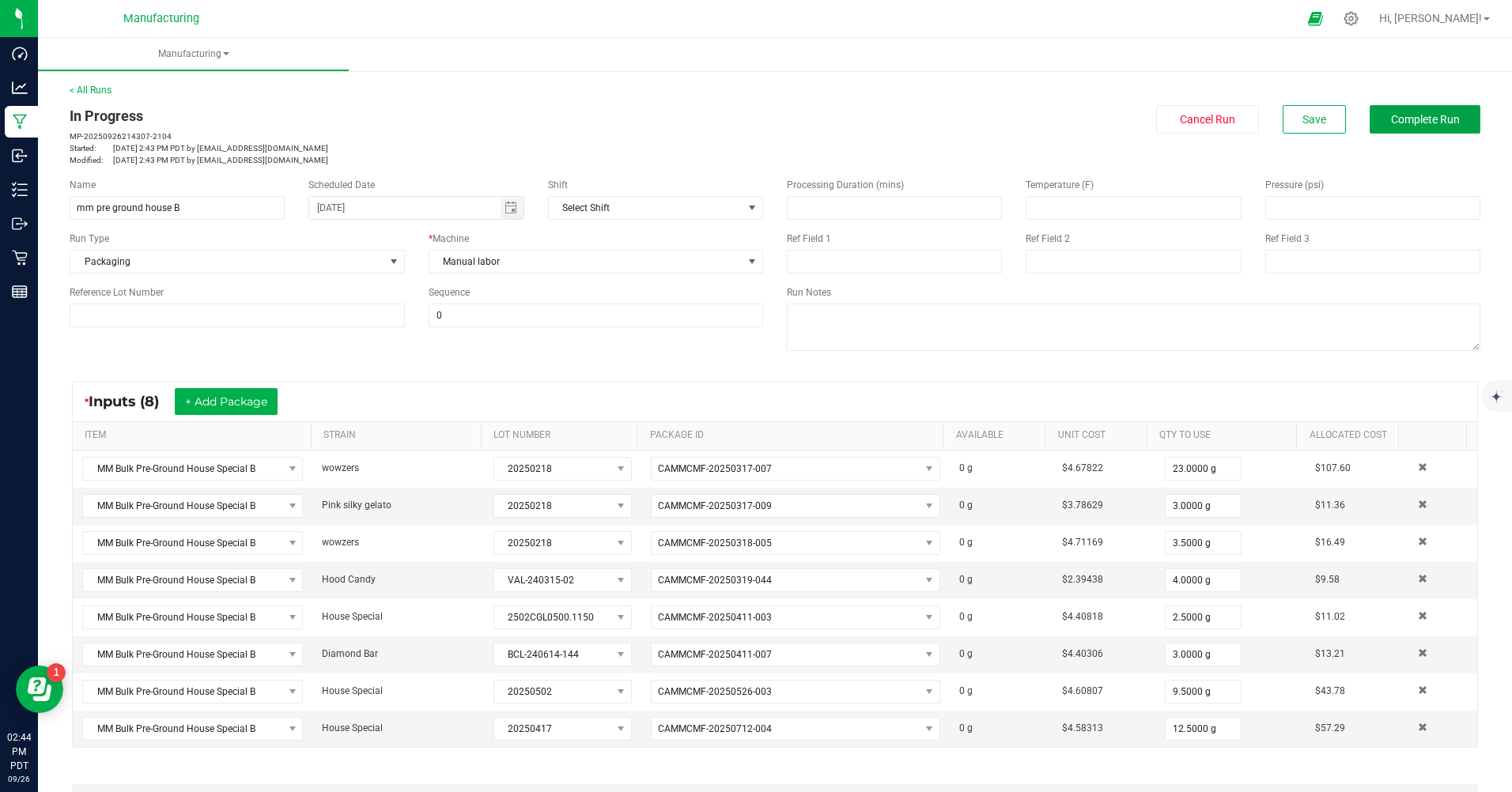
click at [1406, 121] on span "Complete Run" at bounding box center [1425, 119] width 68 height 13
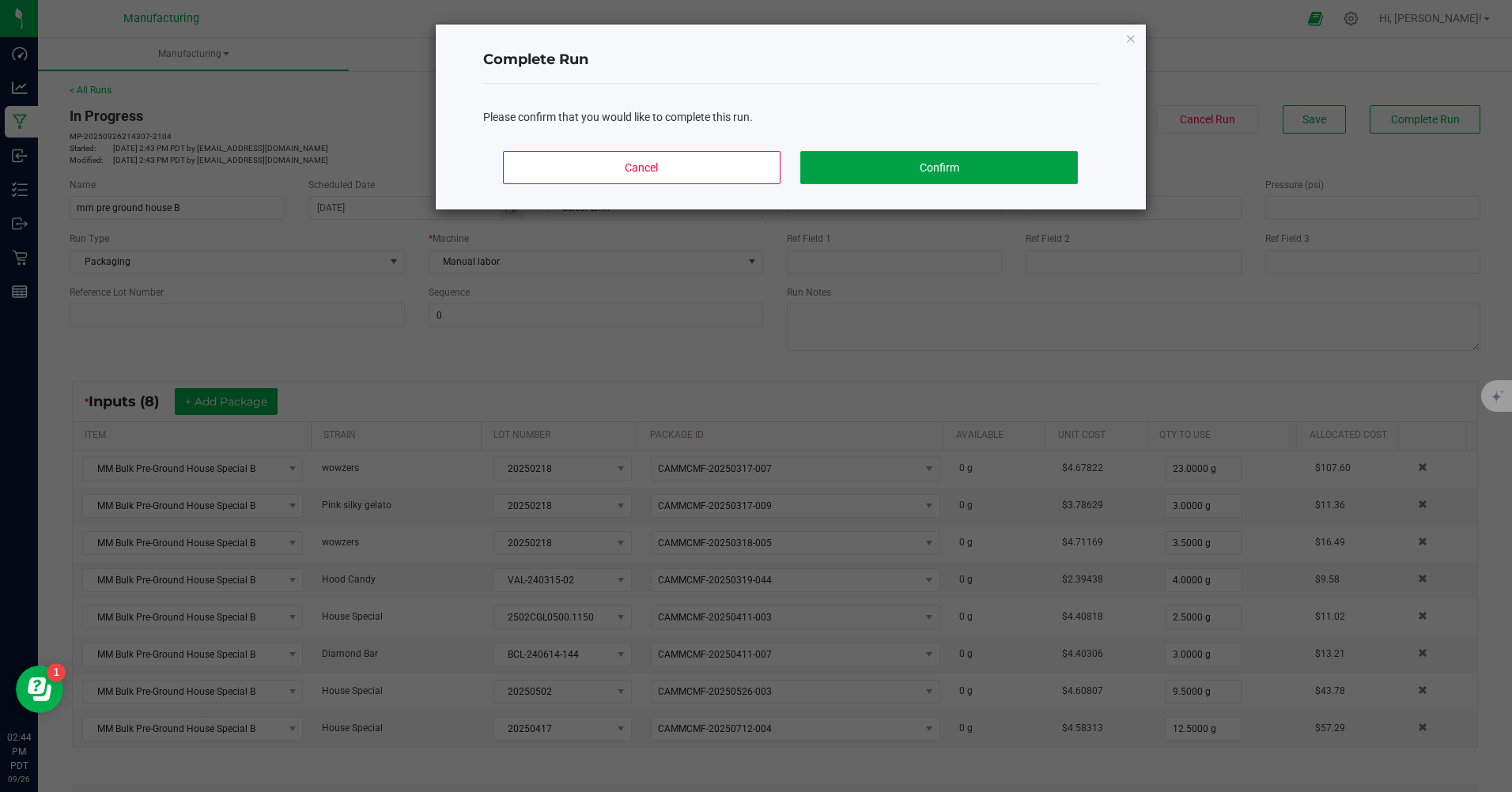
click at [949, 168] on button "Confirm" at bounding box center [938, 167] width 276 height 33
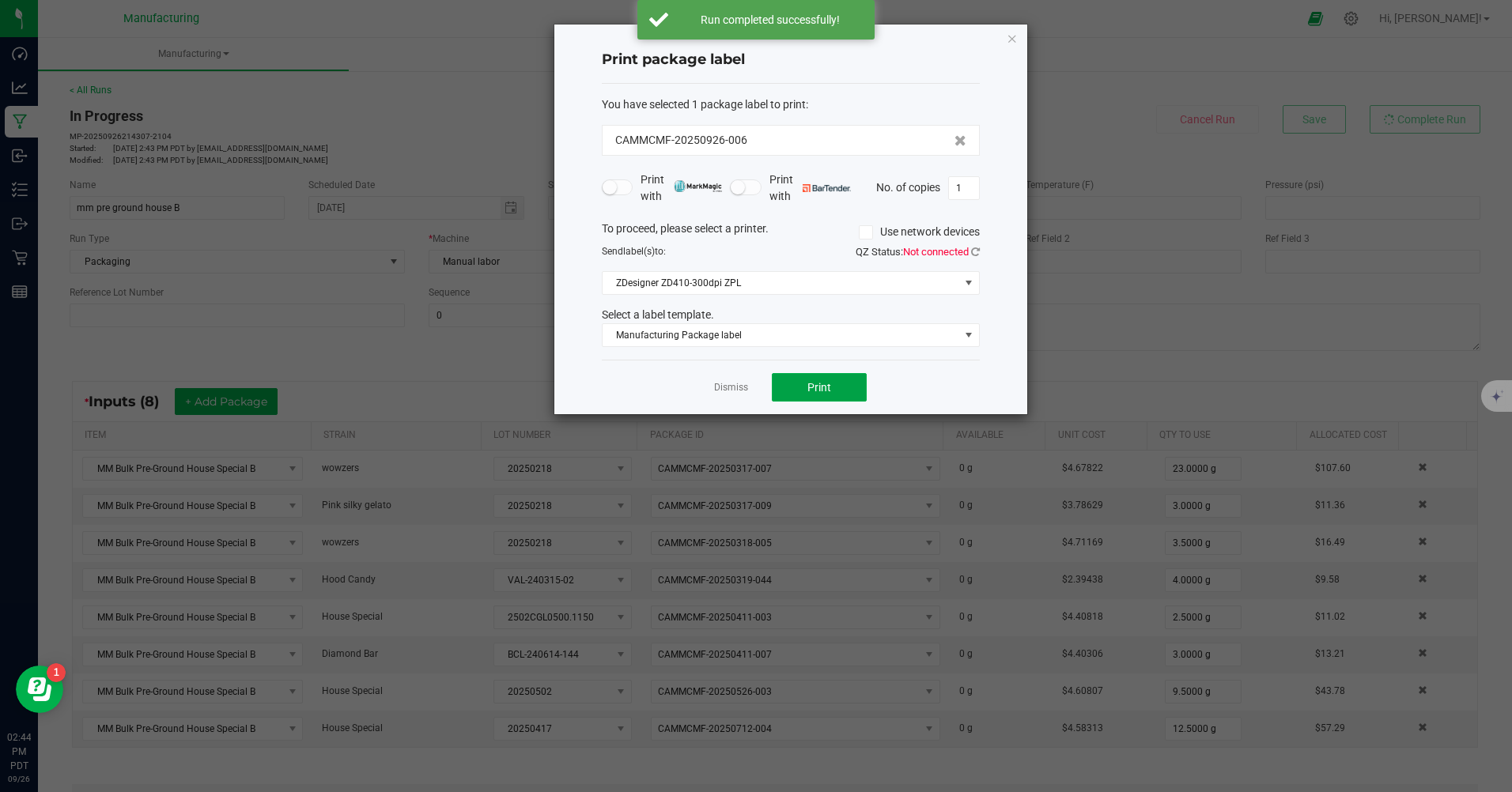
click at [852, 393] on button "Print" at bounding box center [819, 387] width 95 height 28
click at [730, 387] on link "Dismiss" at bounding box center [731, 387] width 34 height 14
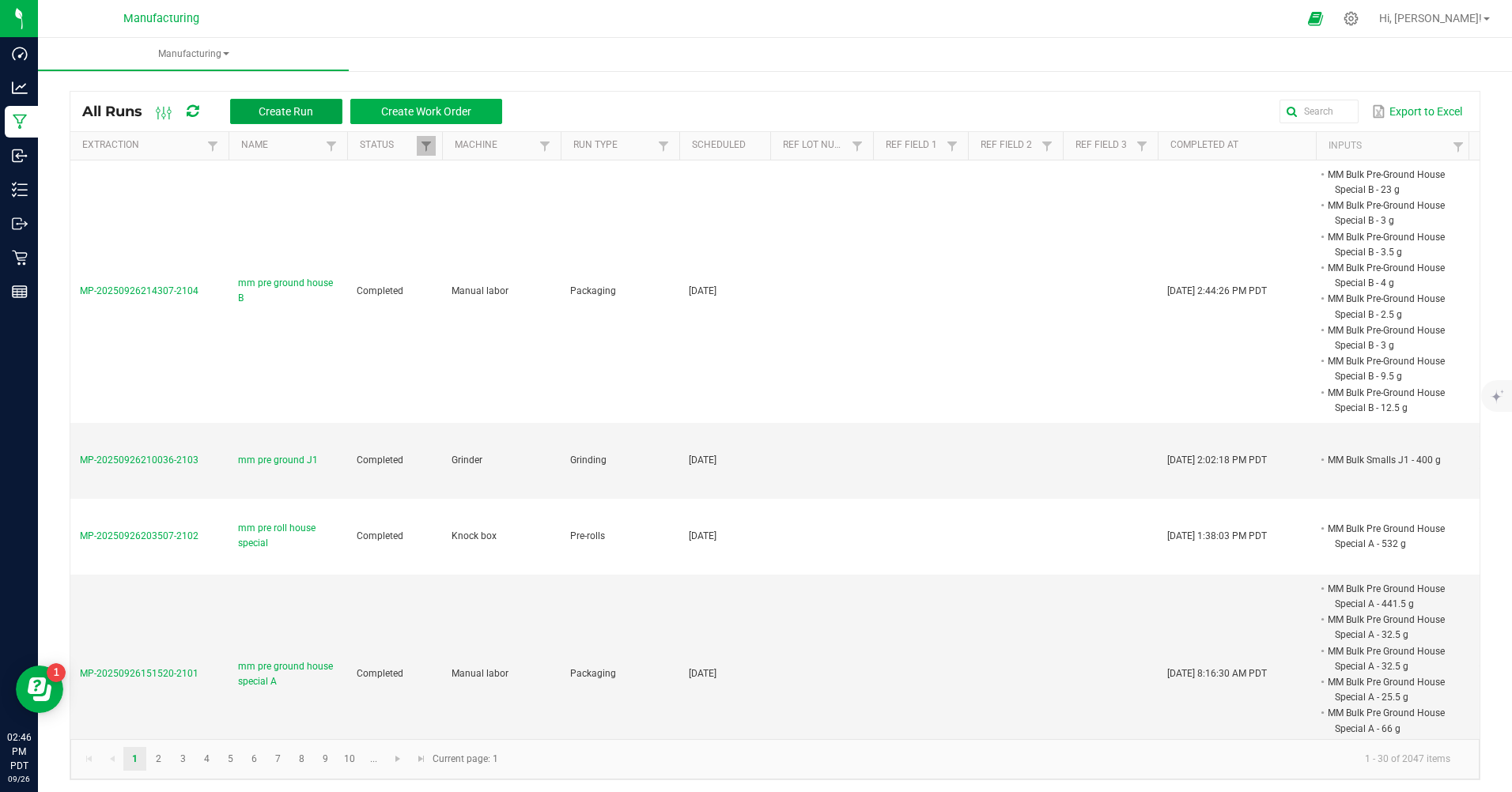
click at [294, 122] on button "Create Run" at bounding box center [286, 111] width 112 height 26
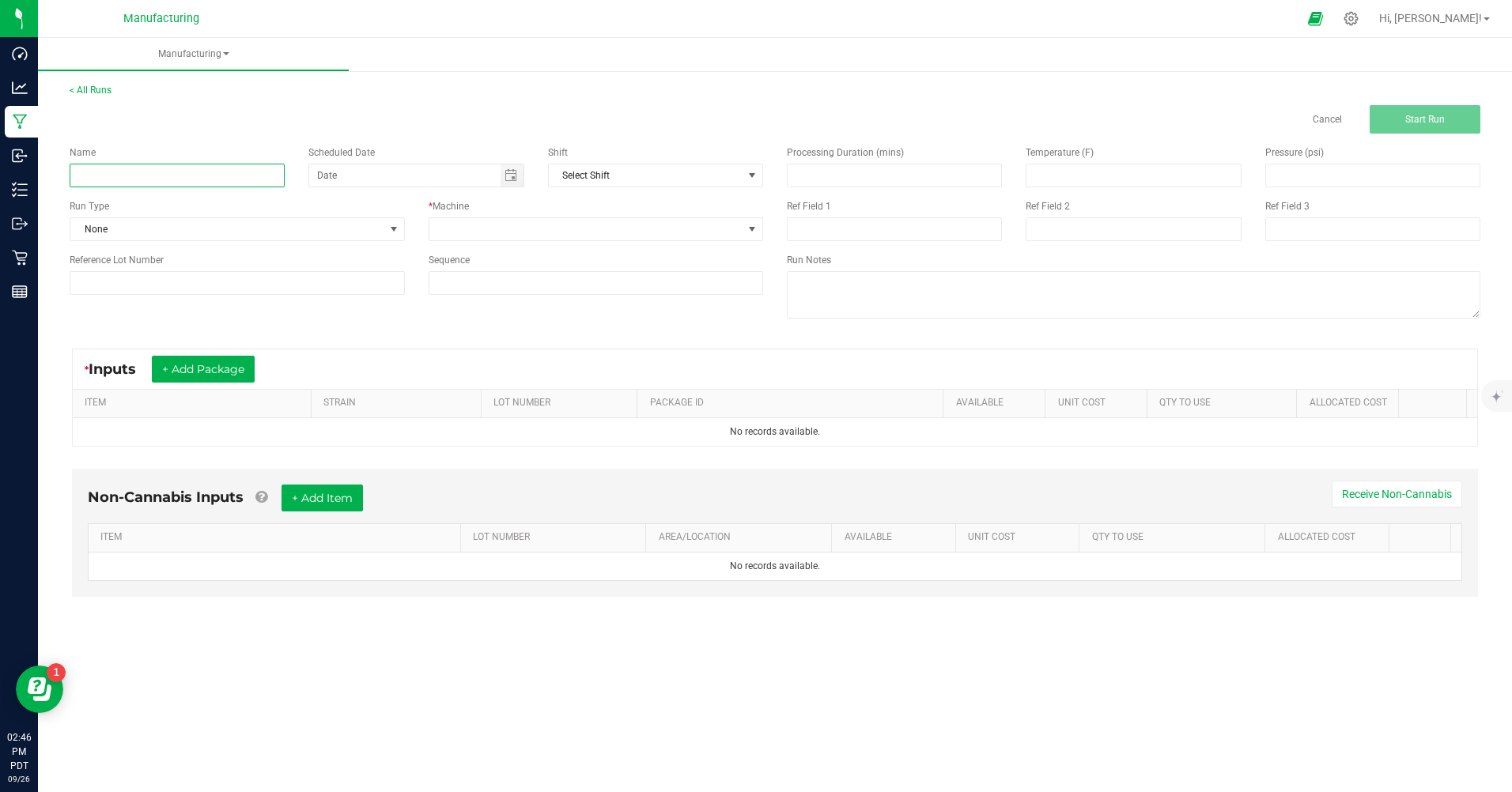
click at [181, 180] on input at bounding box center [176, 175] width 215 height 24
type input "mm 510 d9 sour diesel"
click at [513, 163] on div "Scheduled Date" at bounding box center [415, 166] width 239 height 42
click at [504, 177] on span "Toggle calendar" at bounding box center [512, 175] width 23 height 22
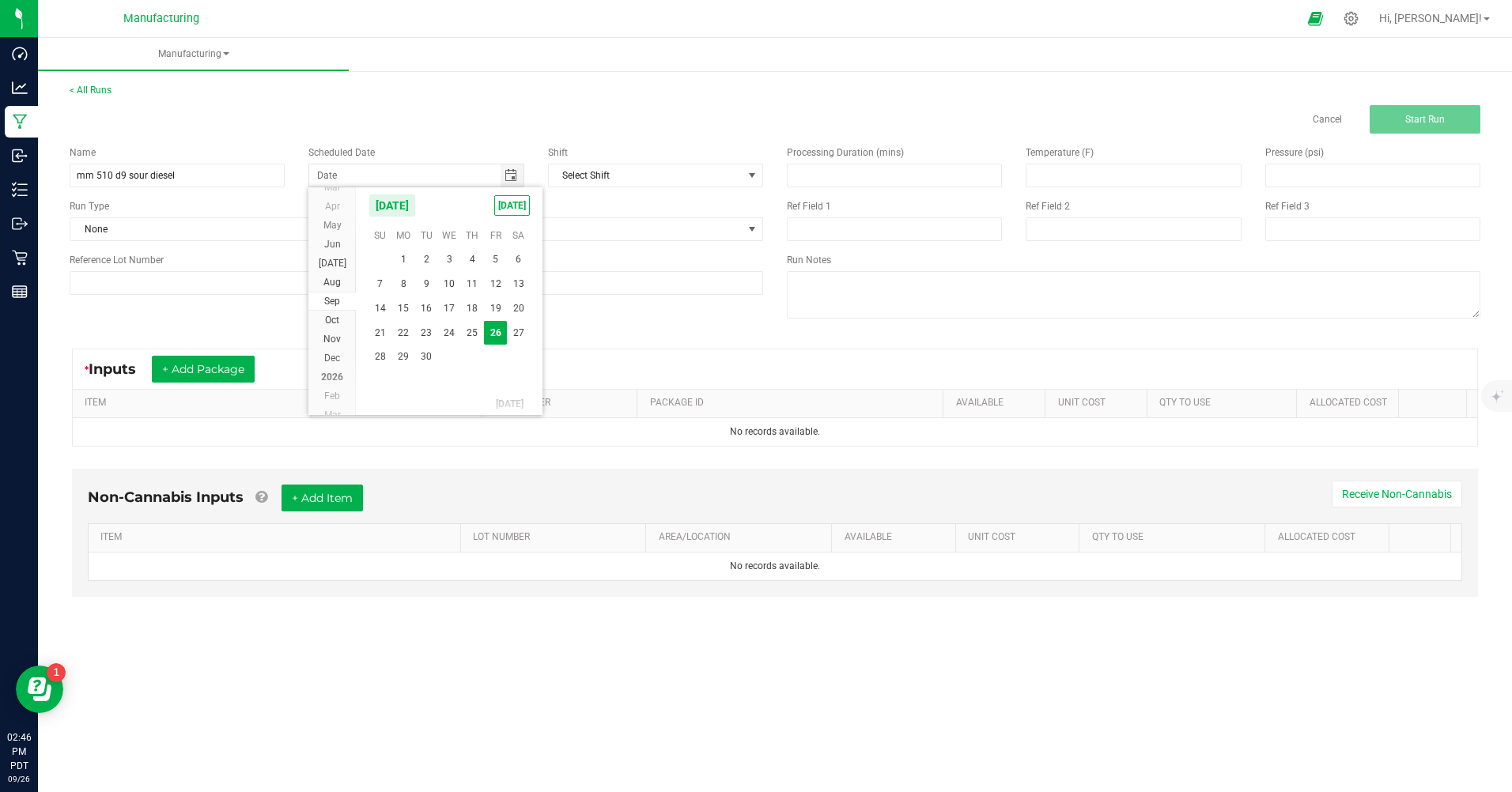
click at [511, 210] on span "[DATE]" at bounding box center [512, 205] width 36 height 21
type input "[DATE]"
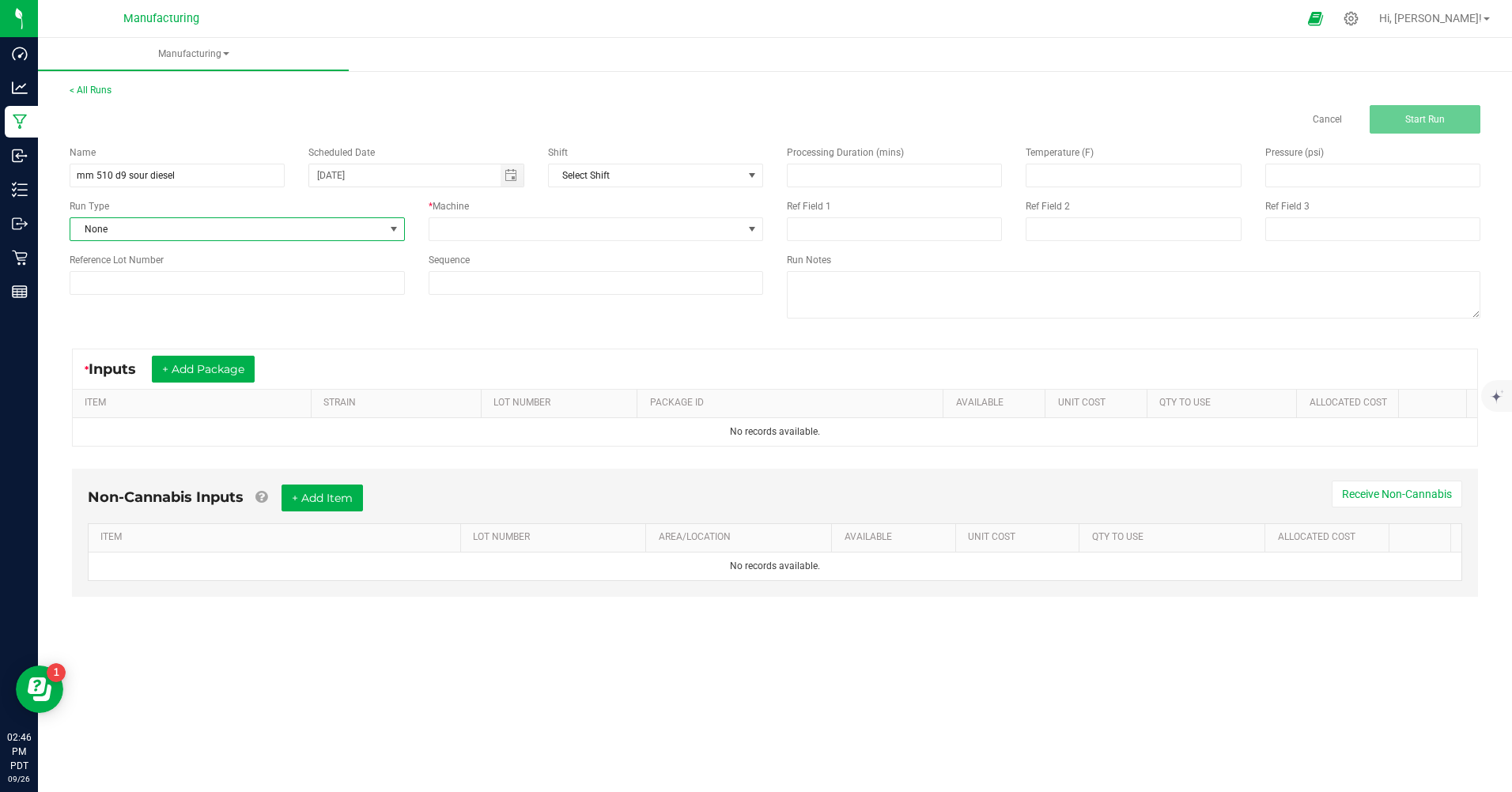
click at [394, 231] on span at bounding box center [394, 229] width 13 height 13
click at [110, 363] on span "Packaging" at bounding box center [103, 366] width 46 height 15
click at [759, 233] on span at bounding box center [752, 229] width 20 height 22
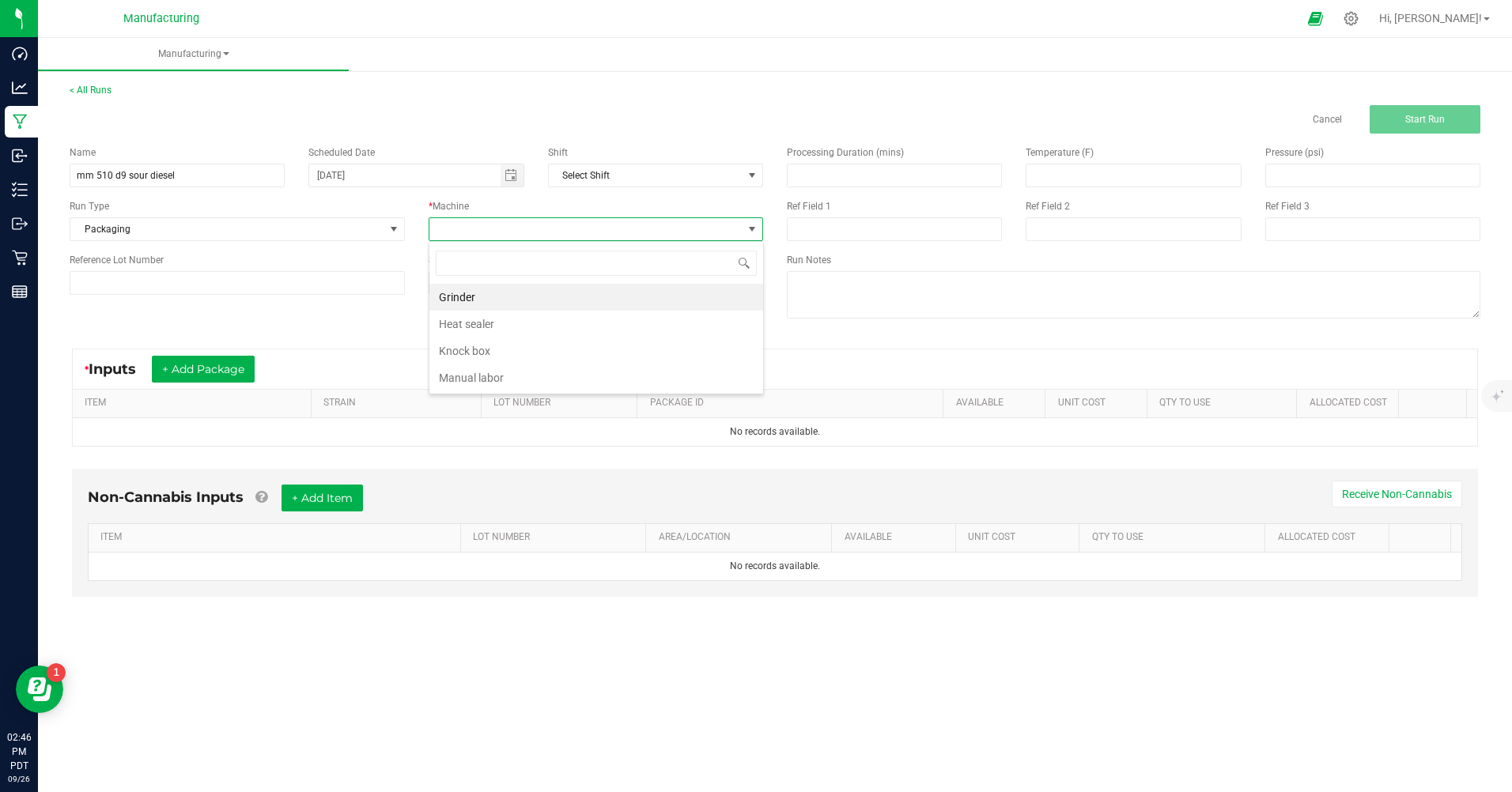
click at [460, 377] on li "Manual labor" at bounding box center [596, 377] width 334 height 27
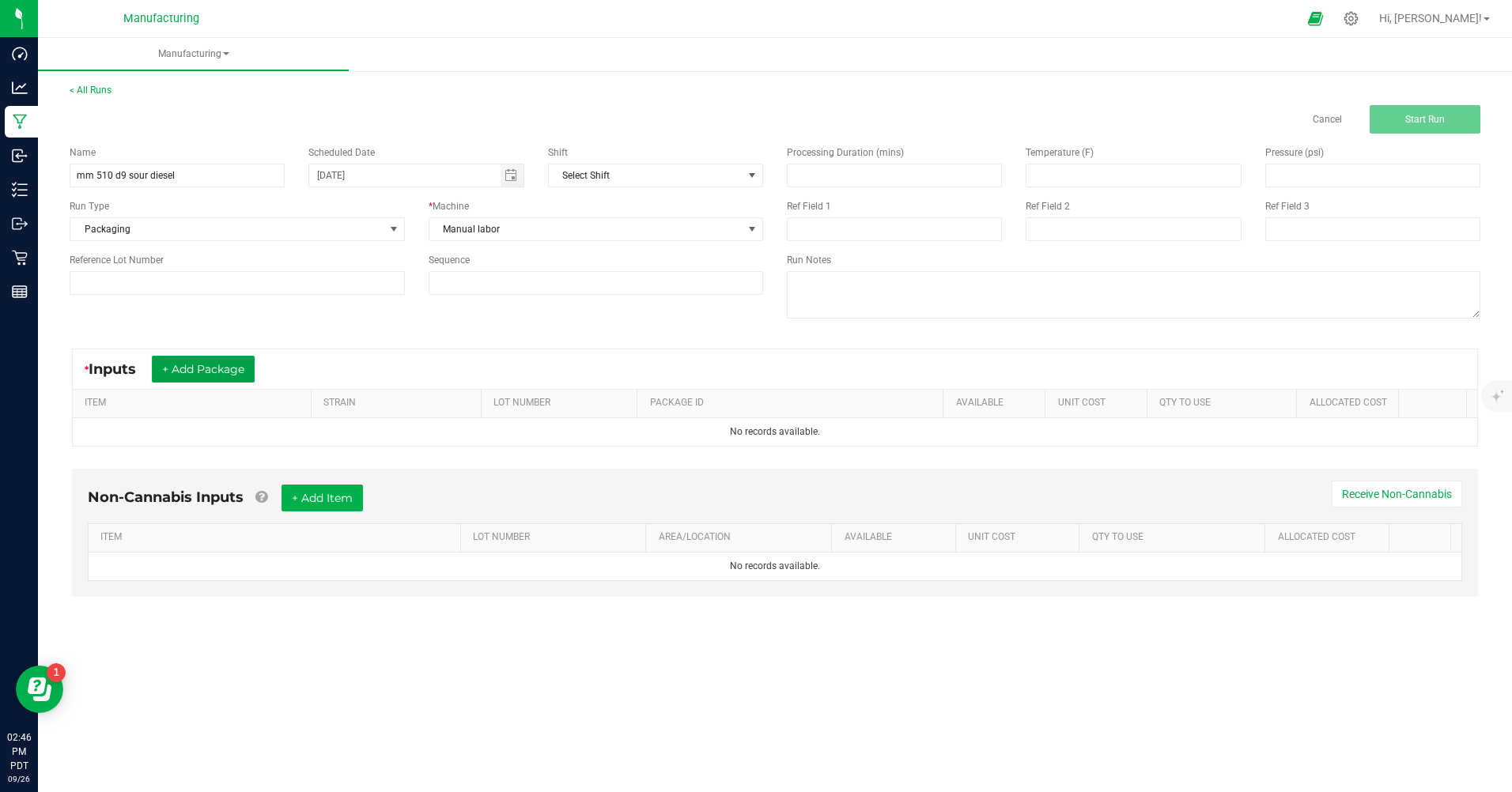
click at [217, 358] on button "+ Add Package" at bounding box center [203, 369] width 103 height 27
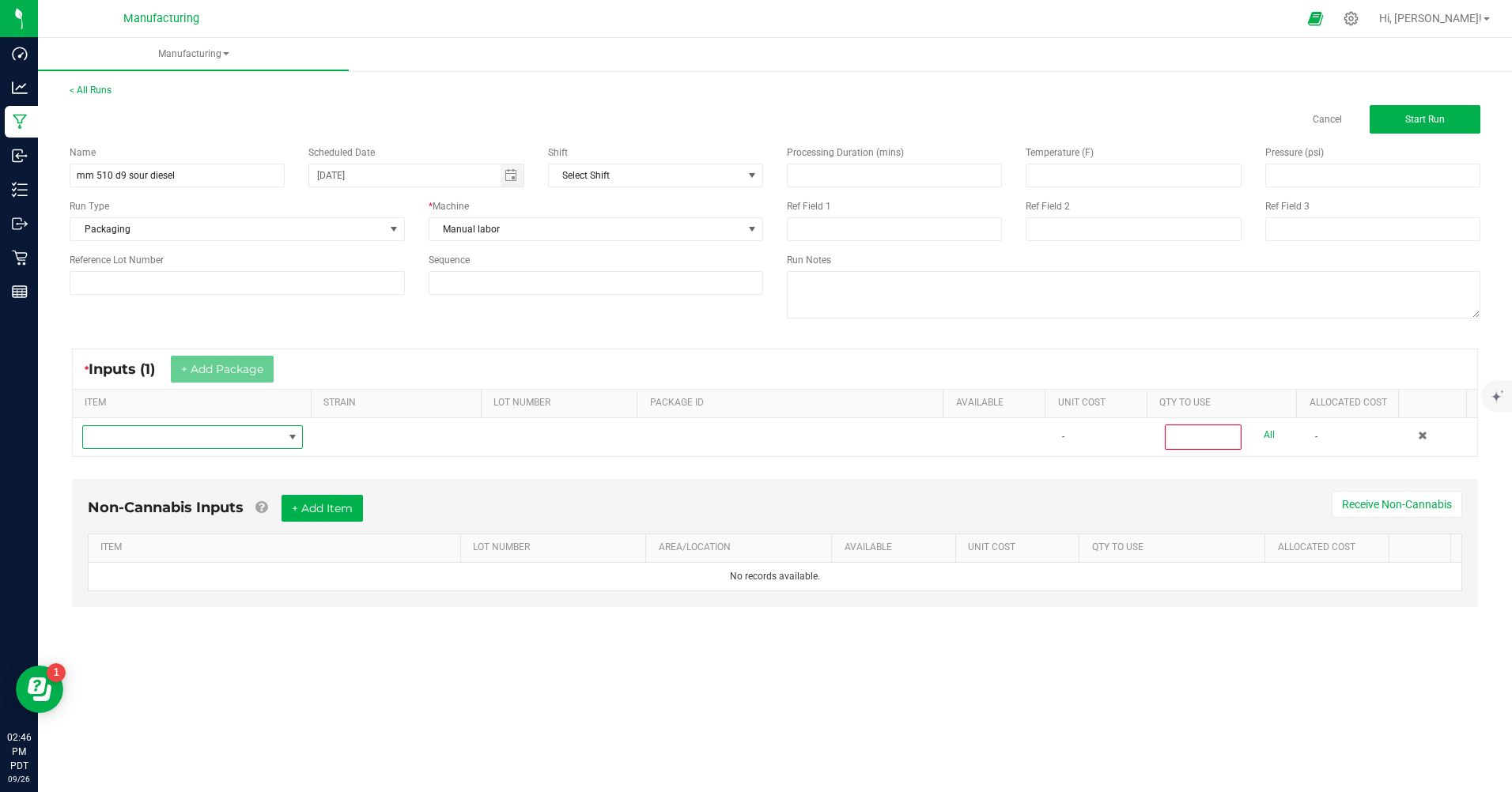
click at [200, 434] on span "NO DATA FOUND" at bounding box center [182, 437] width 199 height 22
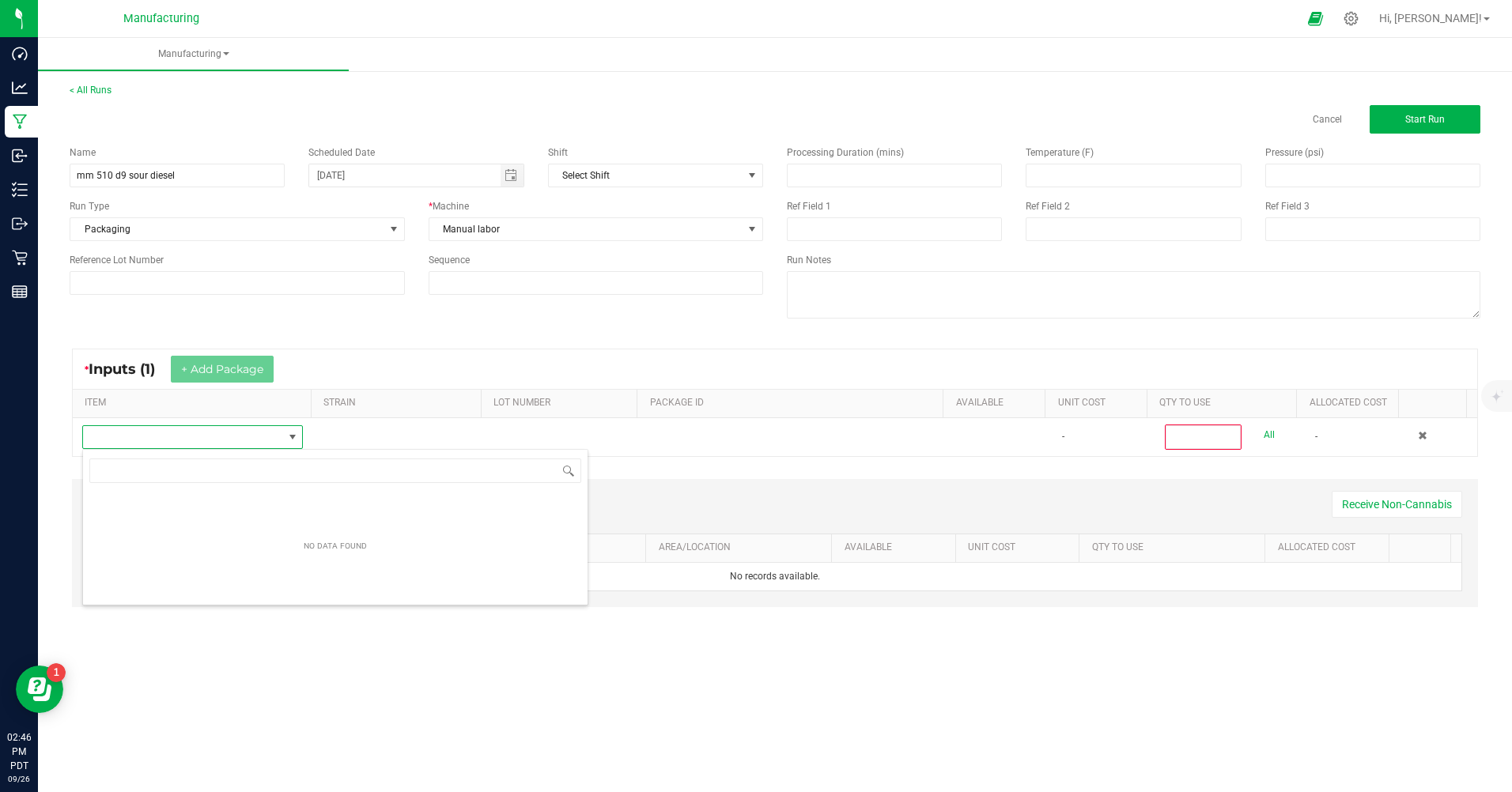
scroll to position [24, 219]
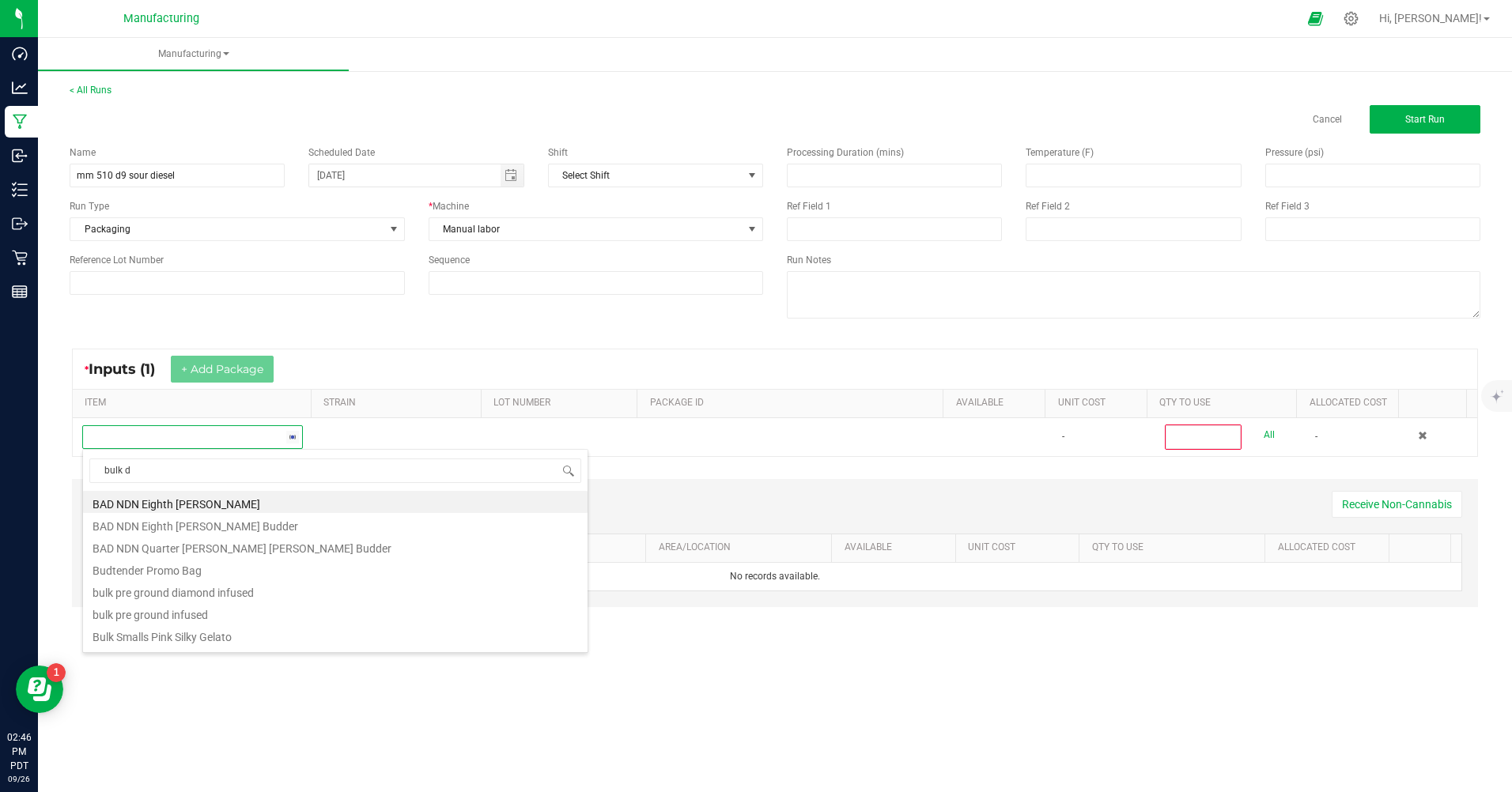
type input "bulk d9"
click at [123, 596] on li "MM Bulk D9 Cart Sour Diesel" at bounding box center [335, 594] width 504 height 22
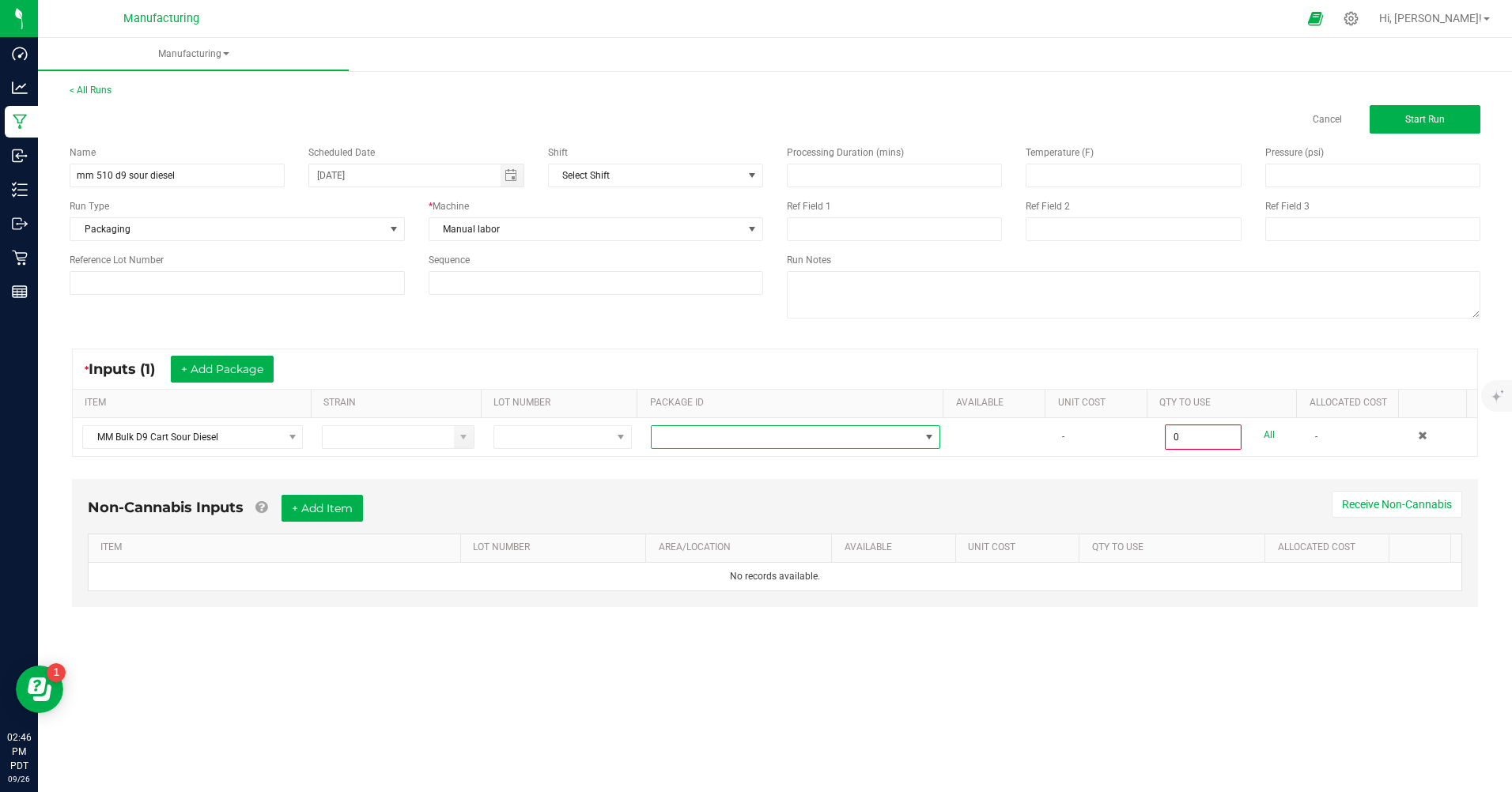
click at [858, 441] on span at bounding box center [785, 437] width 268 height 22
click at [776, 566] on li "CAMMCMF-20250822-182" at bounding box center [790, 558] width 286 height 27
click at [1263, 436] on link "All" at bounding box center [1268, 434] width 11 height 21
type input "100 ea"
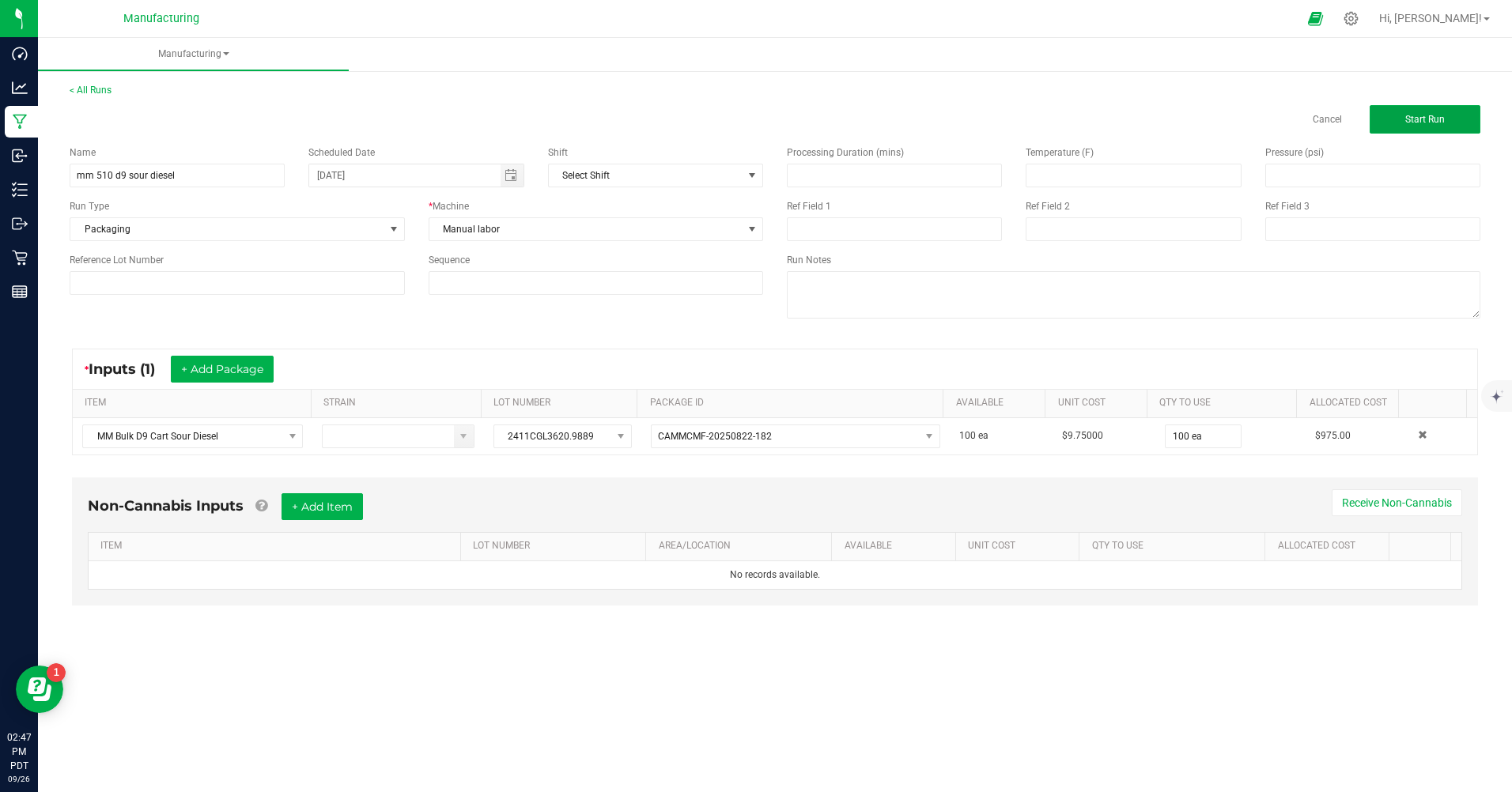
click at [1405, 123] on span "Start Run" at bounding box center [1425, 119] width 39 height 11
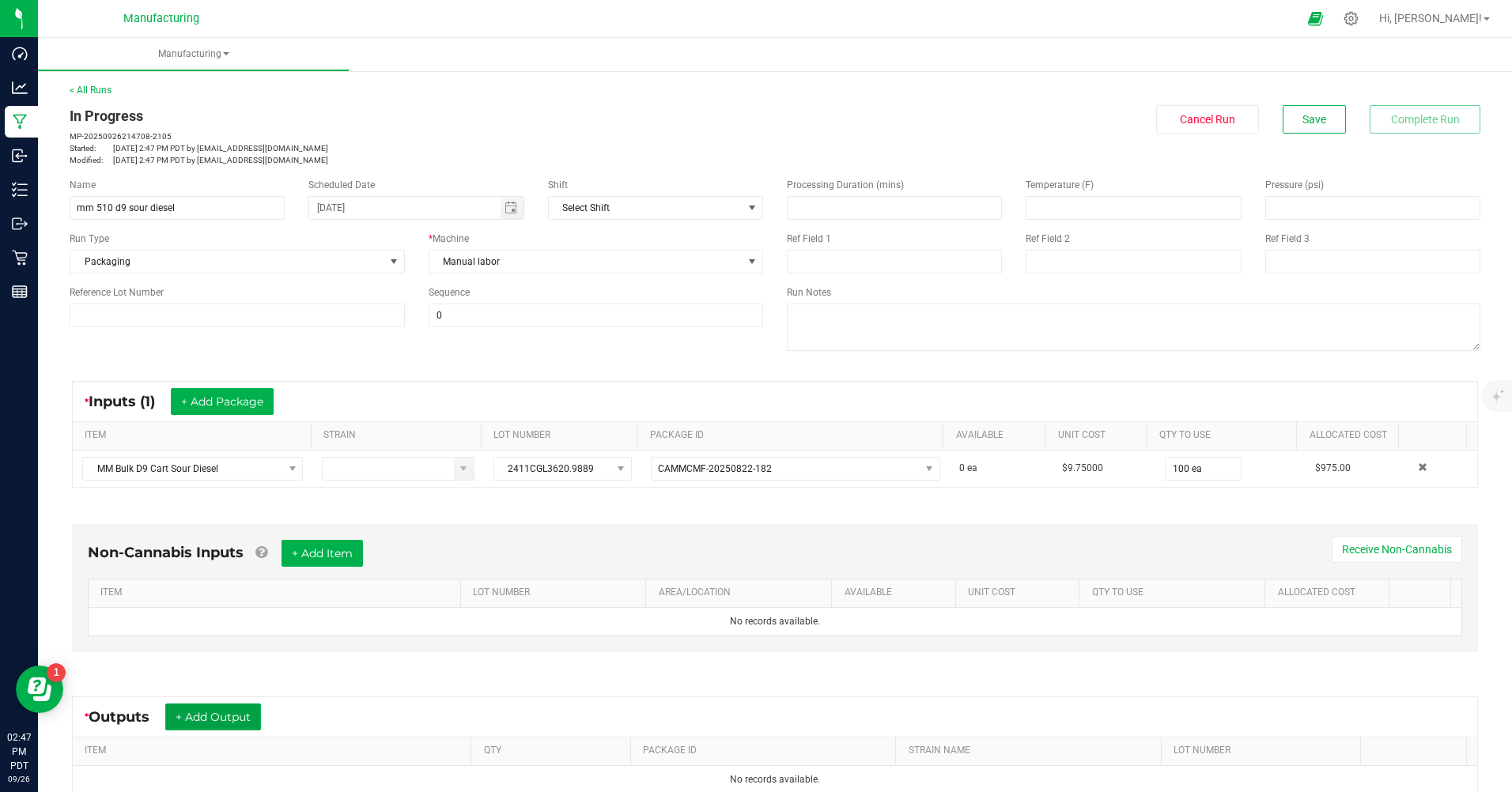
click at [241, 708] on button "+ Add Output" at bounding box center [213, 716] width 96 height 27
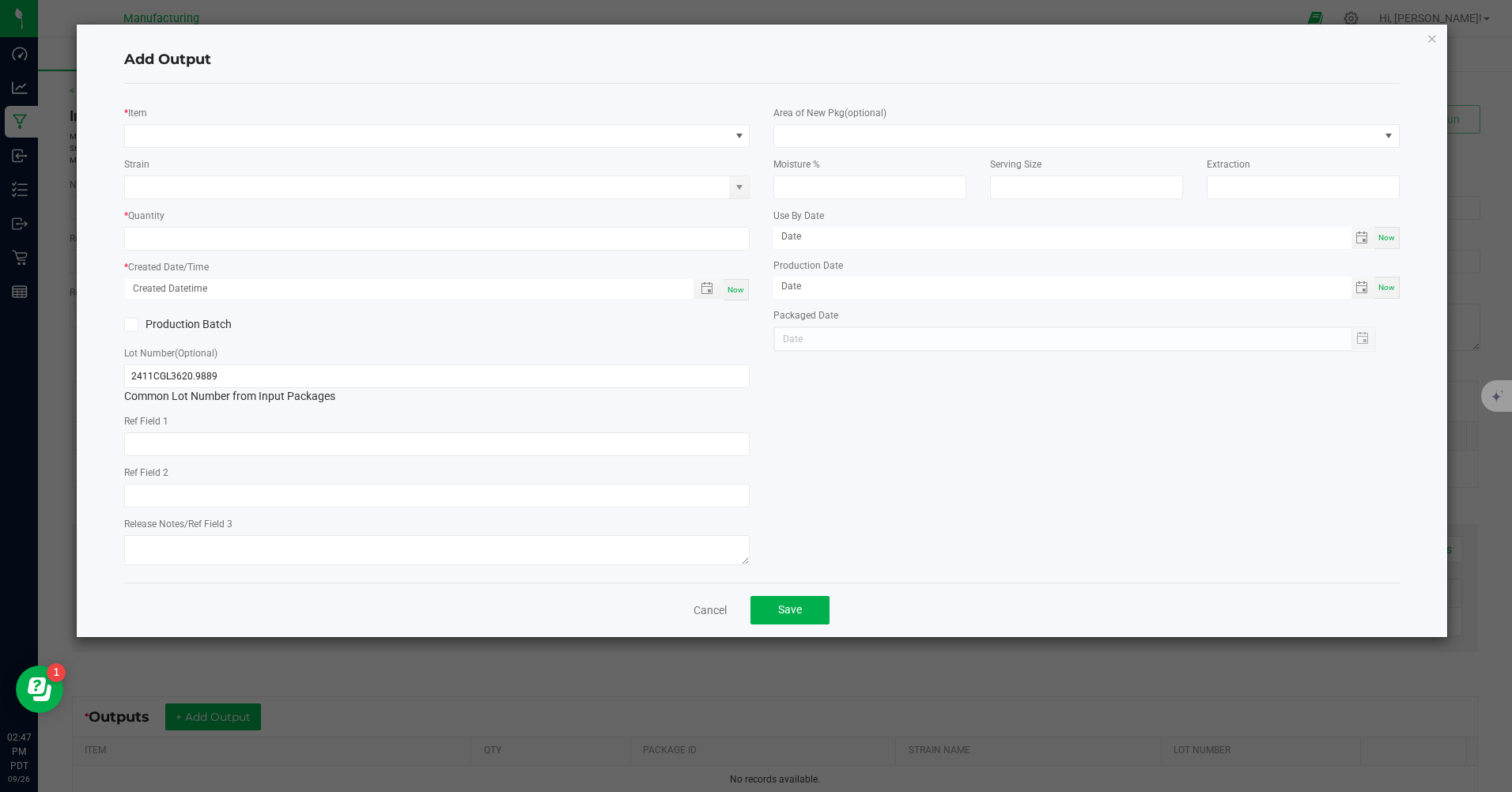
click at [708, 610] on link "Cancel" at bounding box center [709, 610] width 33 height 15
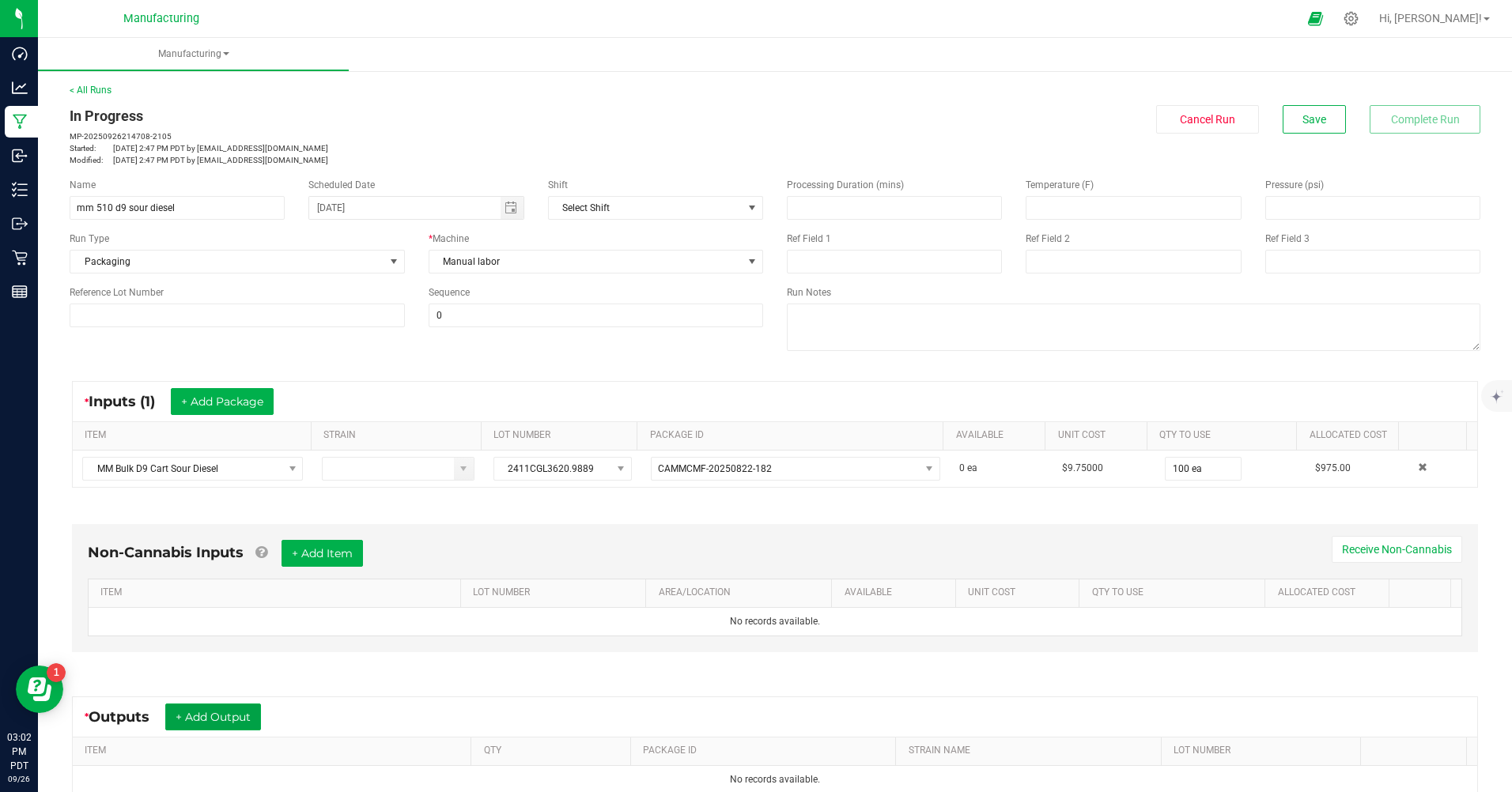
click at [205, 730] on button "+ Add Output" at bounding box center [213, 716] width 96 height 27
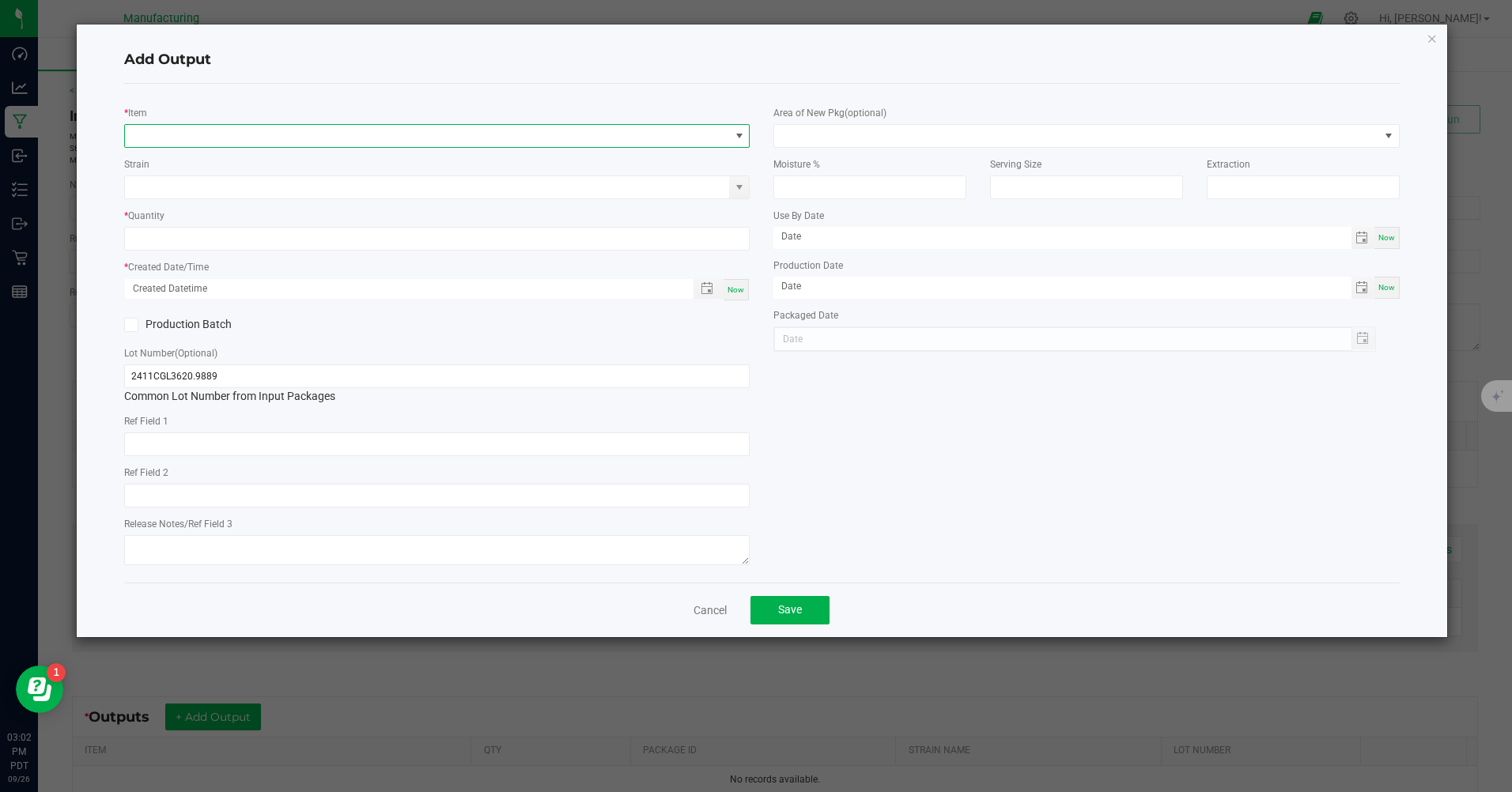
click at [550, 127] on span "NO DATA FOUND" at bounding box center [427, 136] width 604 height 22
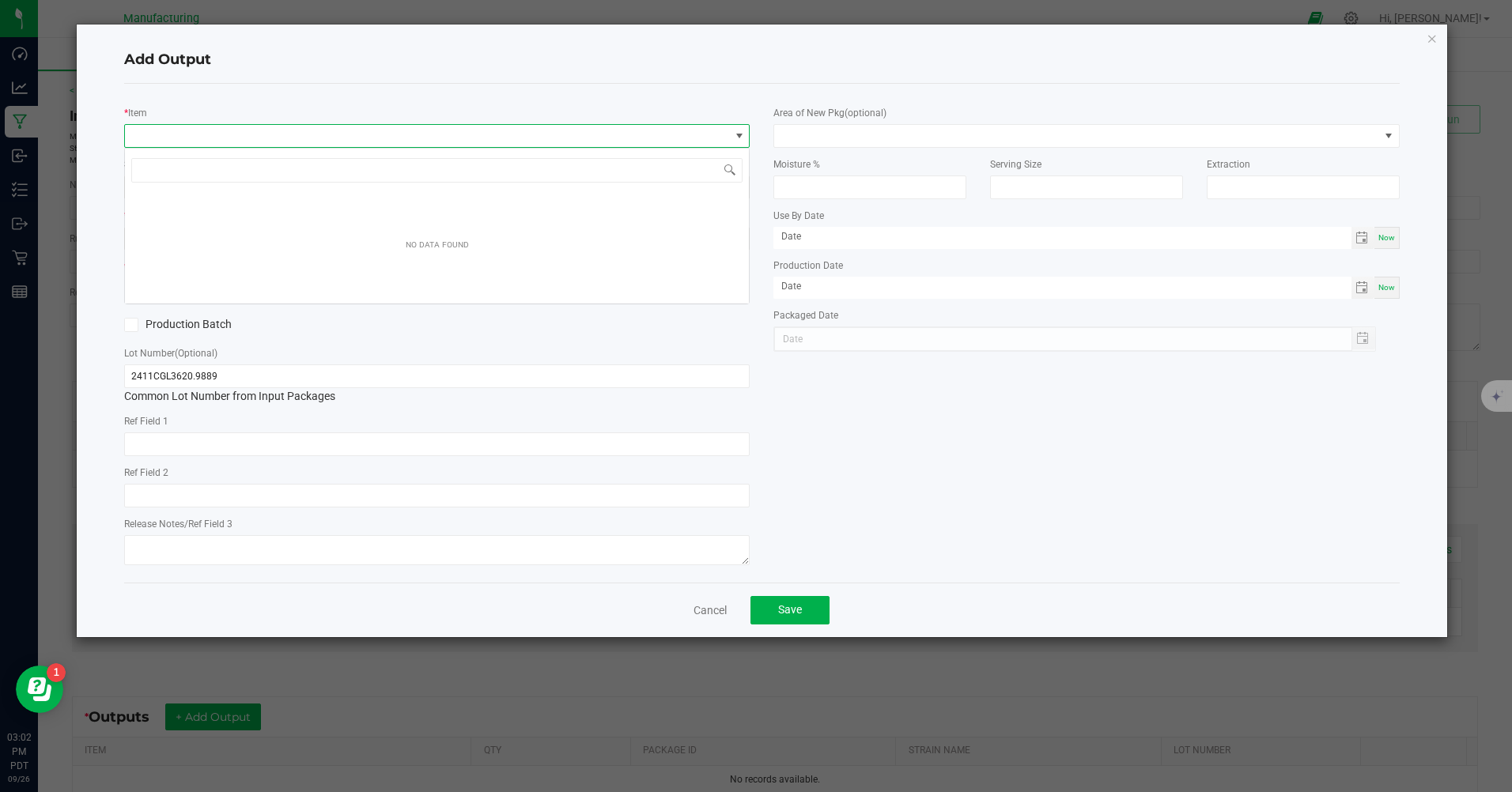
scroll to position [24, 626]
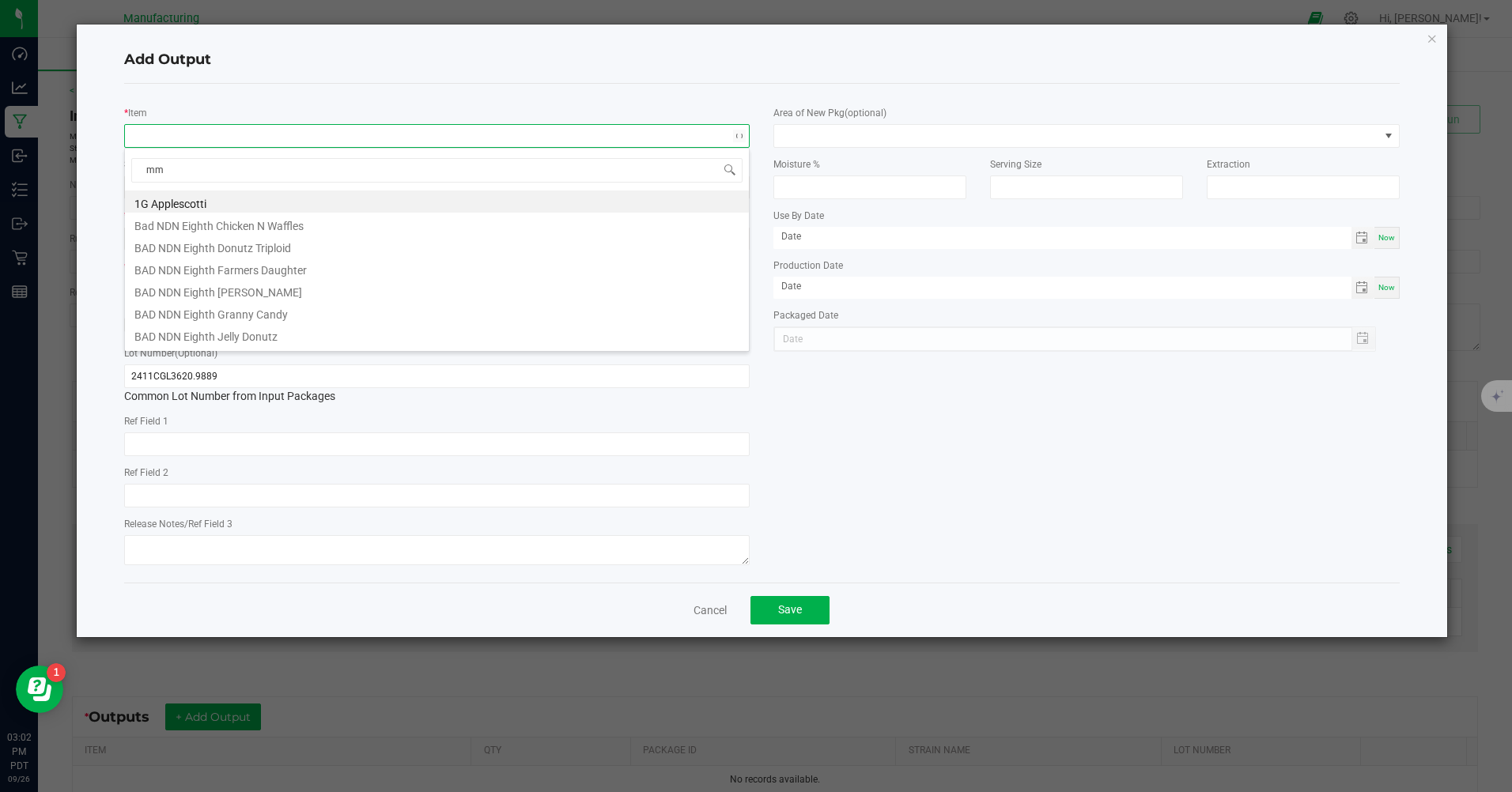
type input "mm 5"
click at [202, 222] on li "MM 510 Cart D9 Sour Diesel" at bounding box center [436, 221] width 624 height 22
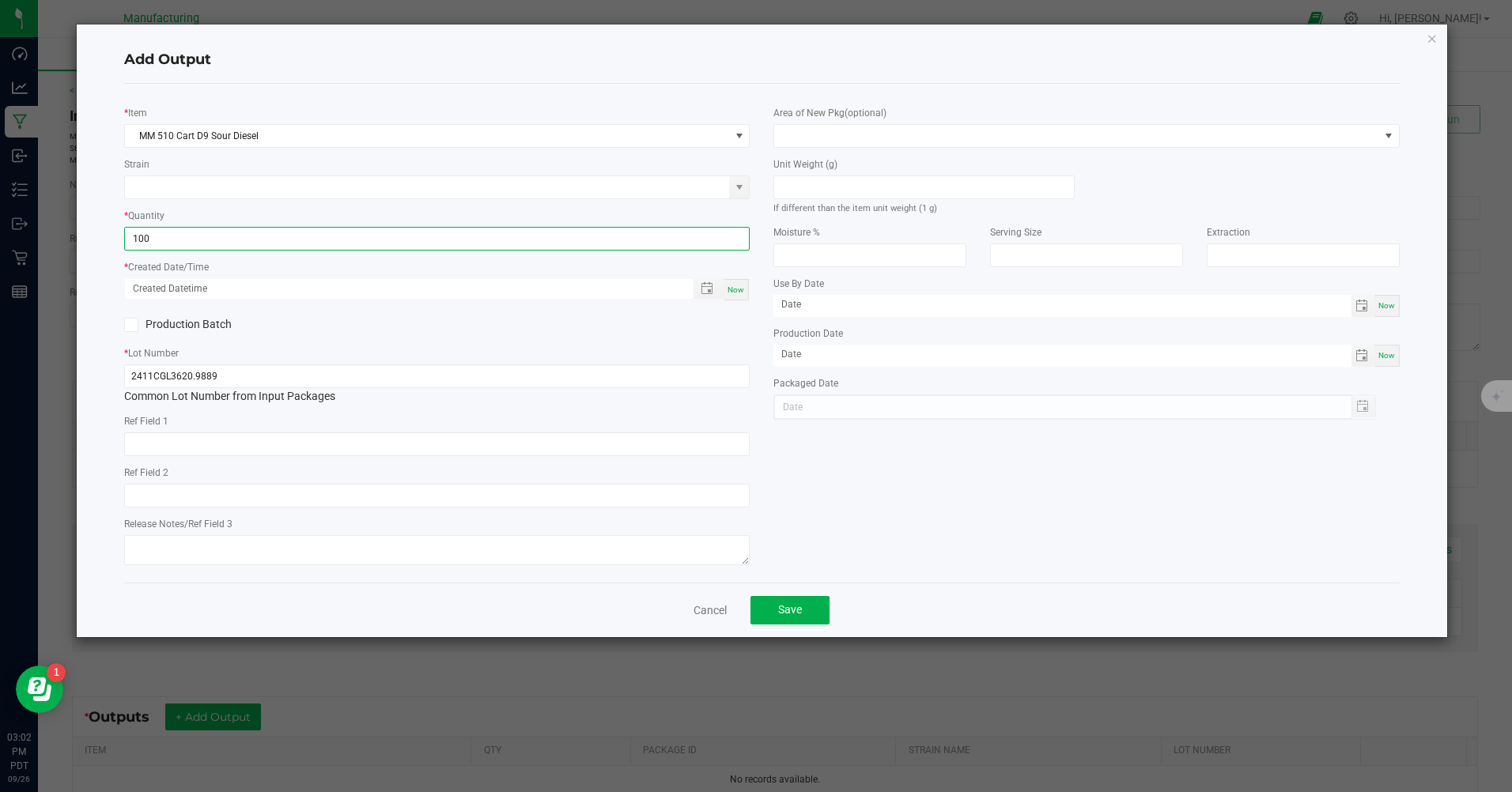
type input "100 ea"
click at [743, 294] on span "Now" at bounding box center [735, 290] width 16 height 9
type input "[DATE] 3:02 PM"
type input "[DATE]"
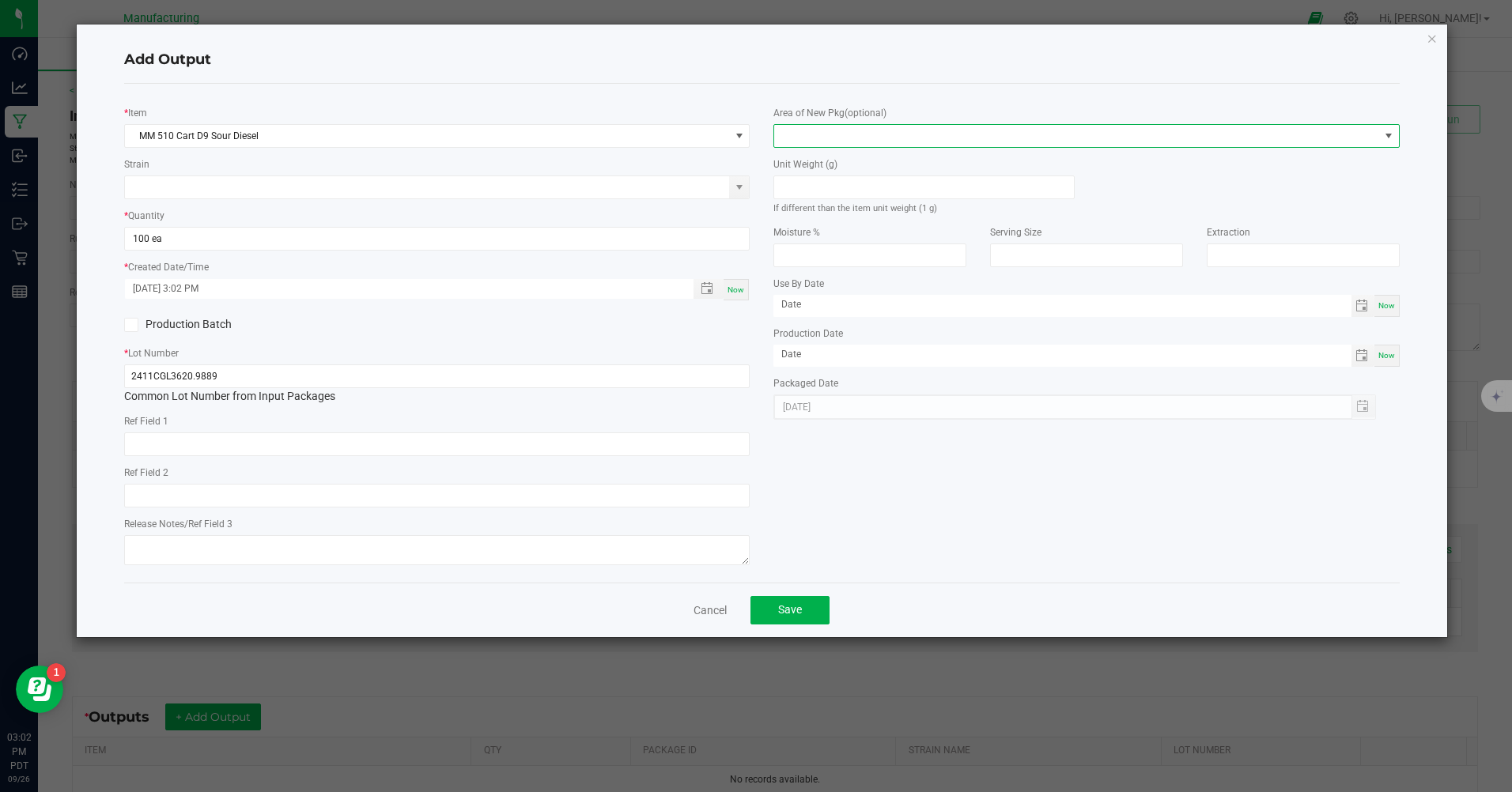
click at [846, 131] on span at bounding box center [1076, 136] width 604 height 22
click at [863, 329] on li "Inventory Room" at bounding box center [1086, 338] width 624 height 27
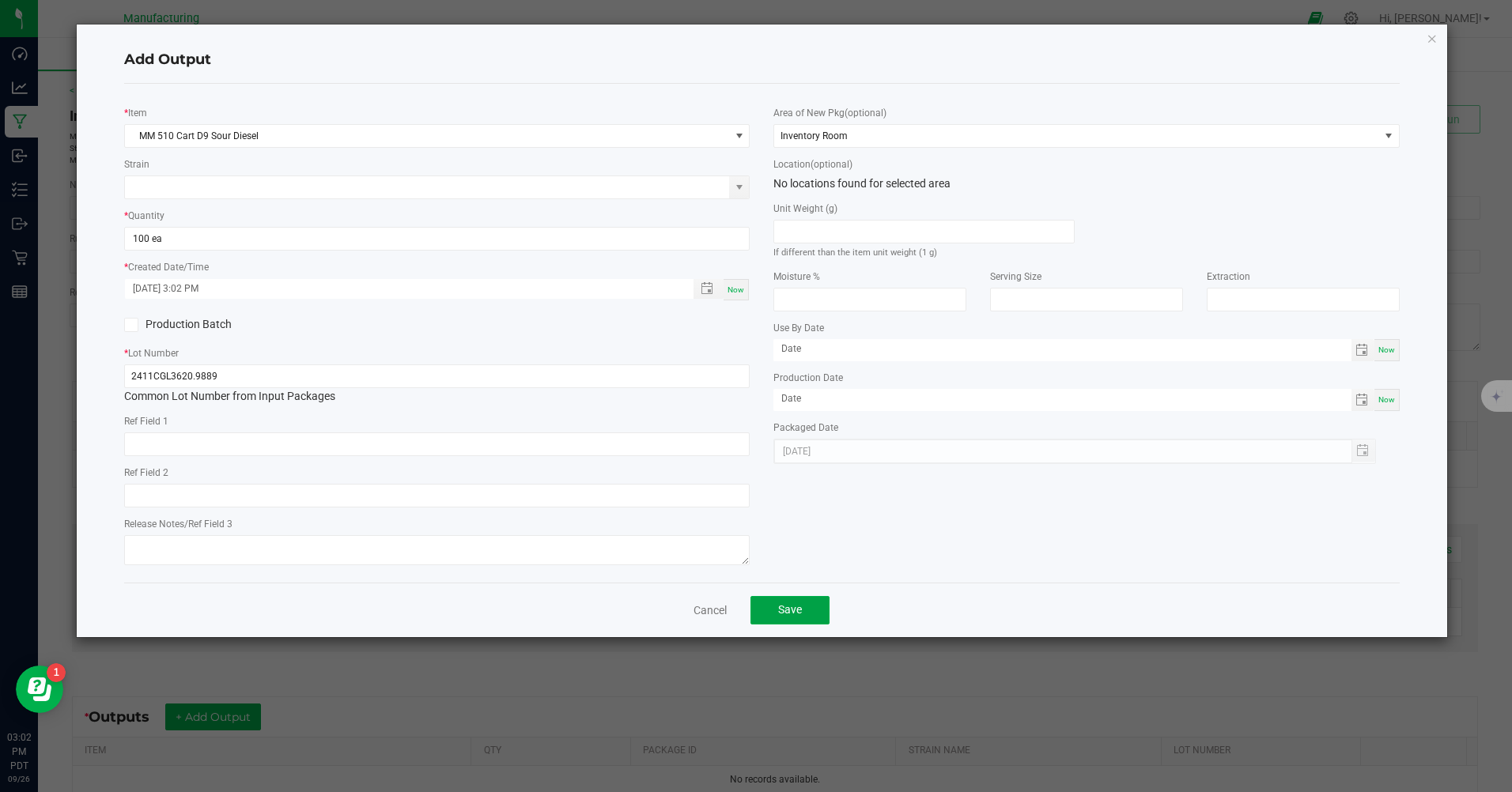
click at [784, 611] on span "Save" at bounding box center [790, 609] width 24 height 13
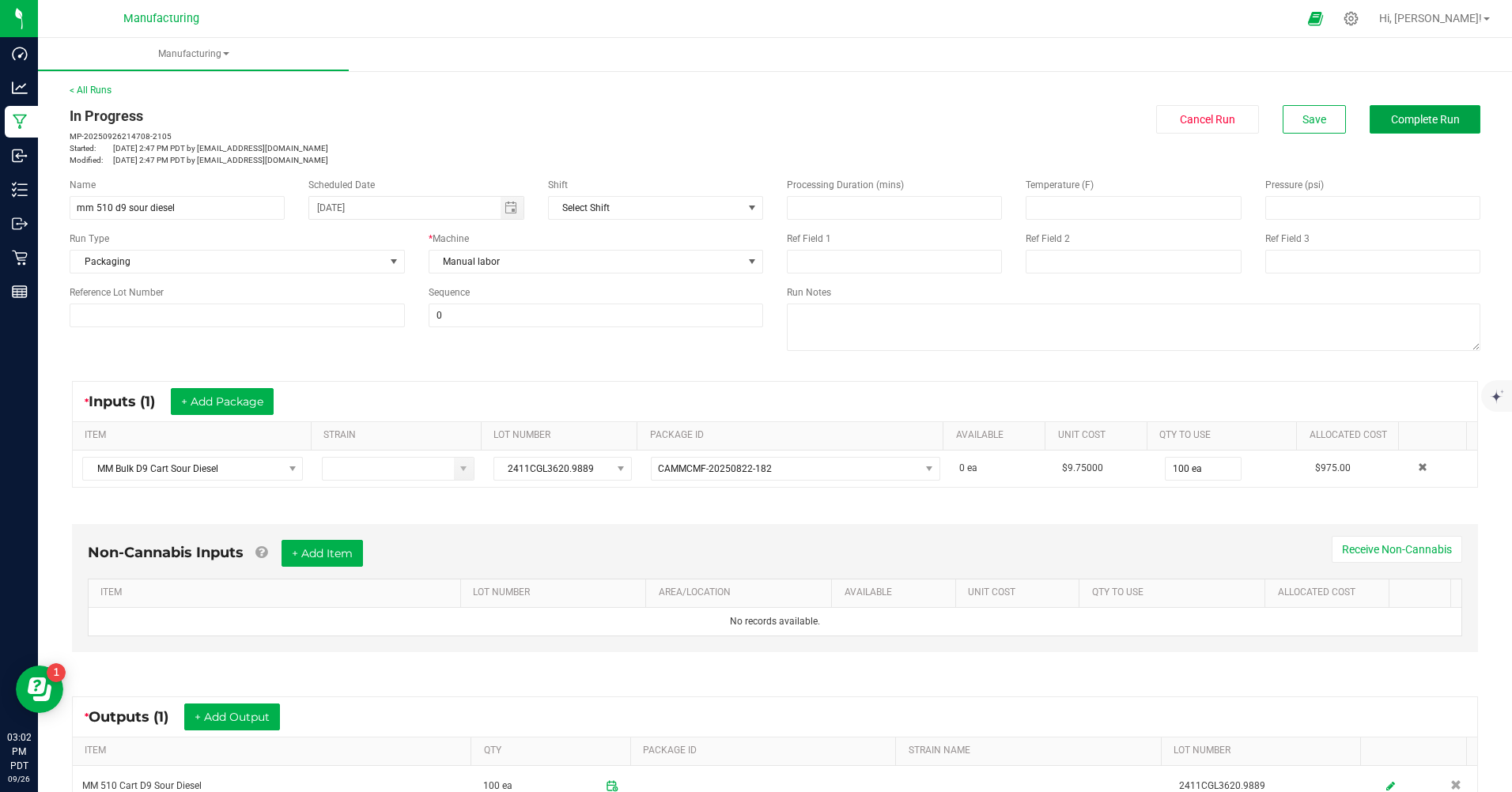
click at [1414, 127] on button "Complete Run" at bounding box center [1424, 119] width 110 height 28
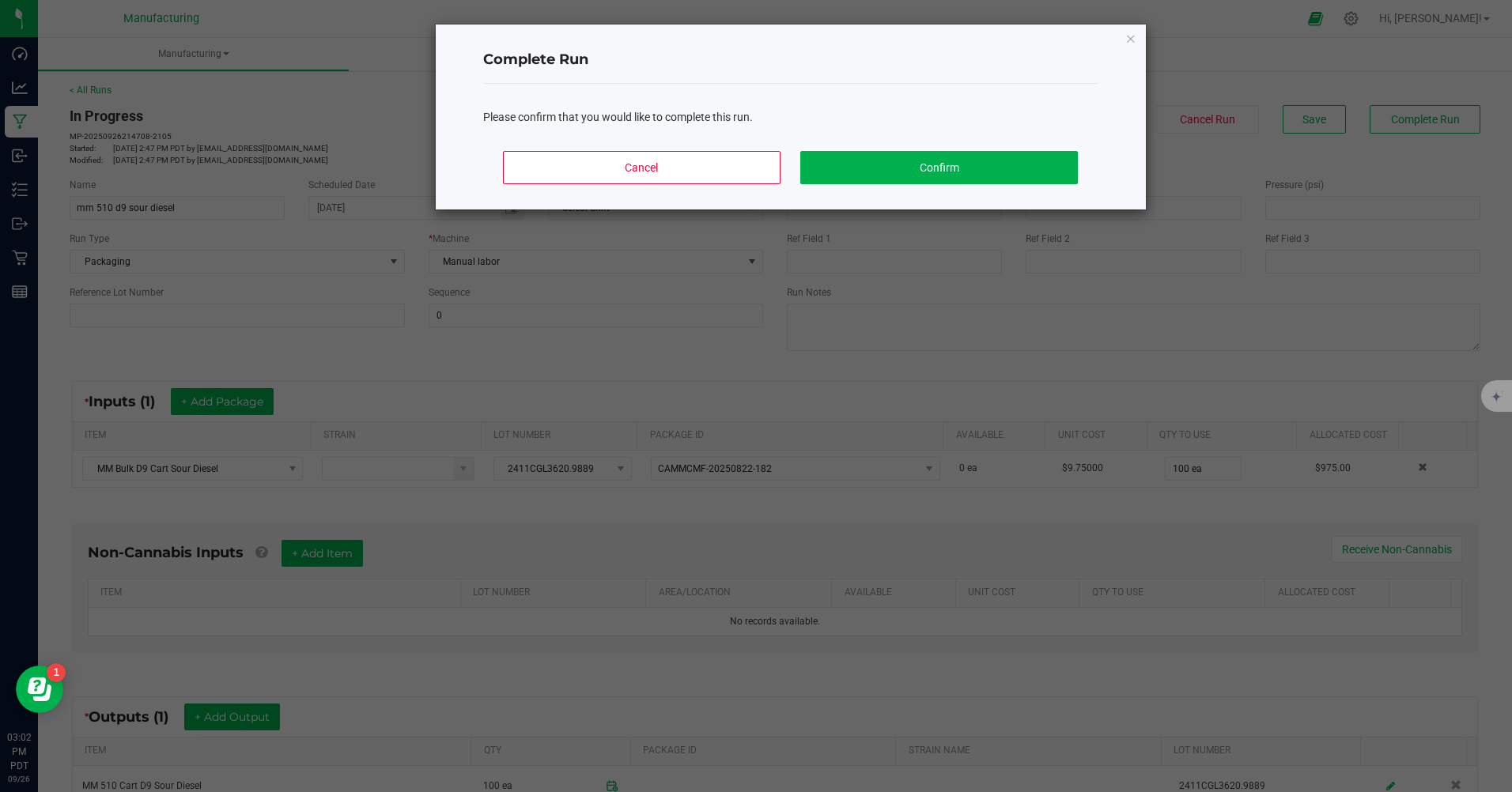
click at [1037, 139] on div "Cancel Confirm" at bounding box center [791, 174] width 615 height 71
click at [1058, 159] on button "Confirm" at bounding box center [938, 167] width 276 height 33
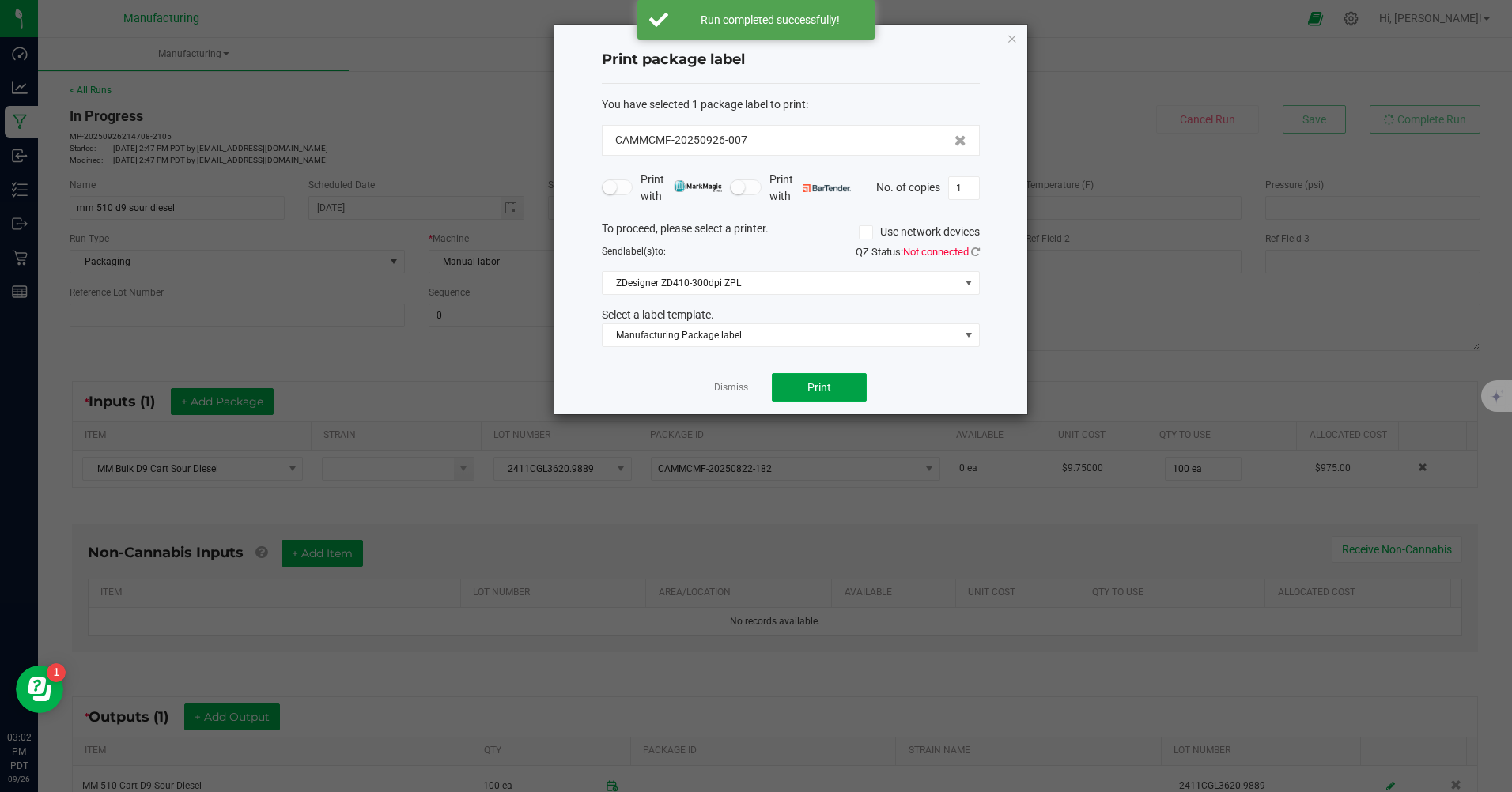
click at [813, 392] on span "Print" at bounding box center [819, 387] width 24 height 13
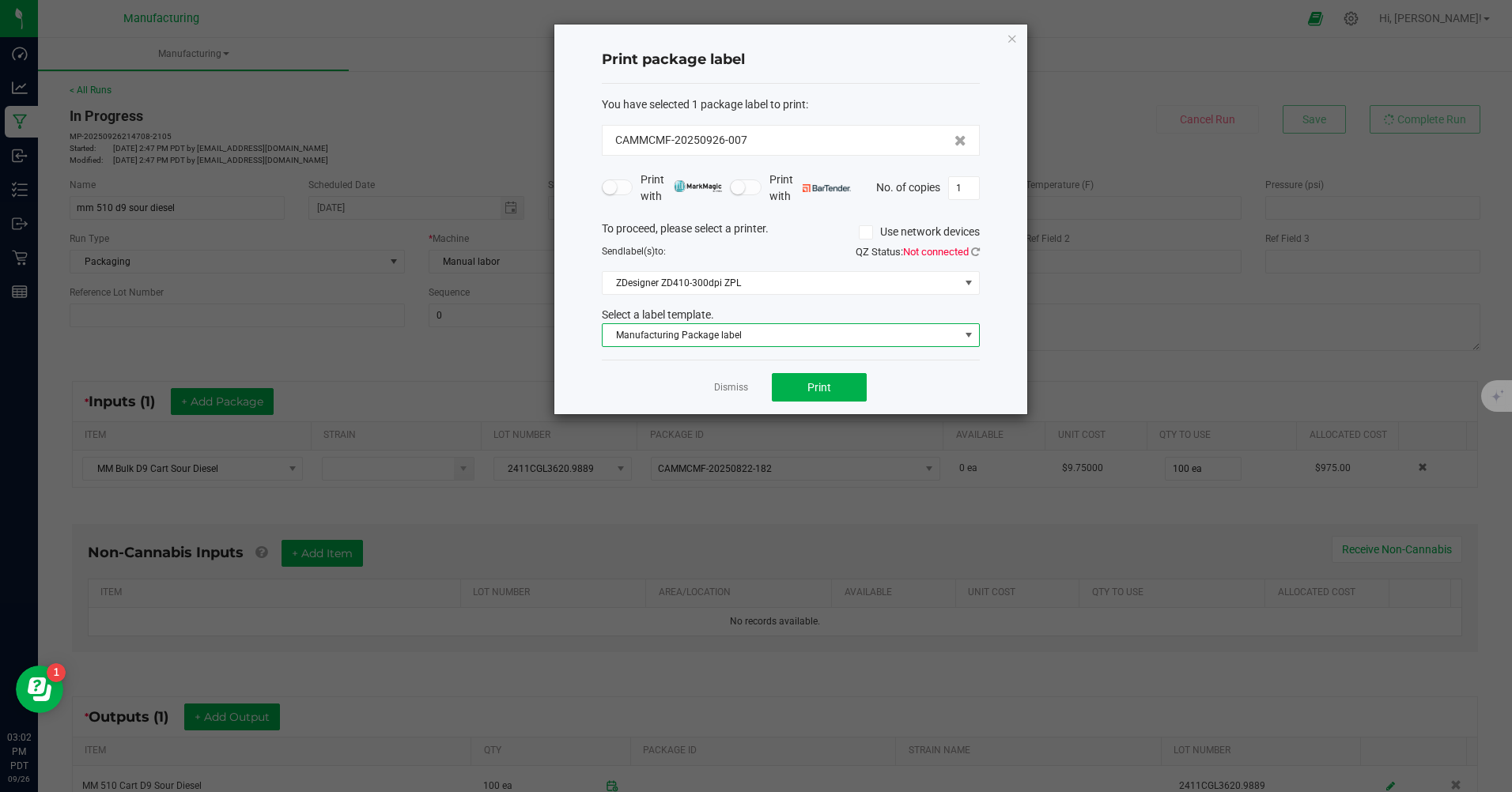
click at [958, 334] on span at bounding box center [968, 335] width 20 height 22
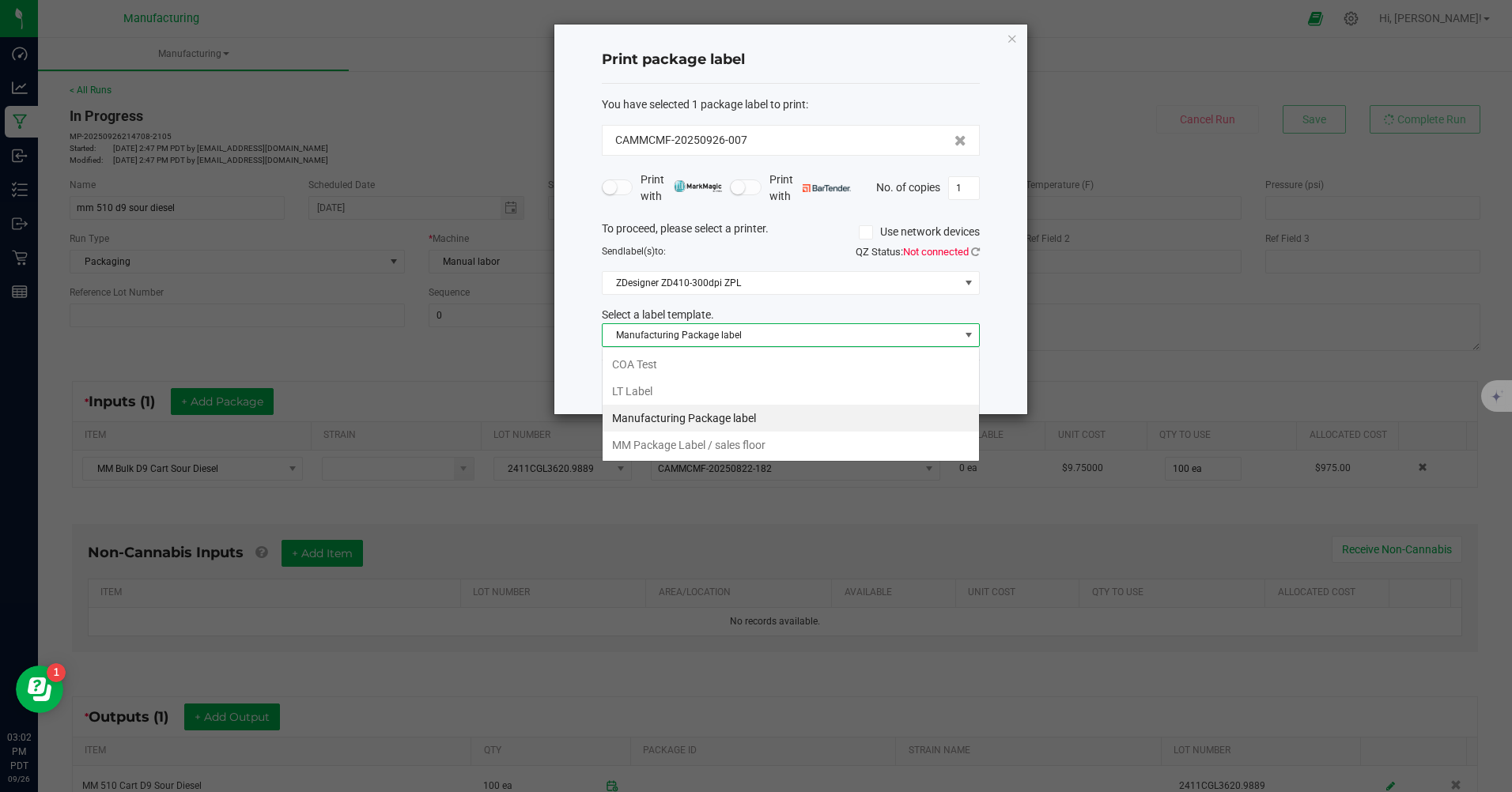
scroll to position [24, 378]
click at [670, 444] on li "MM Package Label / sales floor" at bounding box center [791, 444] width 377 height 27
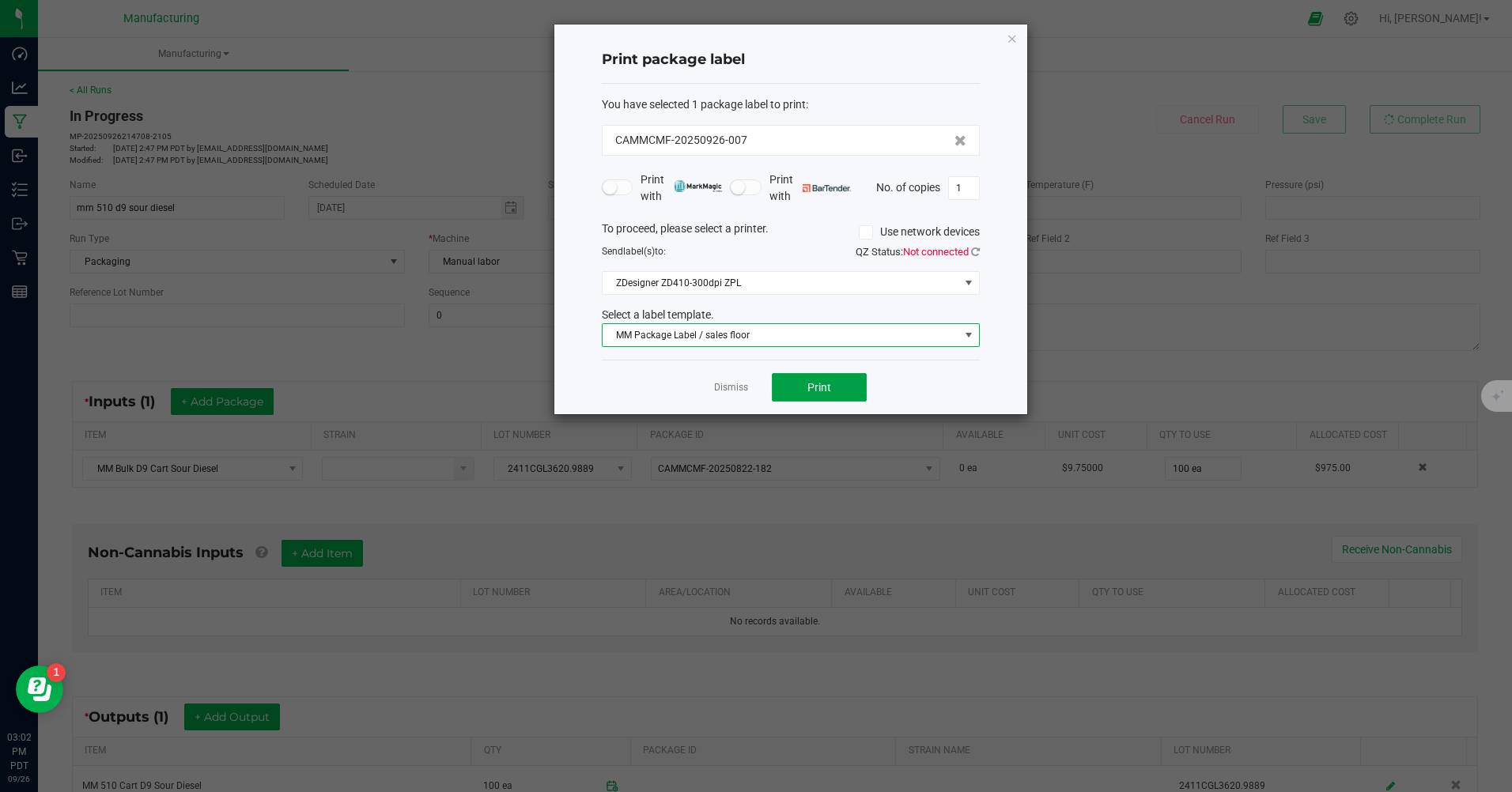
click at [866, 393] on button "Print" at bounding box center [819, 387] width 95 height 28
click at [973, 189] on input "1" at bounding box center [964, 188] width 30 height 22
type input "100"
click at [950, 398] on div "Dismiss Print" at bounding box center [791, 387] width 378 height 55
click at [840, 386] on button "Print" at bounding box center [819, 387] width 95 height 28
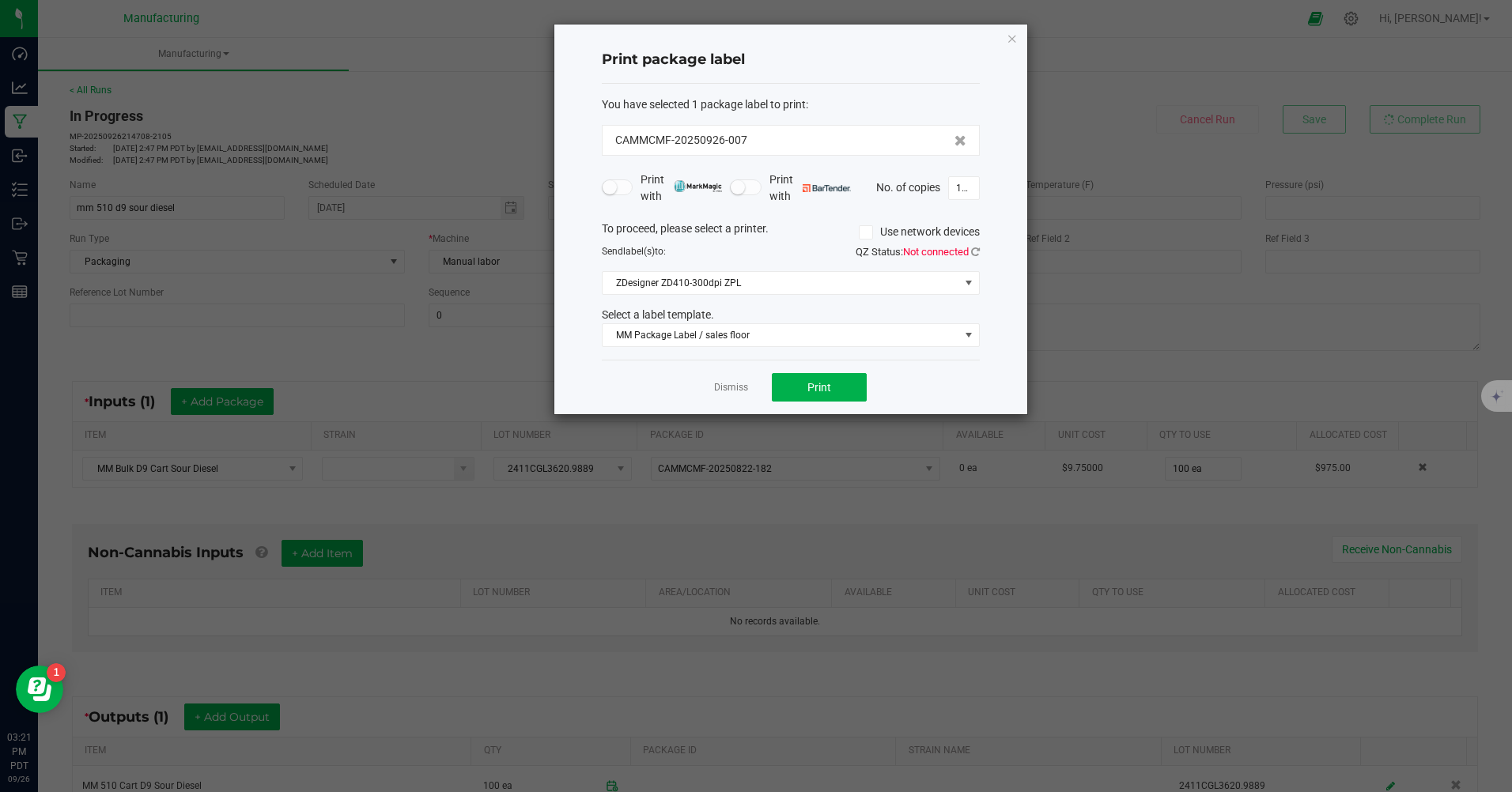
click at [743, 391] on link "Dismiss" at bounding box center [731, 387] width 34 height 14
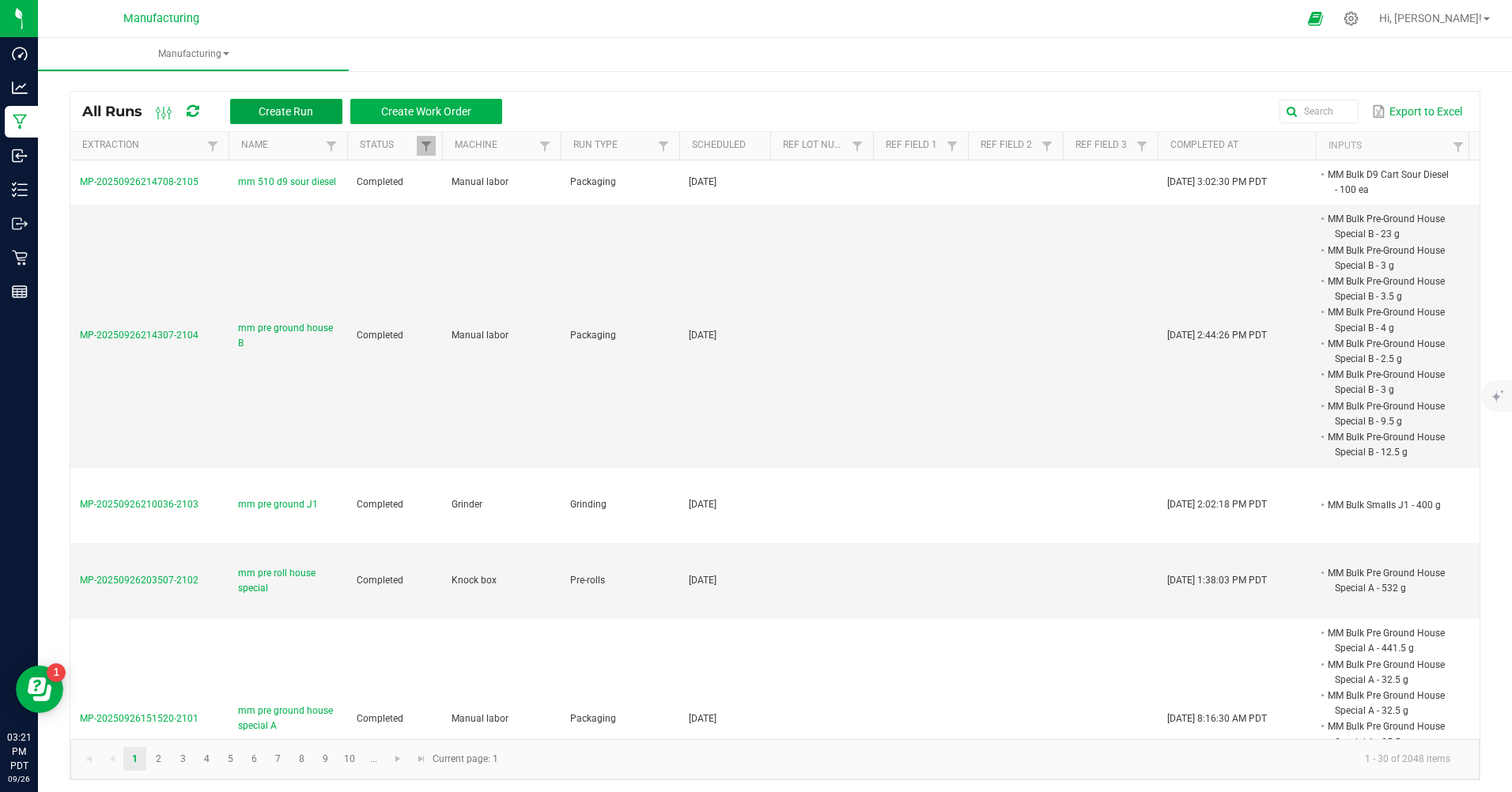
click at [276, 98] on button "Create Run" at bounding box center [286, 111] width 112 height 26
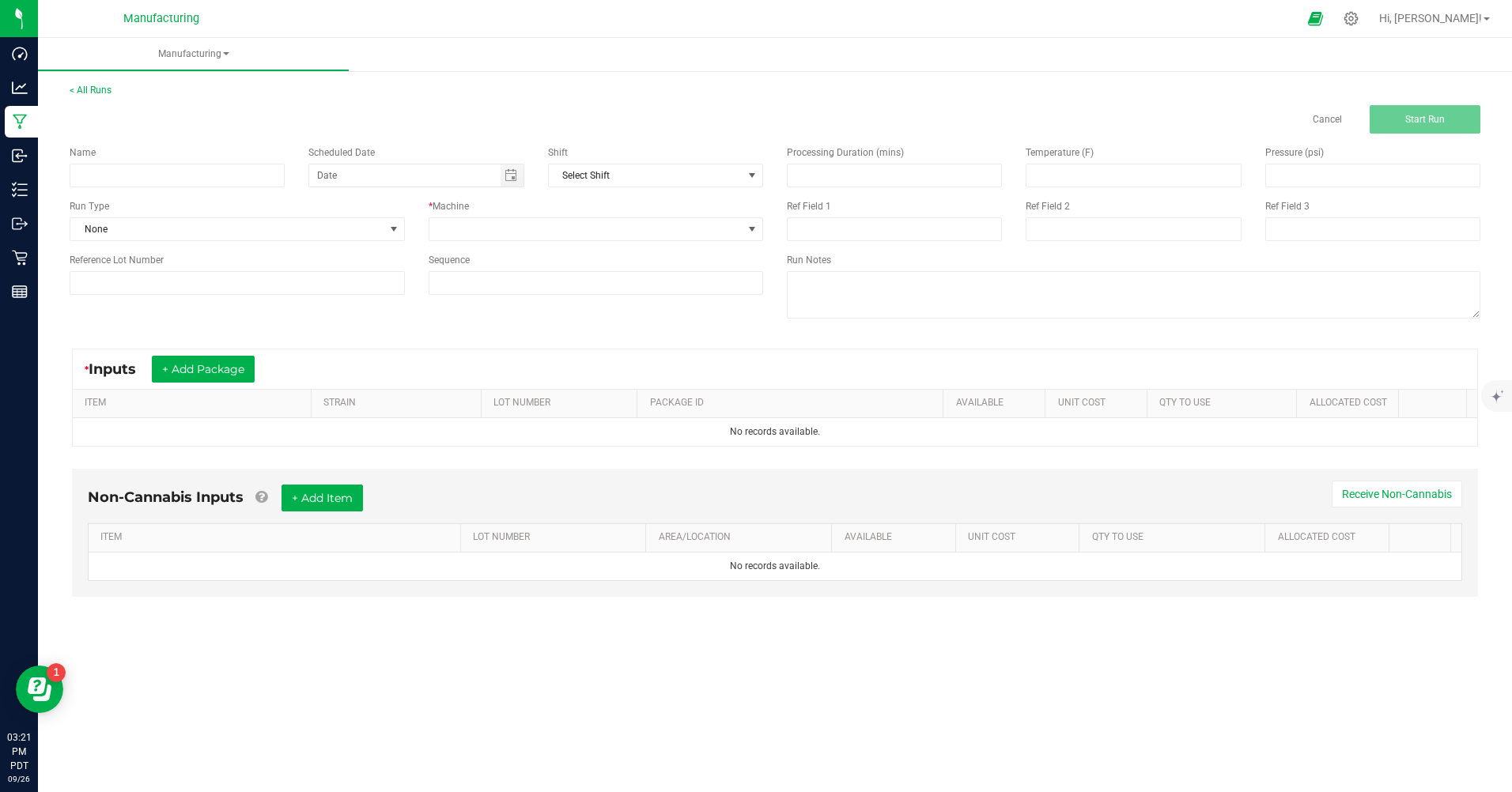
click at [199, 158] on div "Name" at bounding box center [176, 152] width 215 height 15
click at [191, 177] on input at bounding box center [176, 175] width 215 height 24
click at [517, 174] on span "Toggle calendar" at bounding box center [510, 175] width 13 height 13
type input "mm 510 d9 green crack"
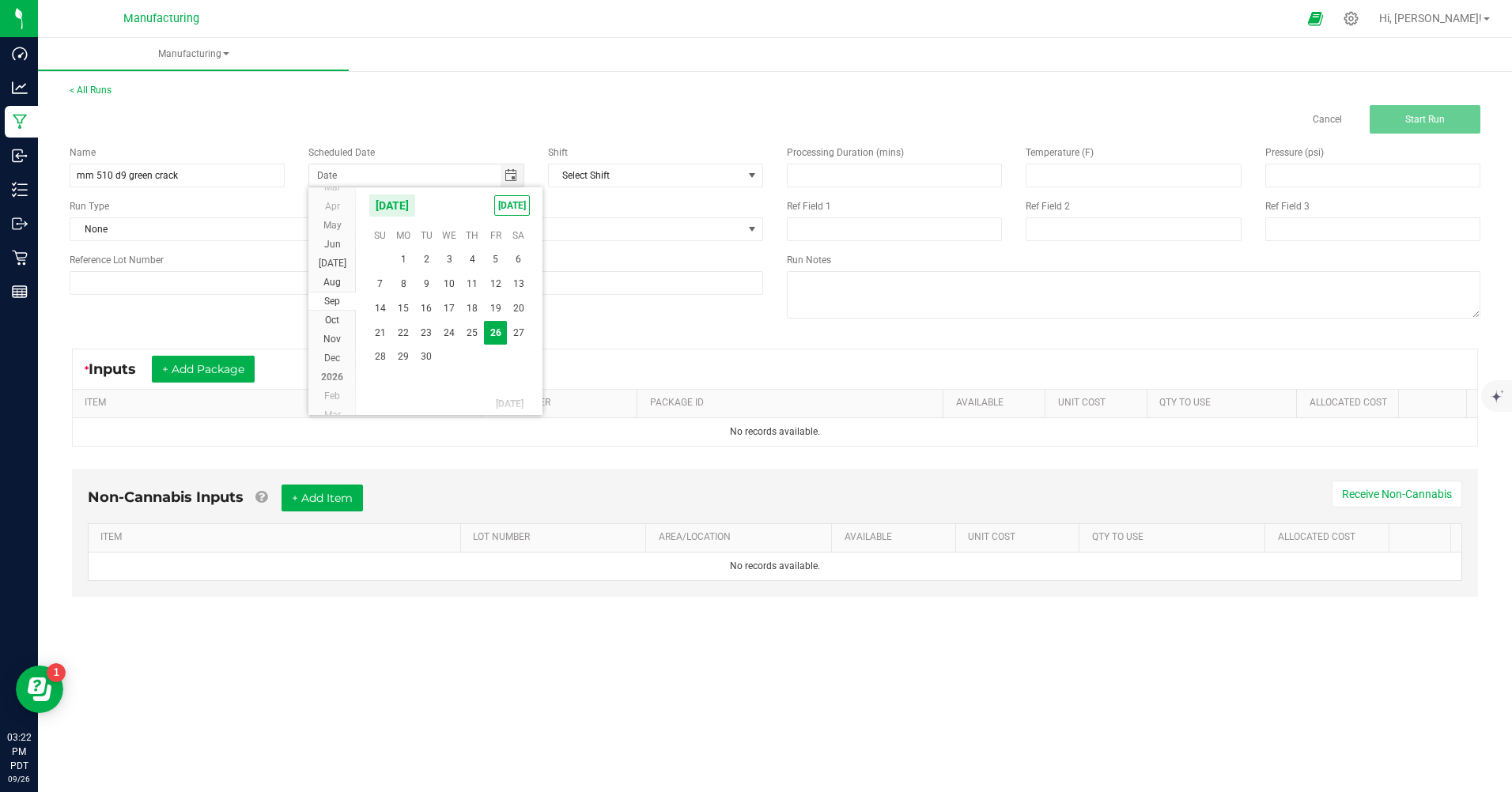
click at [519, 208] on span "[DATE]" at bounding box center [512, 205] width 36 height 21
type input "[DATE]"
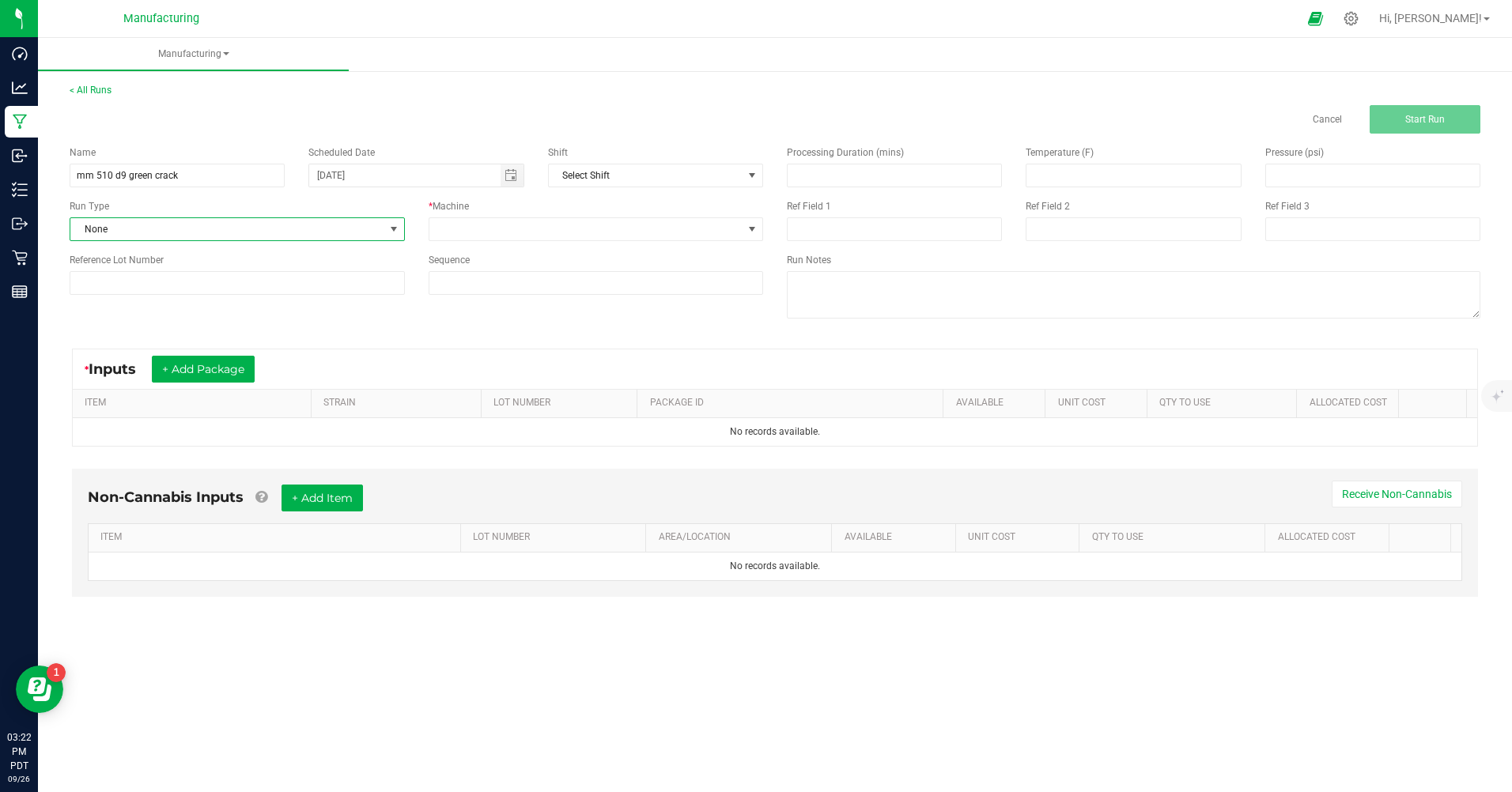
click at [400, 222] on span at bounding box center [393, 229] width 20 height 22
click at [98, 365] on span "Packaging" at bounding box center [103, 366] width 46 height 15
click at [757, 232] on span at bounding box center [751, 229] width 13 height 13
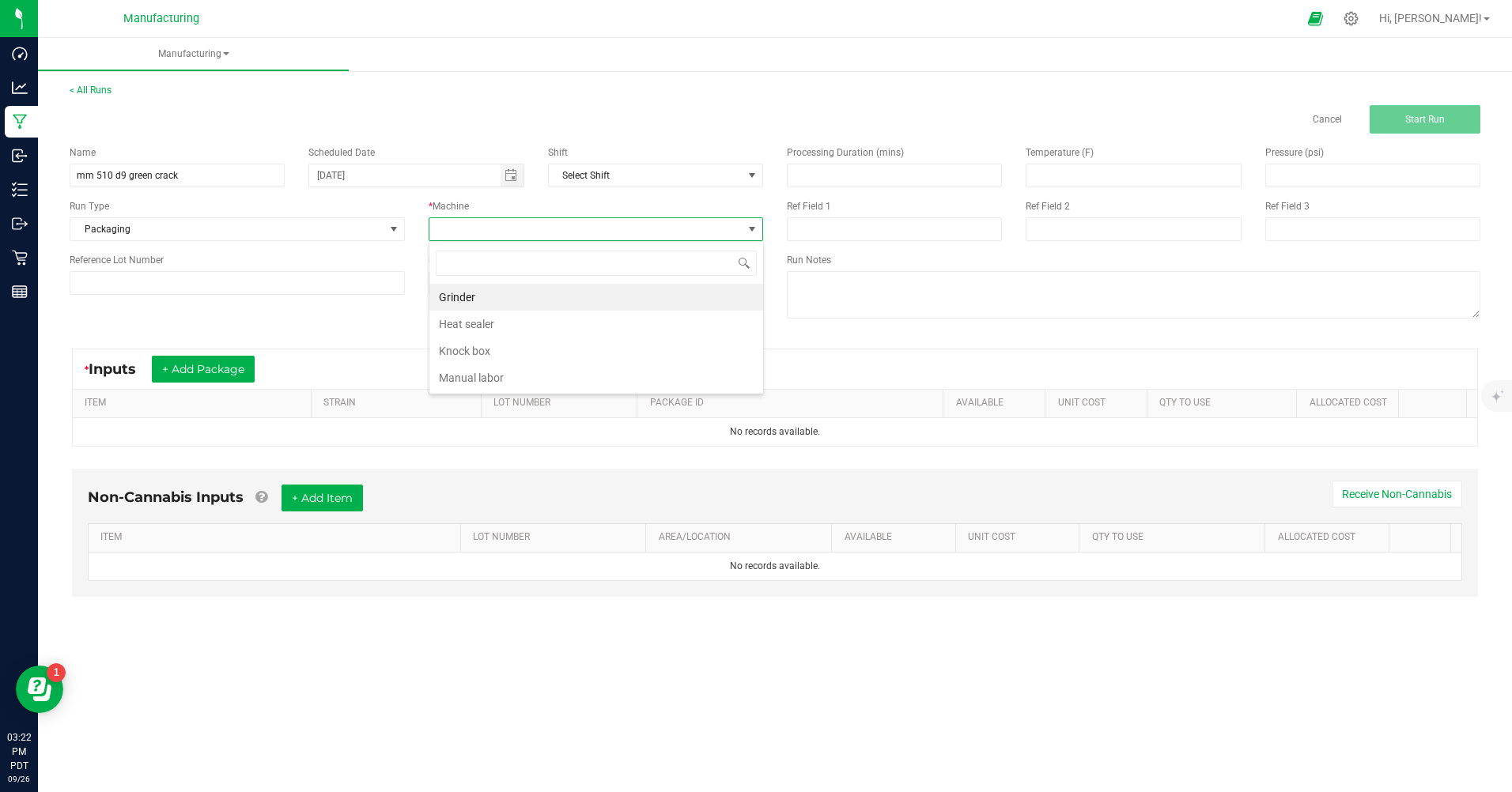
click at [489, 374] on li "Manual labor" at bounding box center [596, 377] width 334 height 27
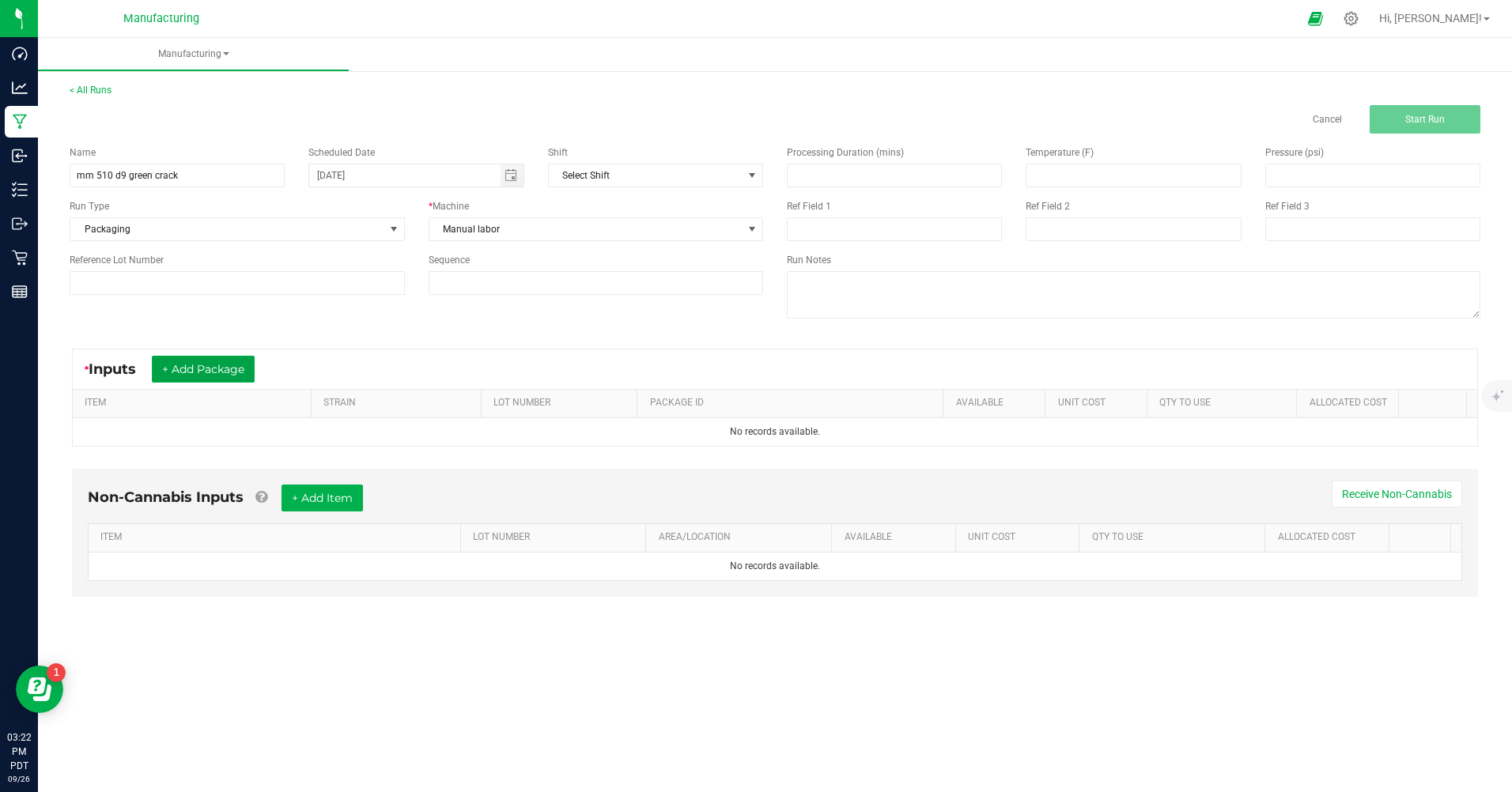
click at [205, 375] on button "+ Add Package" at bounding box center [203, 369] width 103 height 27
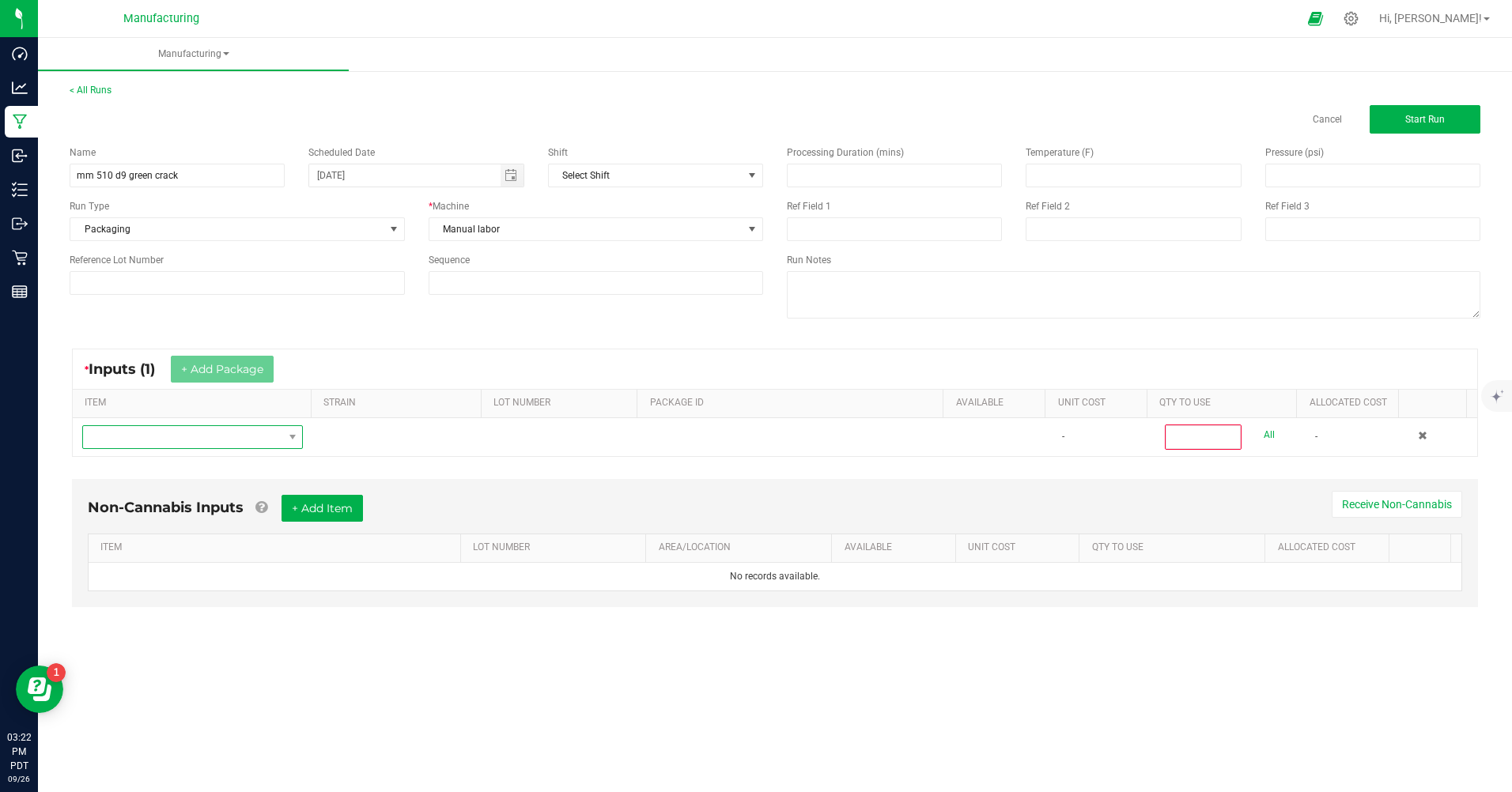
click at [204, 441] on span "NO DATA FOUND" at bounding box center [182, 437] width 199 height 22
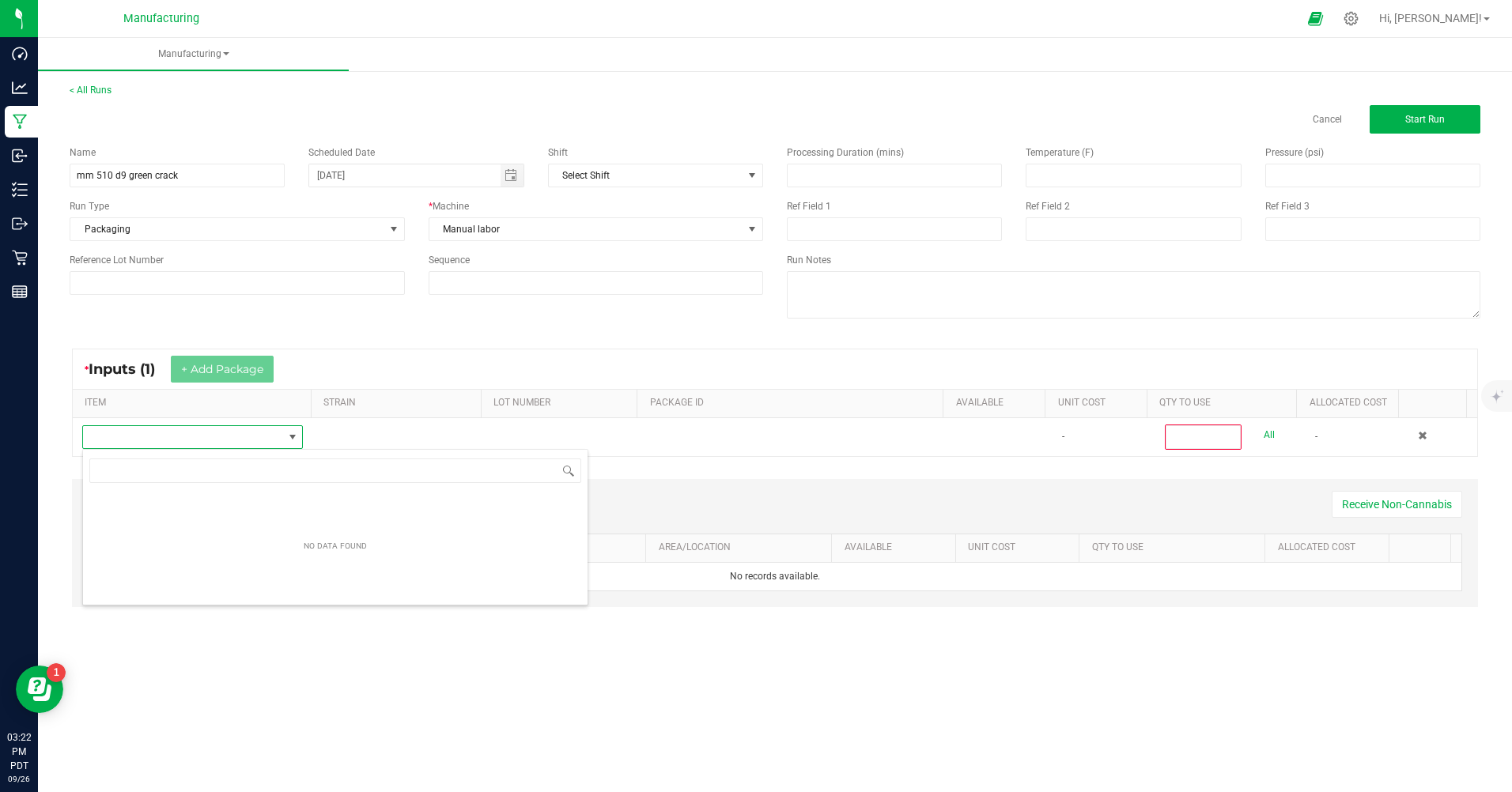
scroll to position [24, 219]
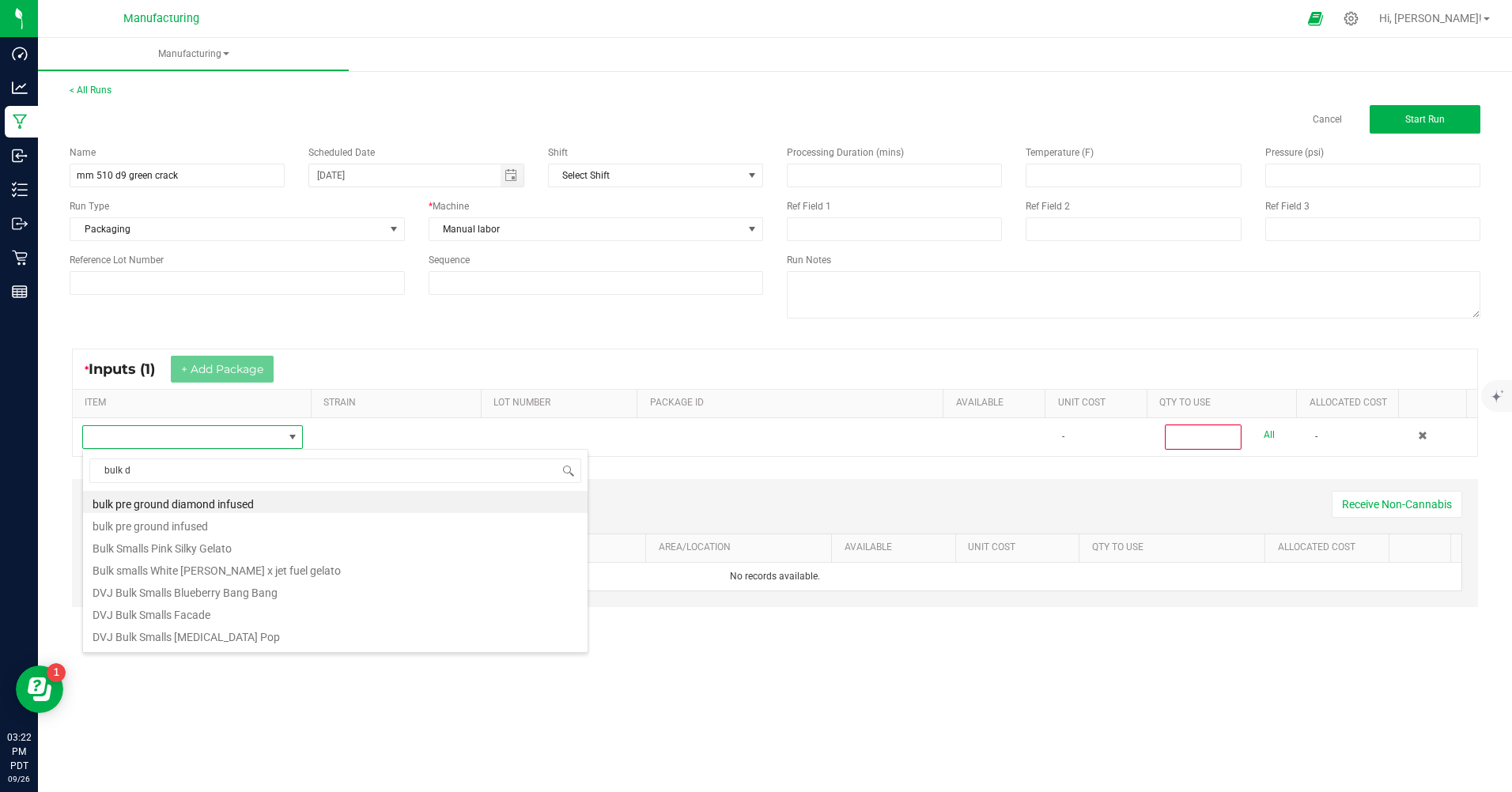
type input "bulk d9"
click at [199, 612] on li "MM Bulk D9 Cart Green Crack" at bounding box center [335, 612] width 504 height 22
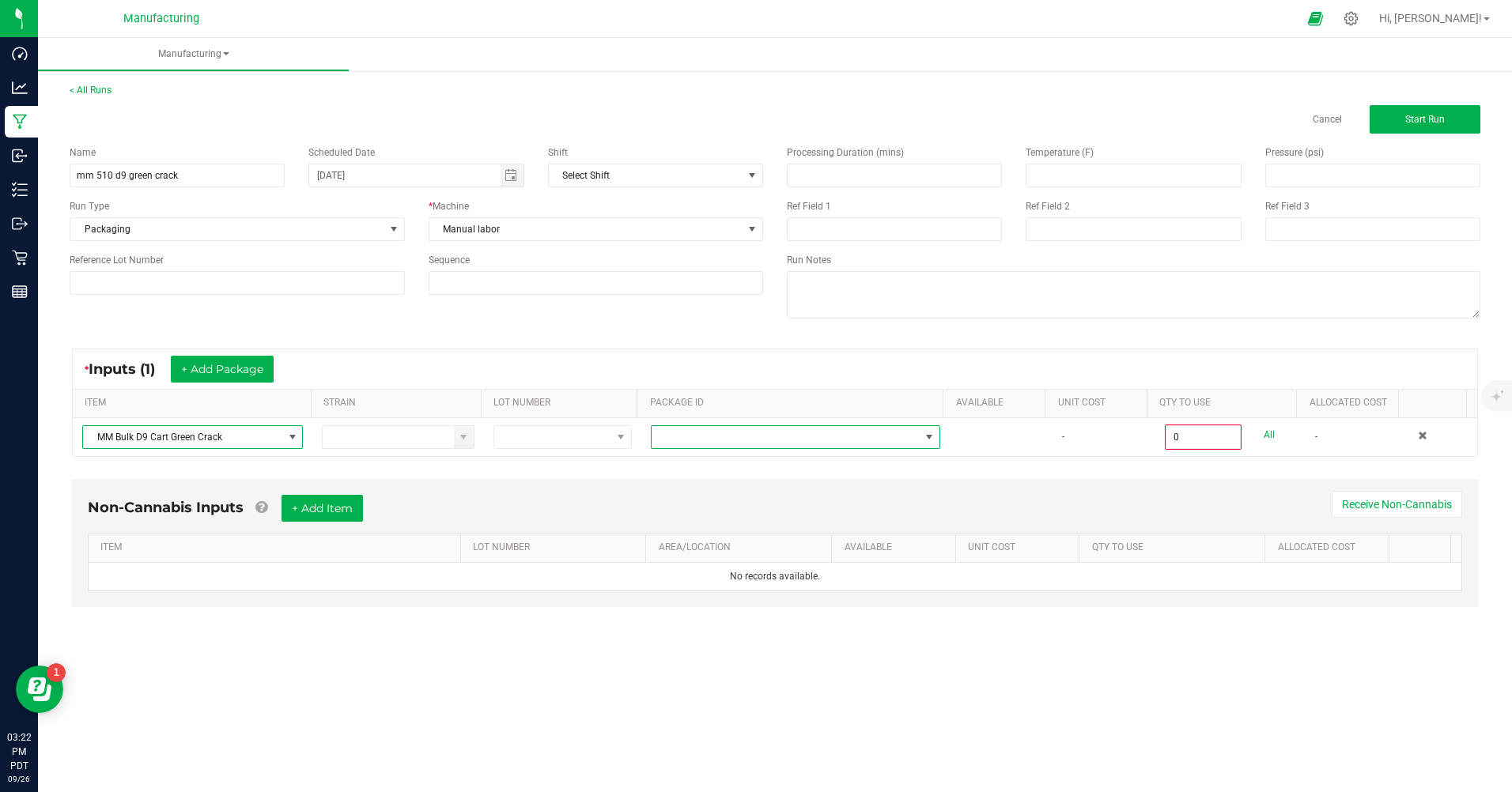
click at [876, 446] on span at bounding box center [785, 437] width 268 height 22
click at [729, 561] on li "CAMMCMF-20250822-164" at bounding box center [790, 558] width 286 height 27
click at [1263, 437] on link "All" at bounding box center [1268, 434] width 11 height 21
type input "100 ea"
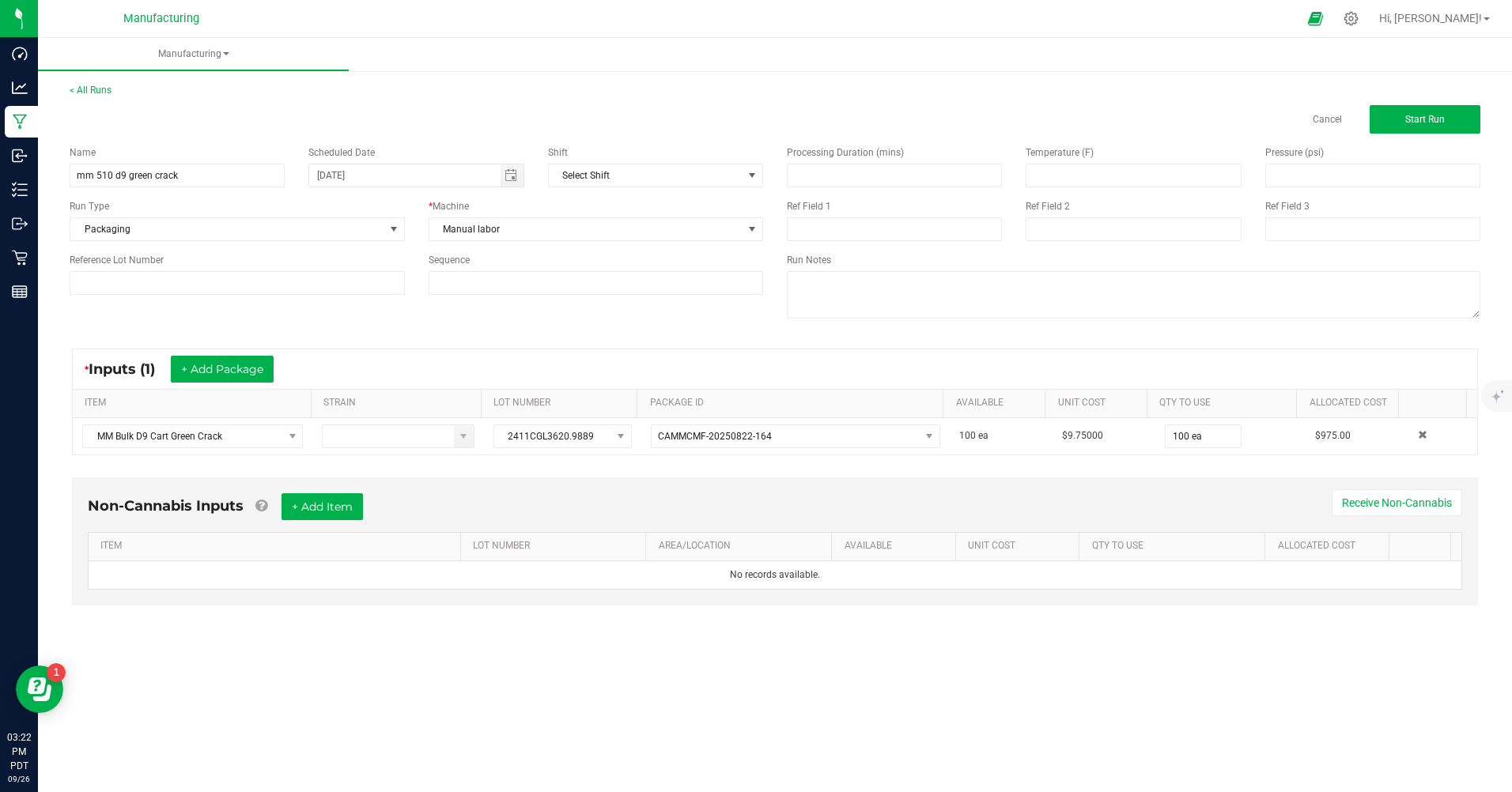
click at [1431, 140] on div "Processing Duration (mins) Temperature (F) Pressure (psi) Ref Field 1 Ref Field…" at bounding box center [1133, 233] width 717 height 201
click at [1416, 117] on span "Start Run" at bounding box center [1425, 119] width 39 height 11
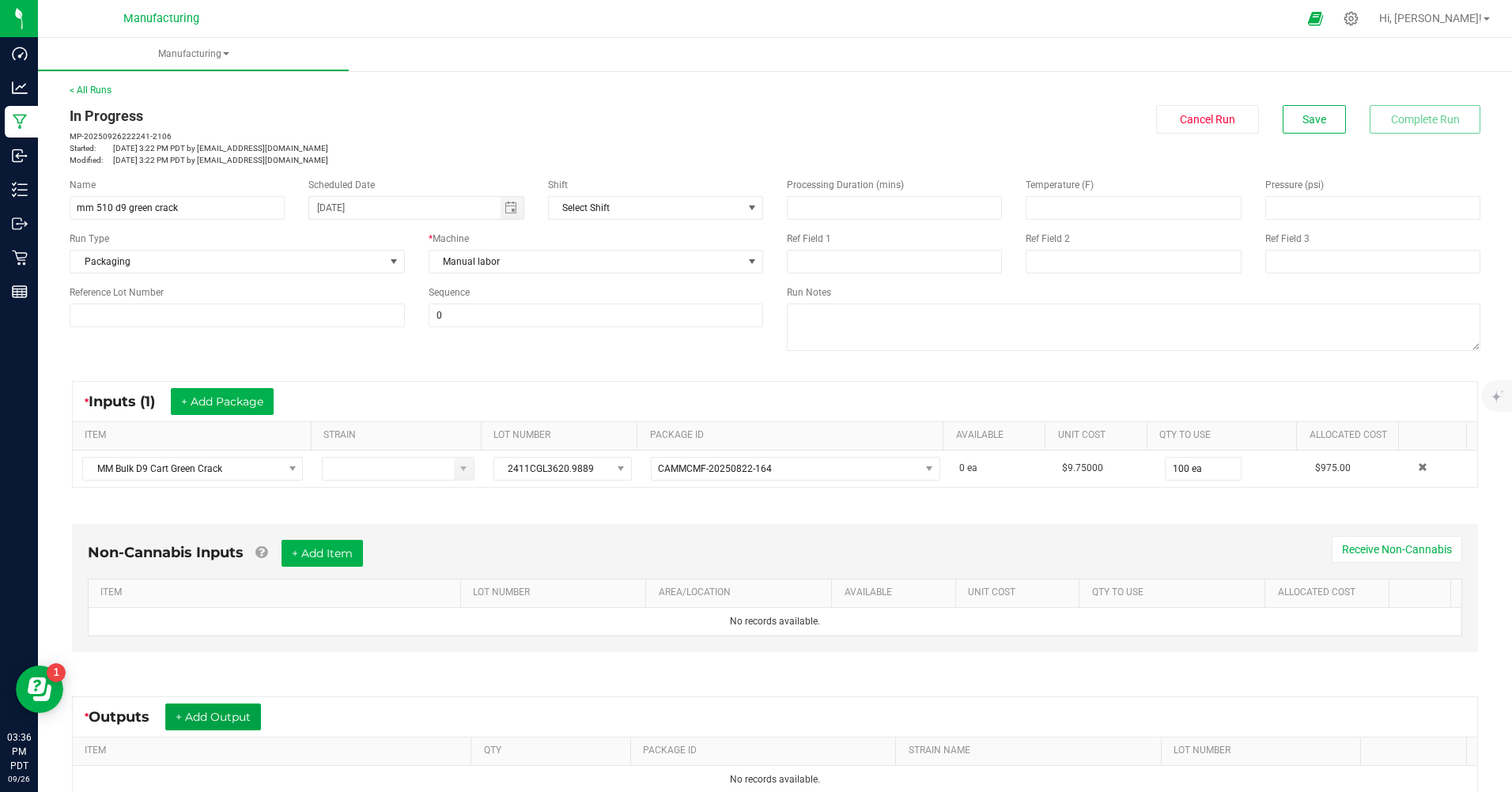
click at [232, 719] on button "+ Add Output" at bounding box center [213, 716] width 96 height 27
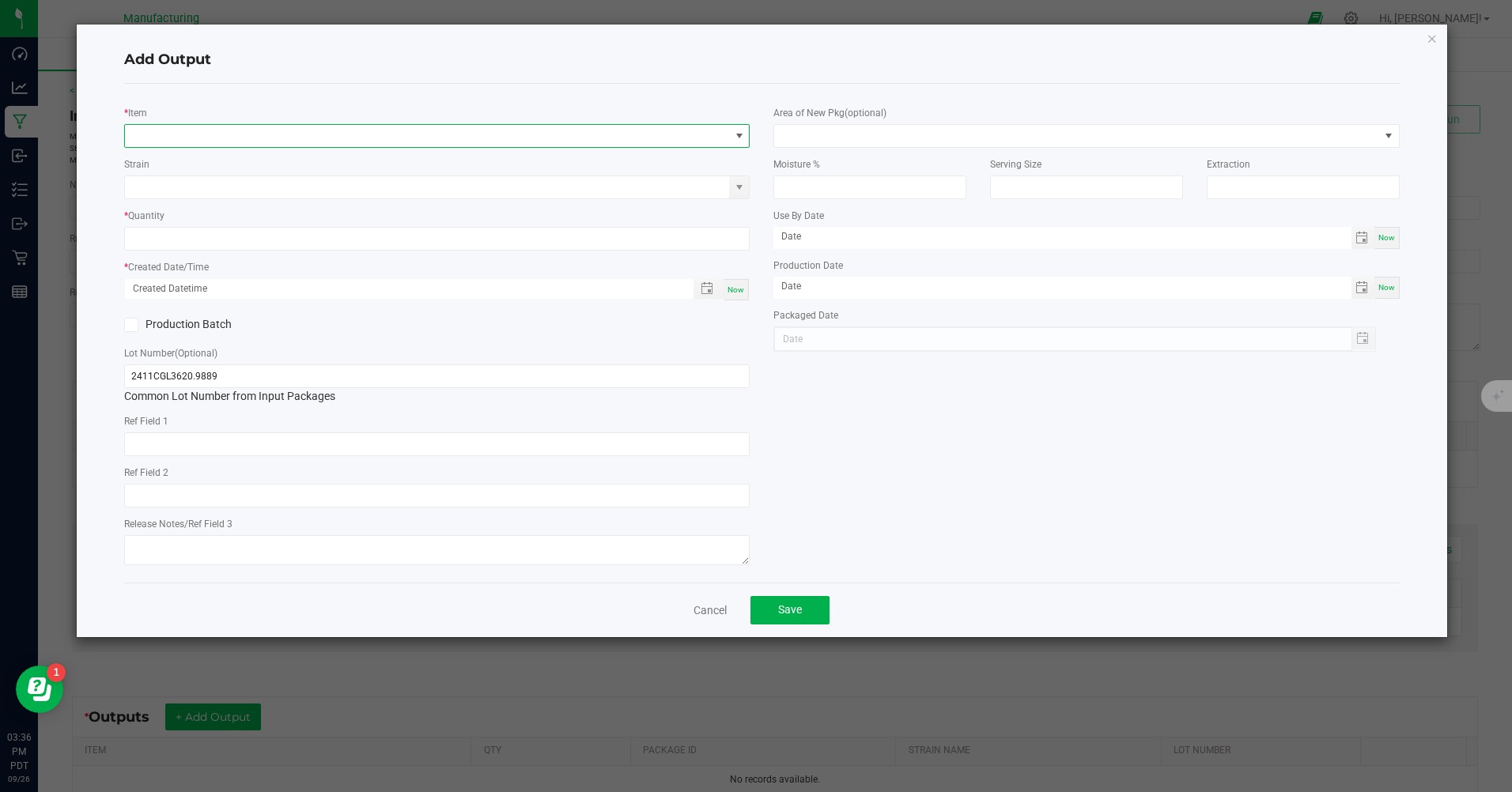
click at [284, 136] on span "NO DATA FOUND" at bounding box center [427, 136] width 604 height 22
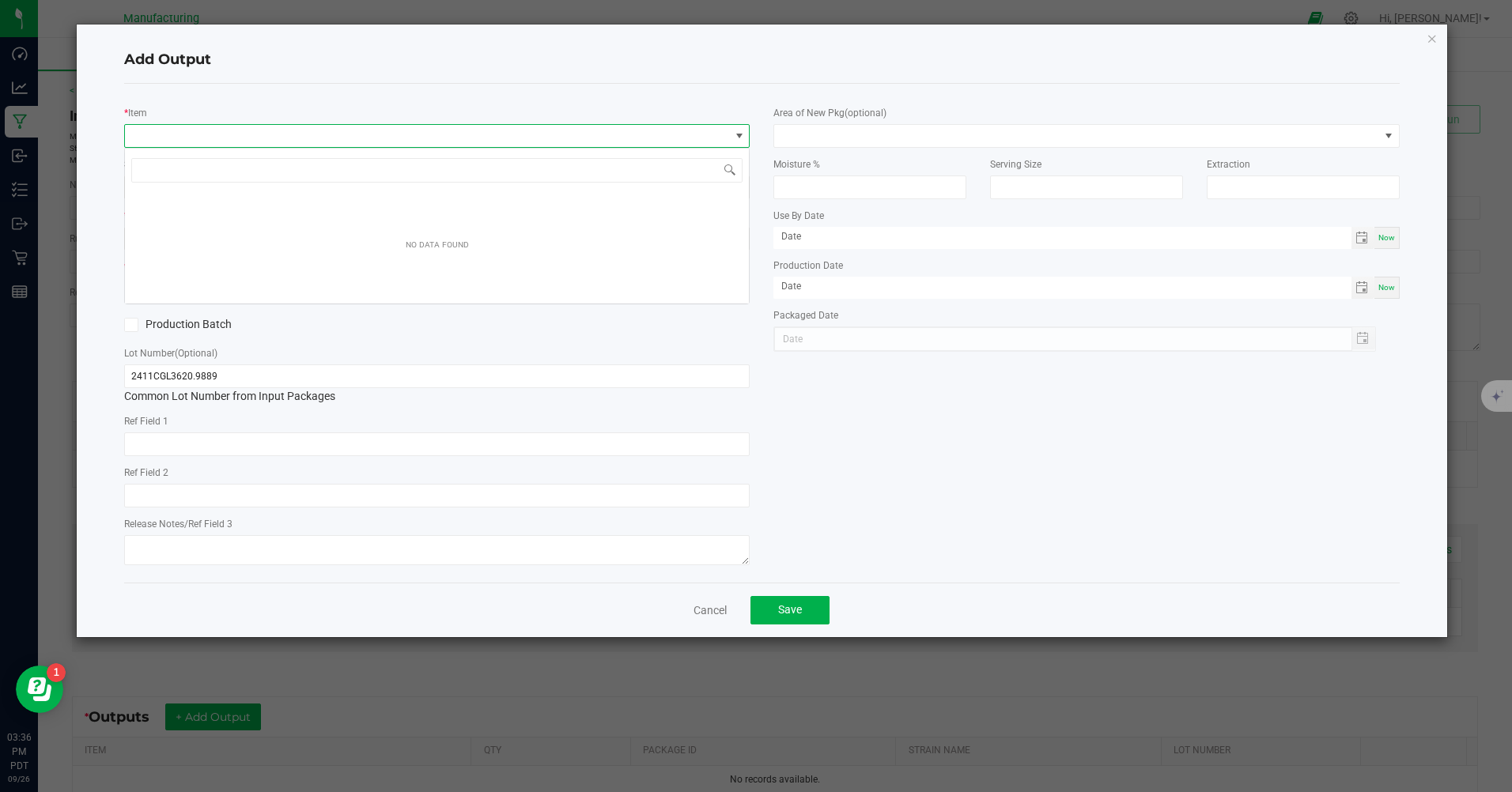
scroll to position [24, 626]
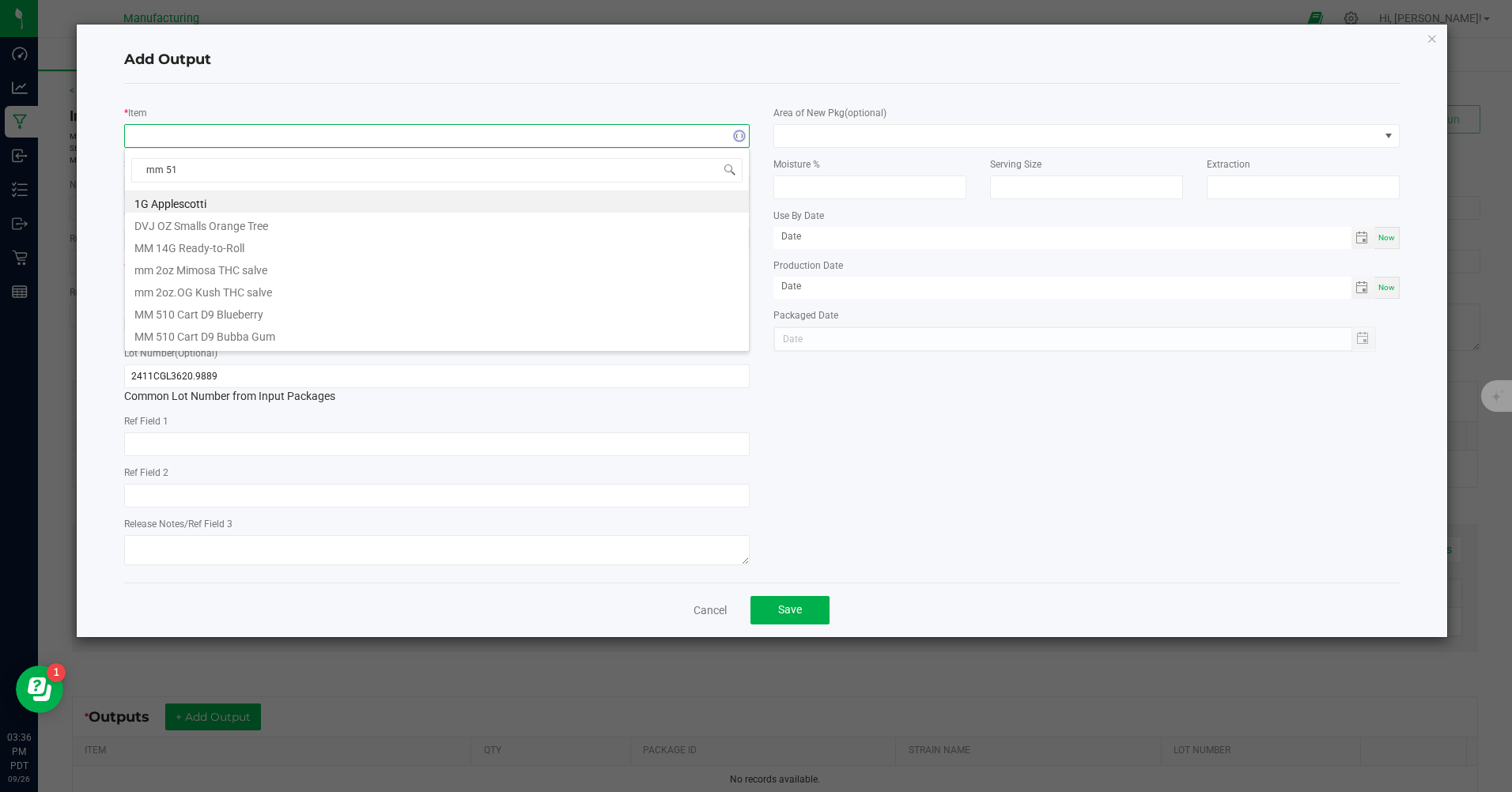
type input "mm 510"
click at [236, 311] on li "MM 510 Cart D9 Green Crack" at bounding box center [436, 312] width 624 height 22
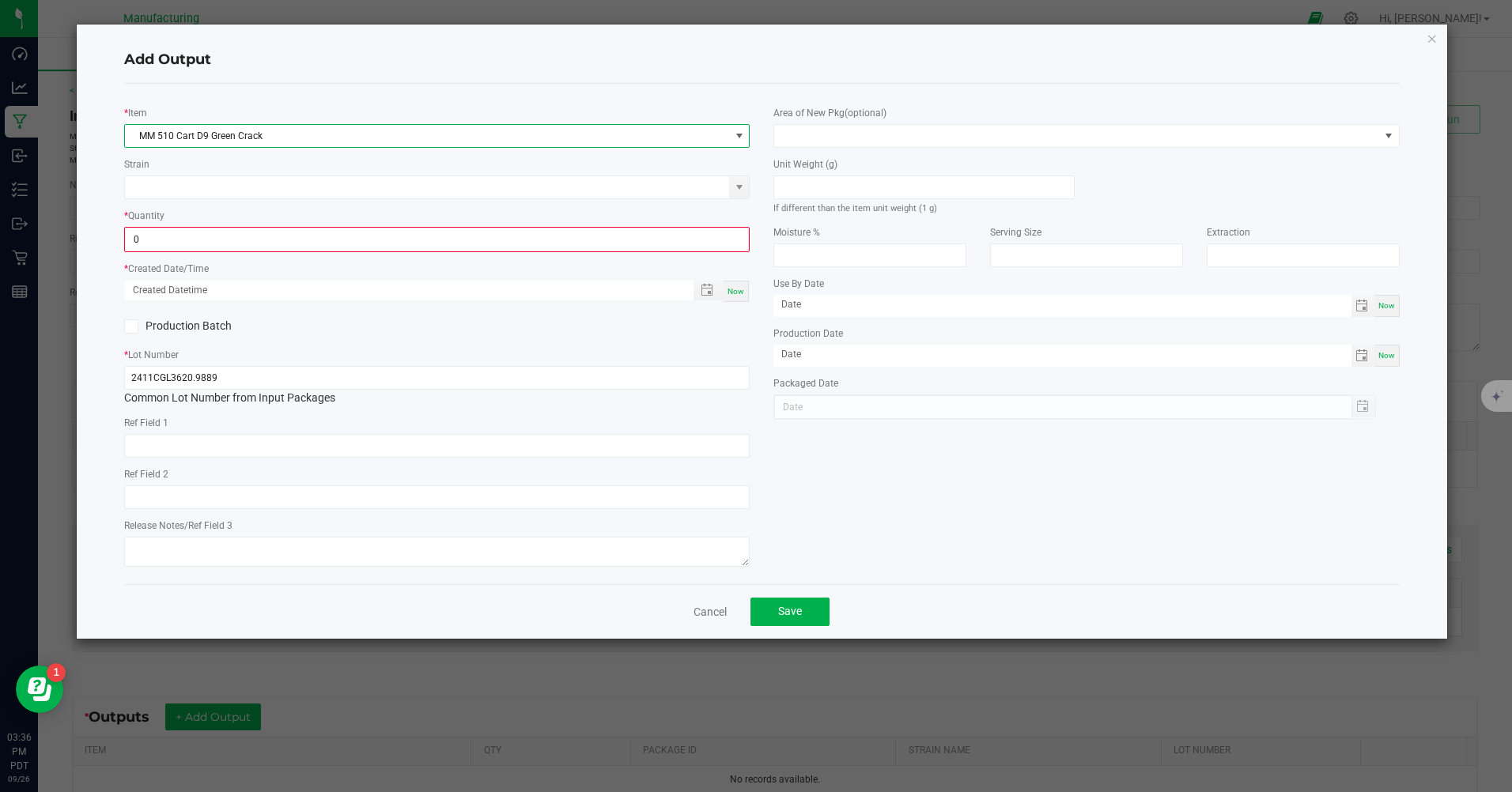
click at [244, 242] on input "0" at bounding box center [436, 239] width 622 height 22
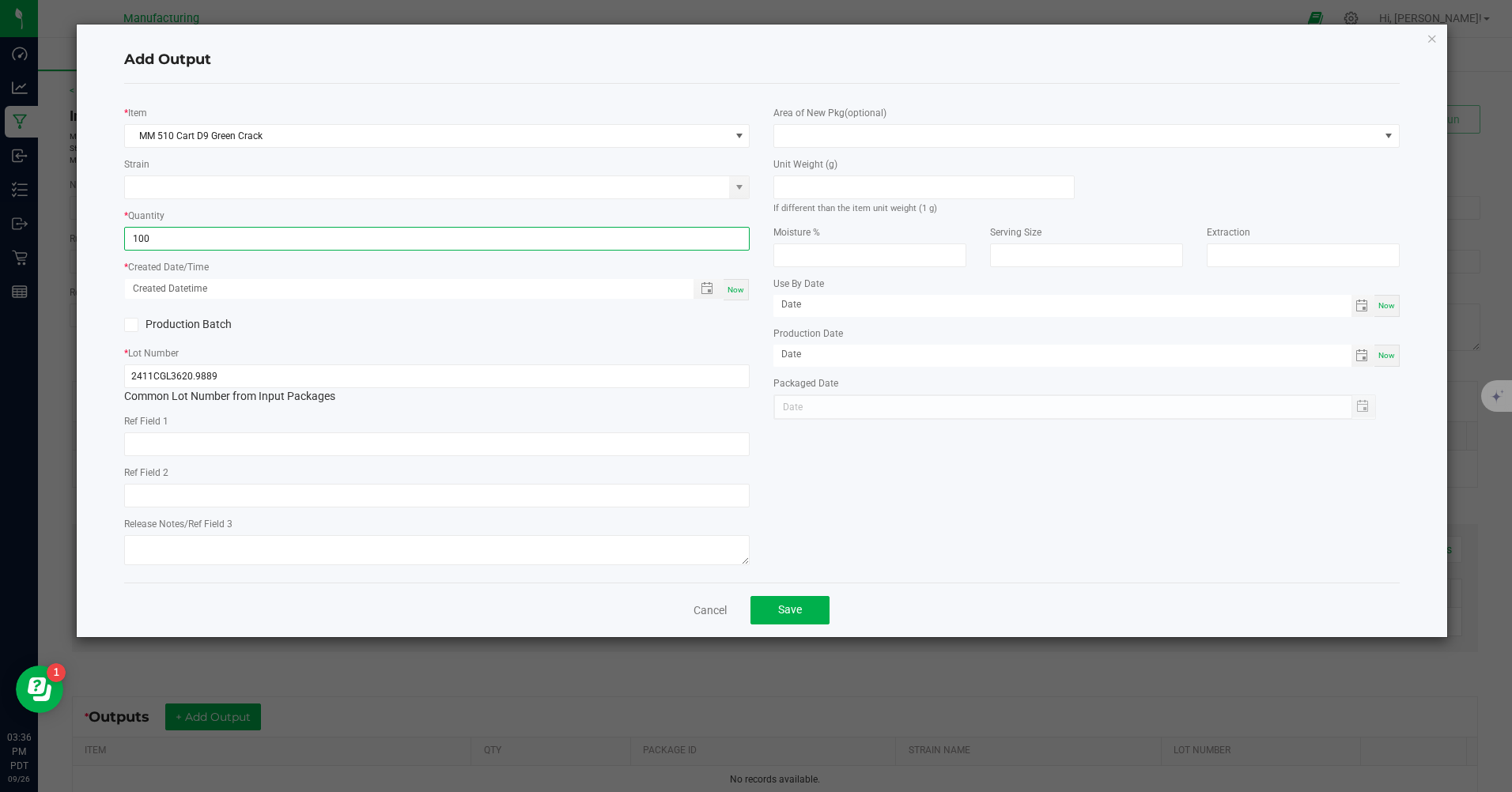
type input "100 ea"
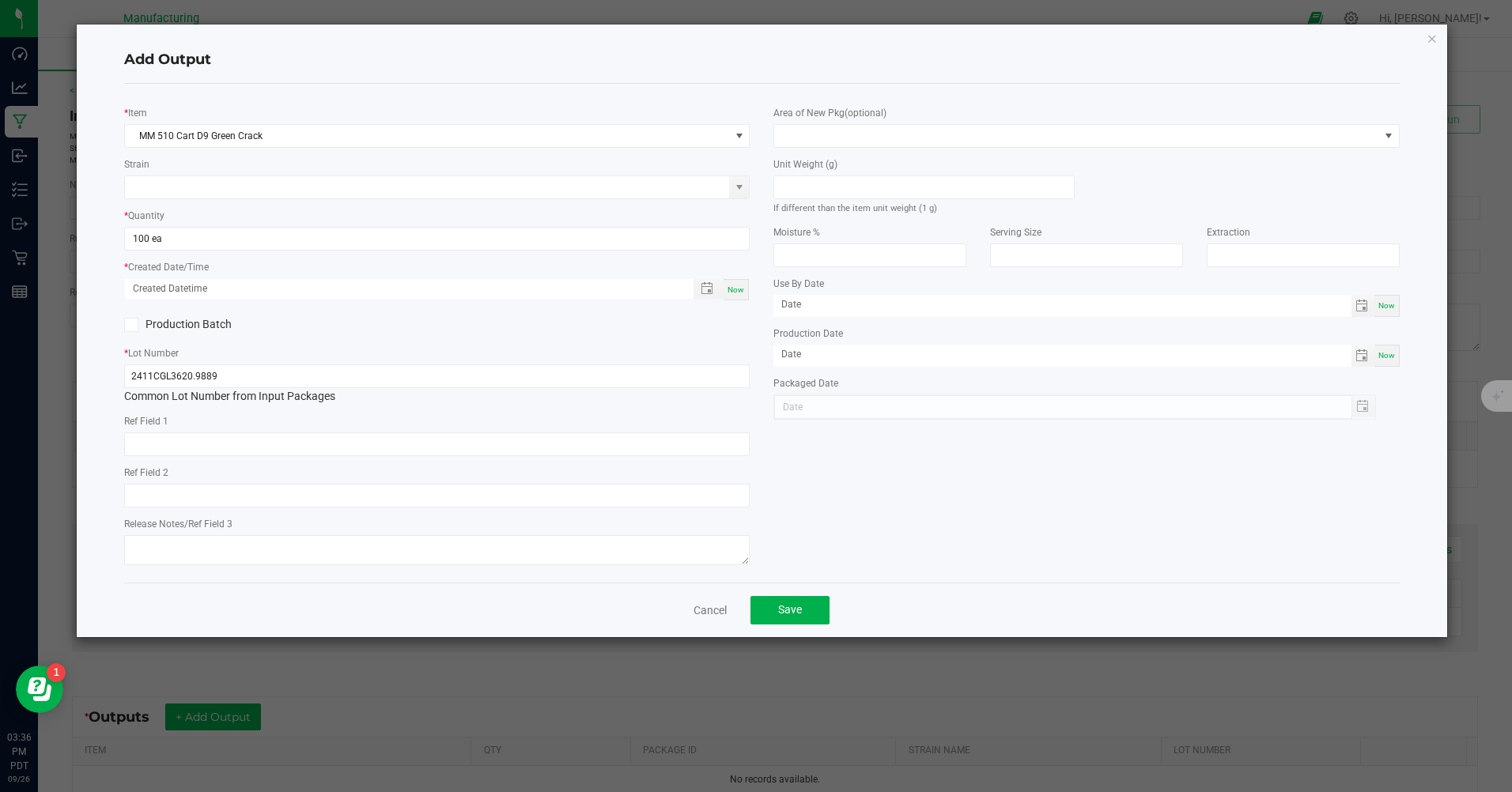
click at [290, 350] on div "* Lot Number 2411CGL3620.9889 Common Lot Number from Input Packages" at bounding box center [436, 375] width 626 height 60
click at [742, 286] on span "Now" at bounding box center [735, 290] width 16 height 9
type input "[DATE] 3:36 PM"
type input "[DATE]"
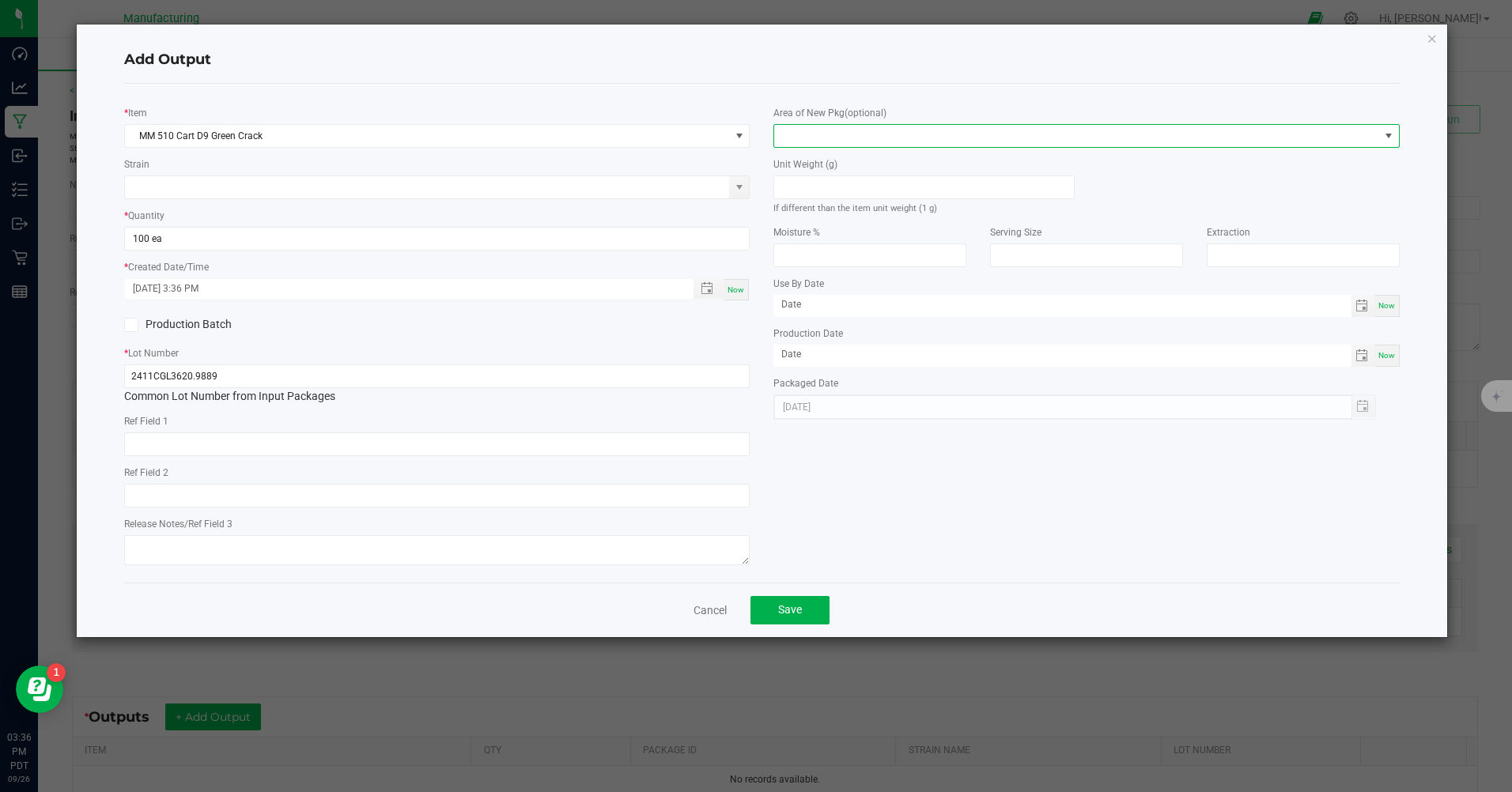
click at [973, 130] on span at bounding box center [1076, 136] width 604 height 22
click at [775, 340] on li "Inventory Room" at bounding box center [1086, 338] width 624 height 27
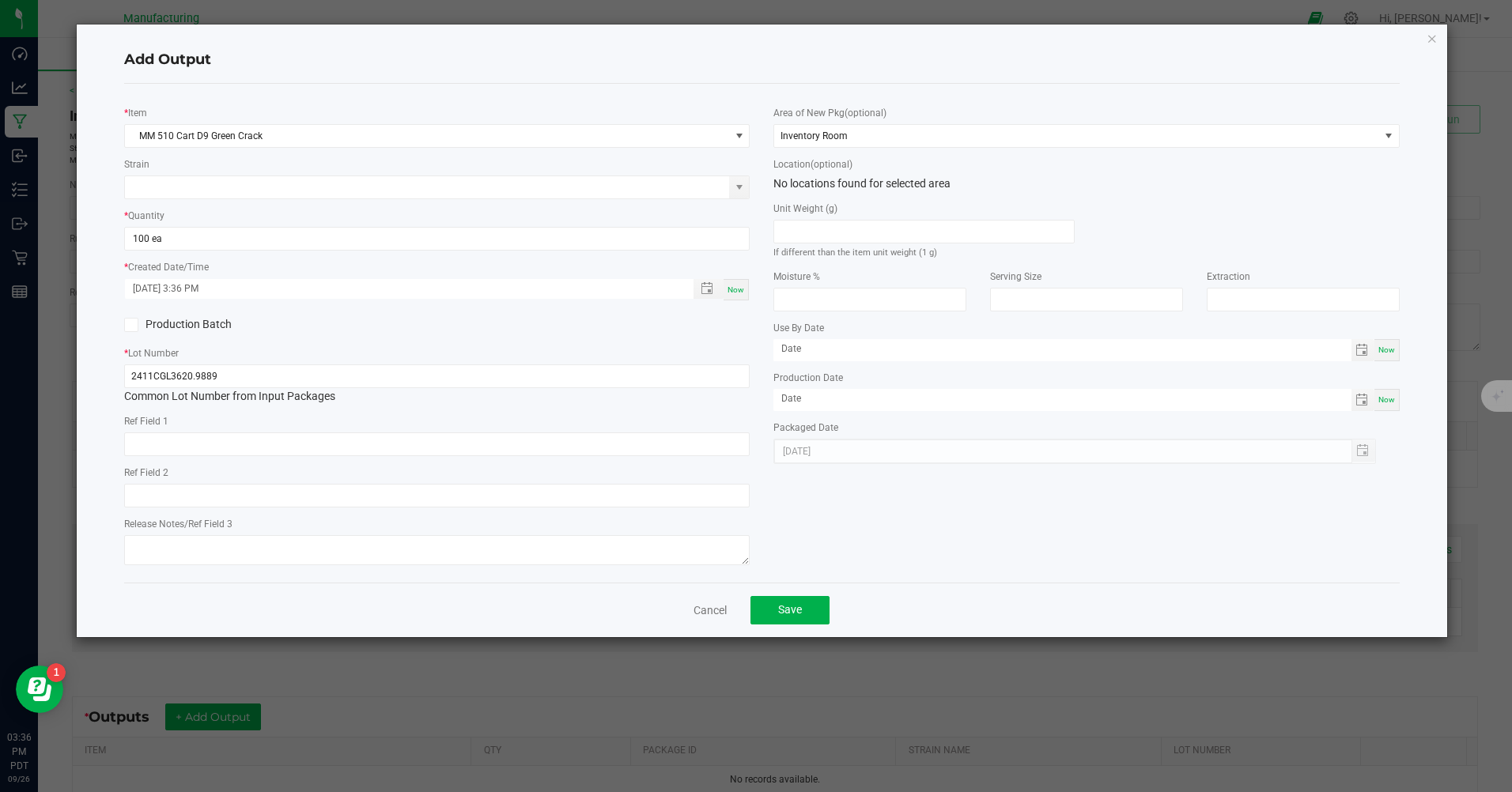
click at [790, 628] on div "Cancel Save" at bounding box center [761, 610] width 1274 height 55
click at [774, 611] on button "Save" at bounding box center [790, 610] width 79 height 28
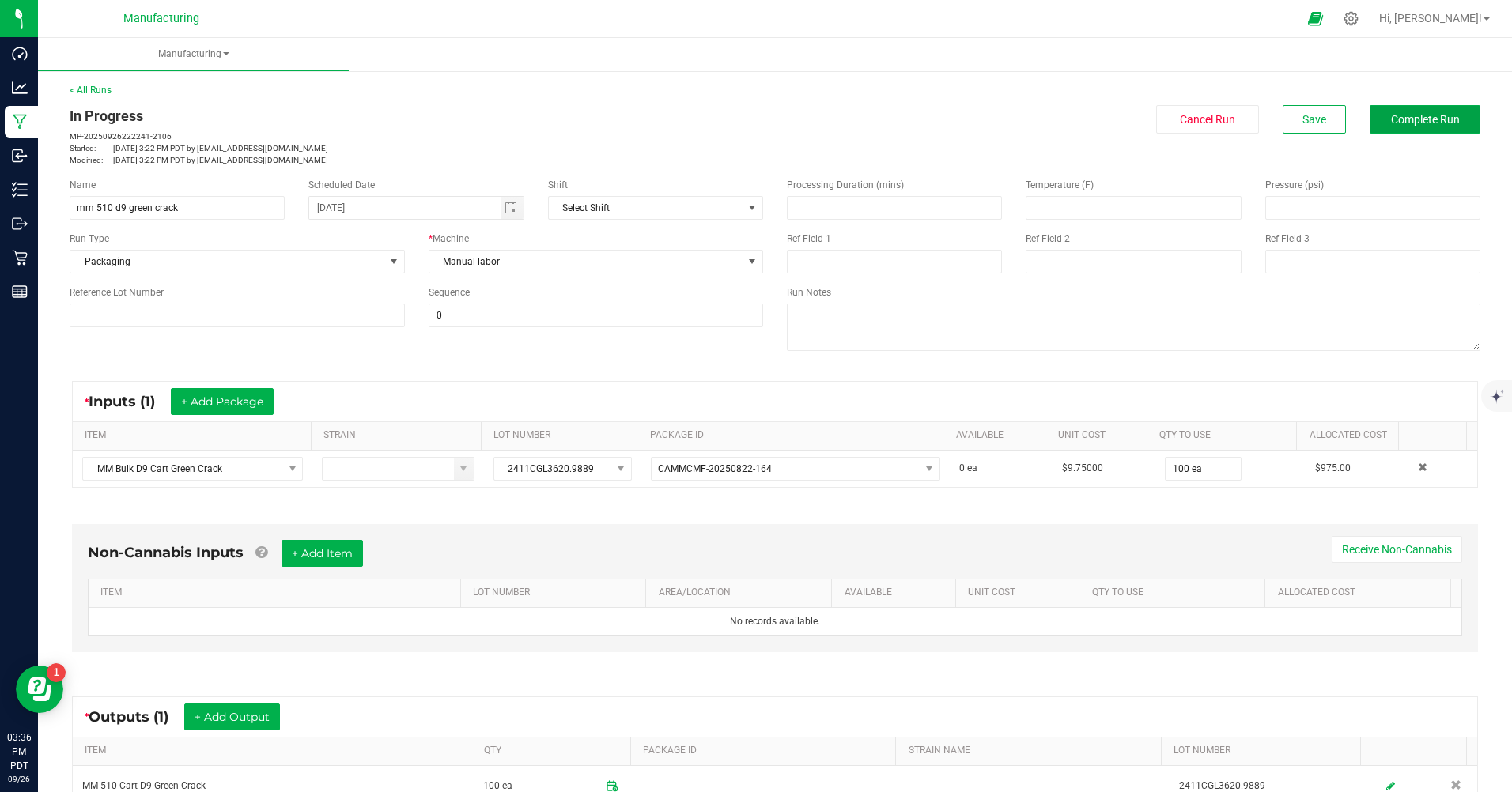
click at [1428, 120] on span "Complete Run" at bounding box center [1425, 119] width 68 height 13
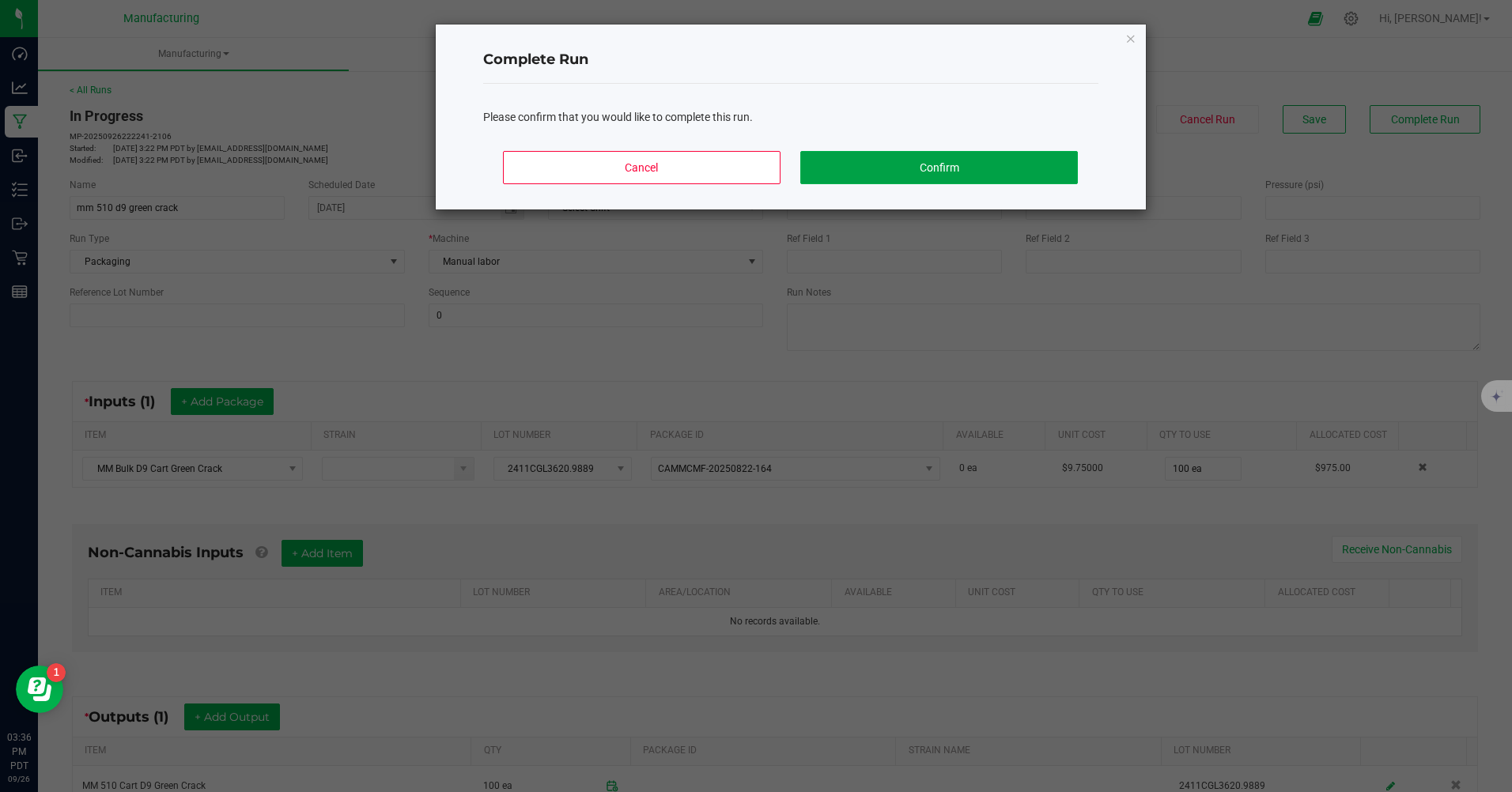
click at [912, 164] on button "Confirm" at bounding box center [938, 167] width 276 height 33
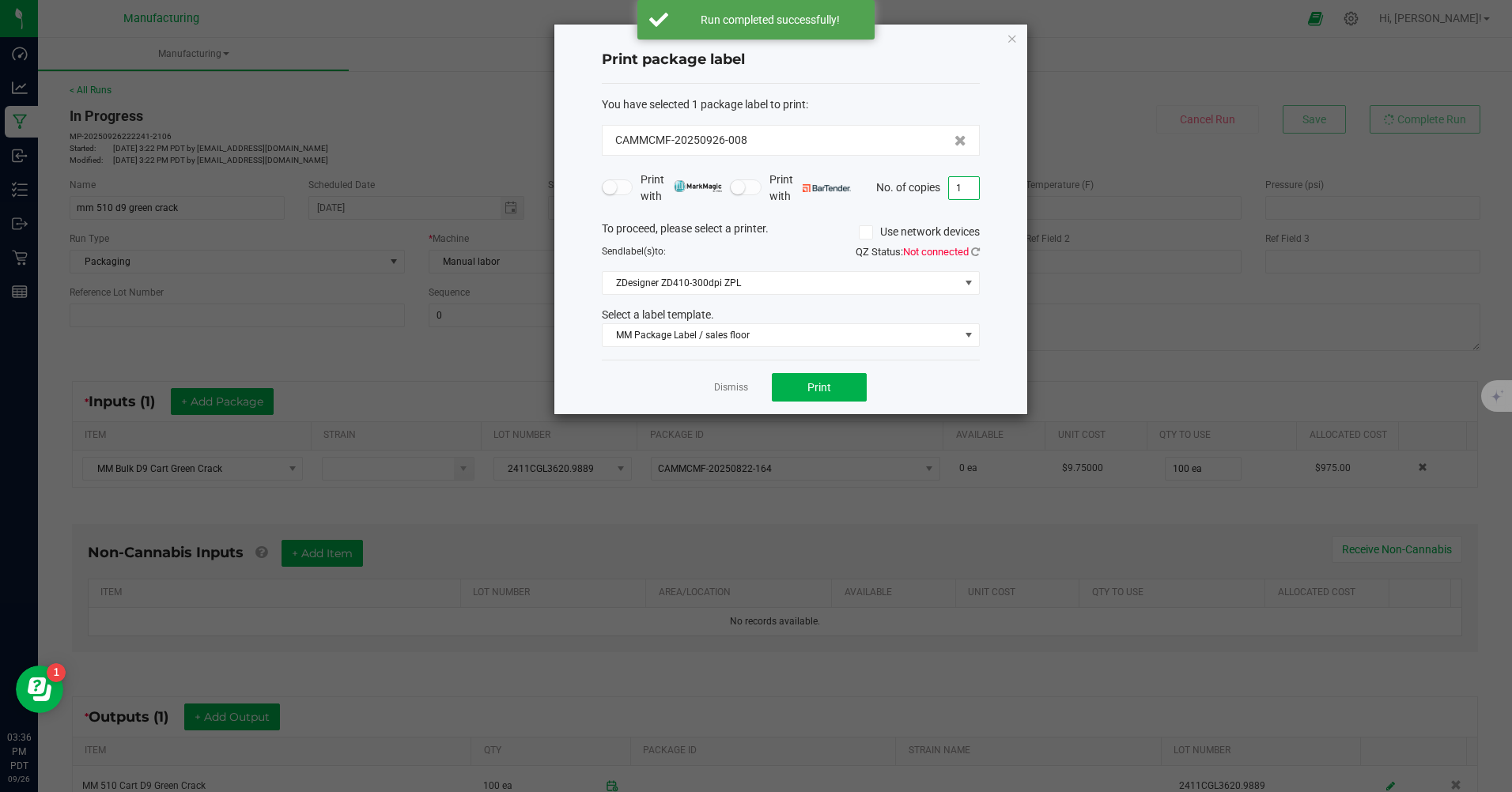
click at [957, 186] on input "1" at bounding box center [964, 188] width 30 height 22
click at [952, 375] on div "Dismiss Print" at bounding box center [791, 387] width 378 height 55
click at [840, 399] on button "Print" at bounding box center [819, 387] width 95 height 28
click at [961, 183] on input "100" at bounding box center [964, 188] width 30 height 22
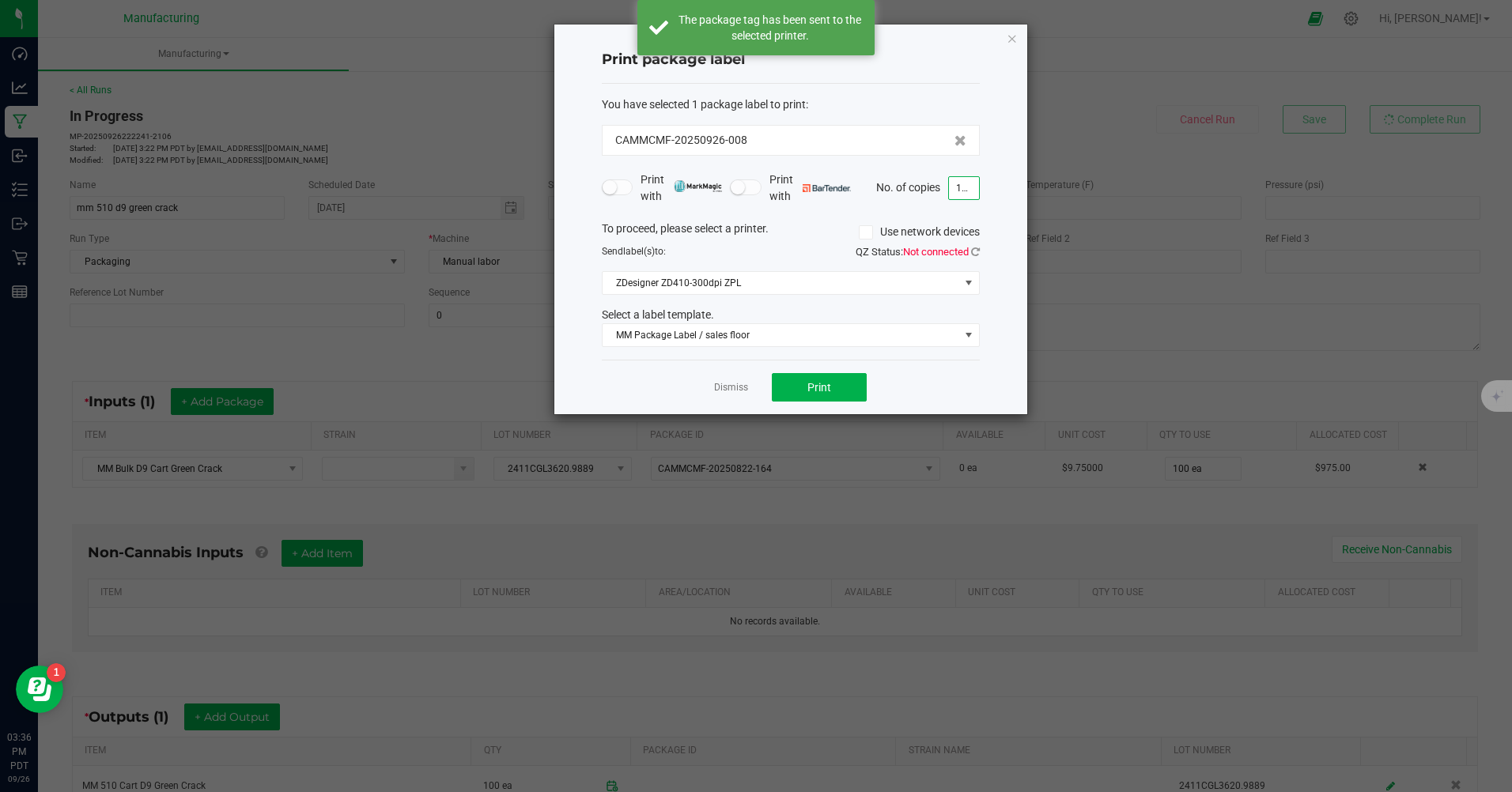
click at [961, 183] on input "100" at bounding box center [964, 188] width 30 height 22
click at [967, 189] on input "100" at bounding box center [964, 188] width 30 height 22
type input "1"
click at [962, 371] on div "Dismiss Print" at bounding box center [791, 387] width 378 height 55
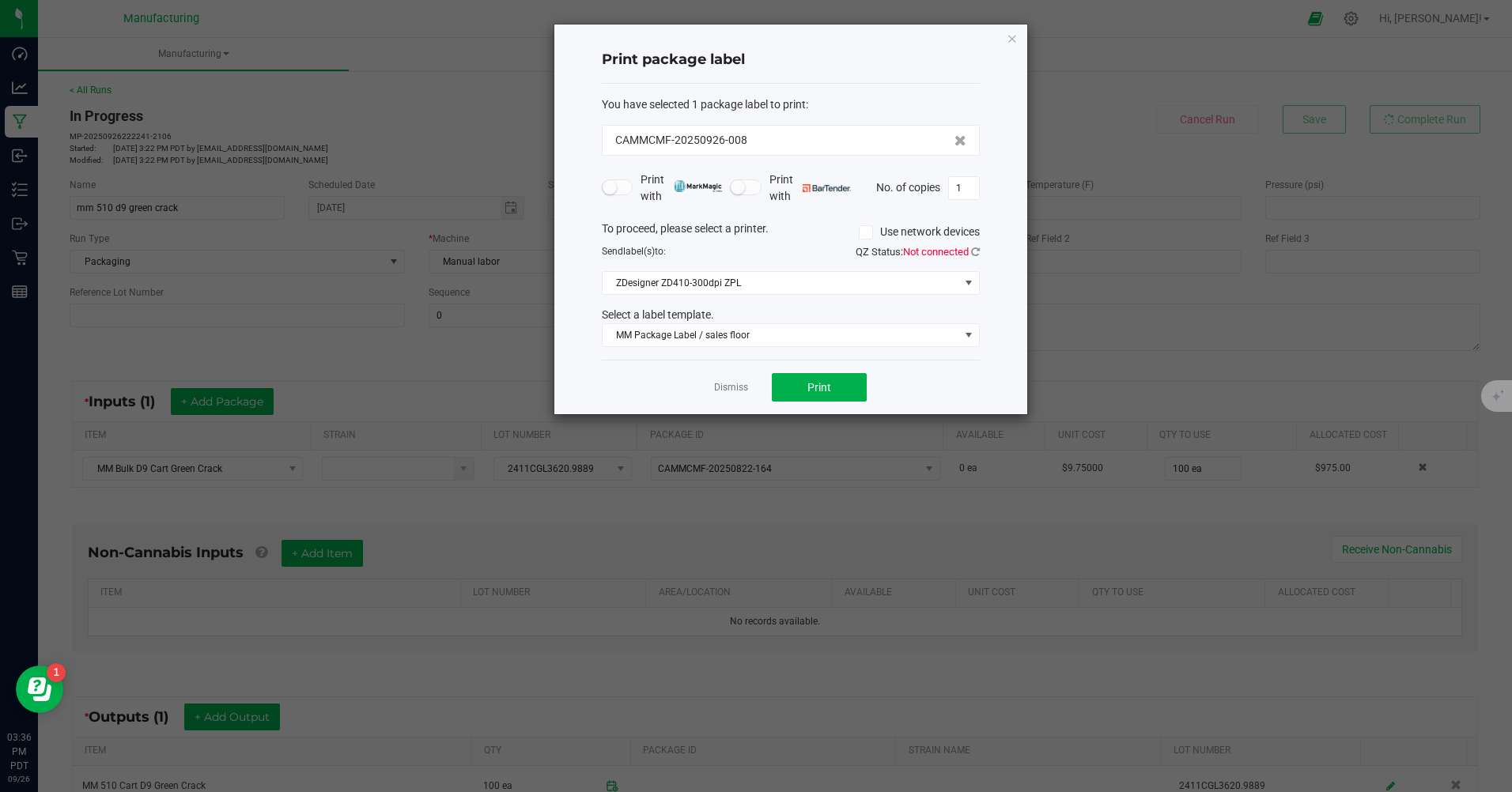
click at [956, 326] on div "Select a label template. MM Package Label / sales floor" at bounding box center [790, 326] width 401 height 40
click at [964, 337] on span at bounding box center [968, 334] width 13 height 13
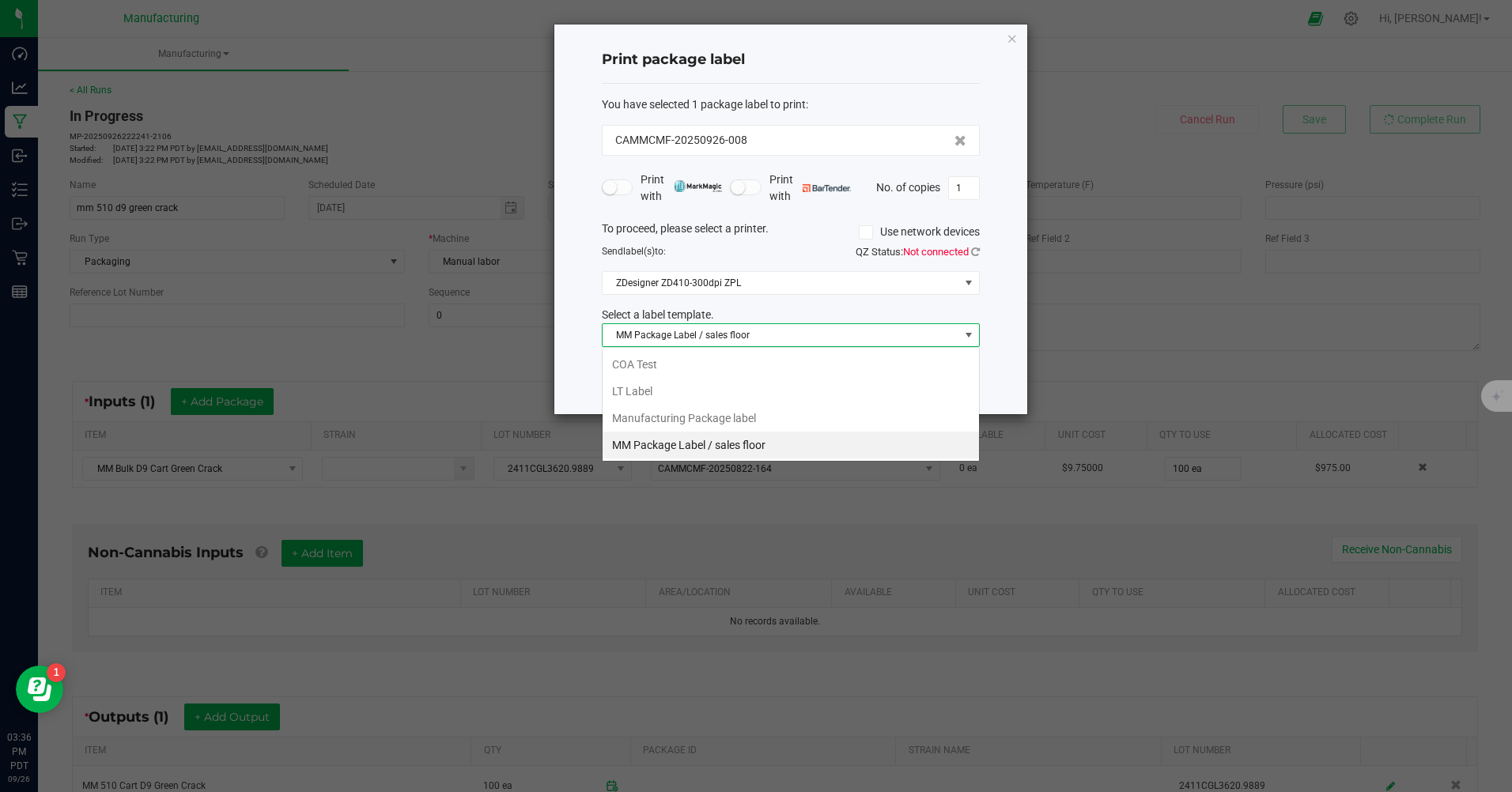
scroll to position [24, 378]
click at [626, 420] on li "Manufacturing Package label" at bounding box center [791, 417] width 377 height 27
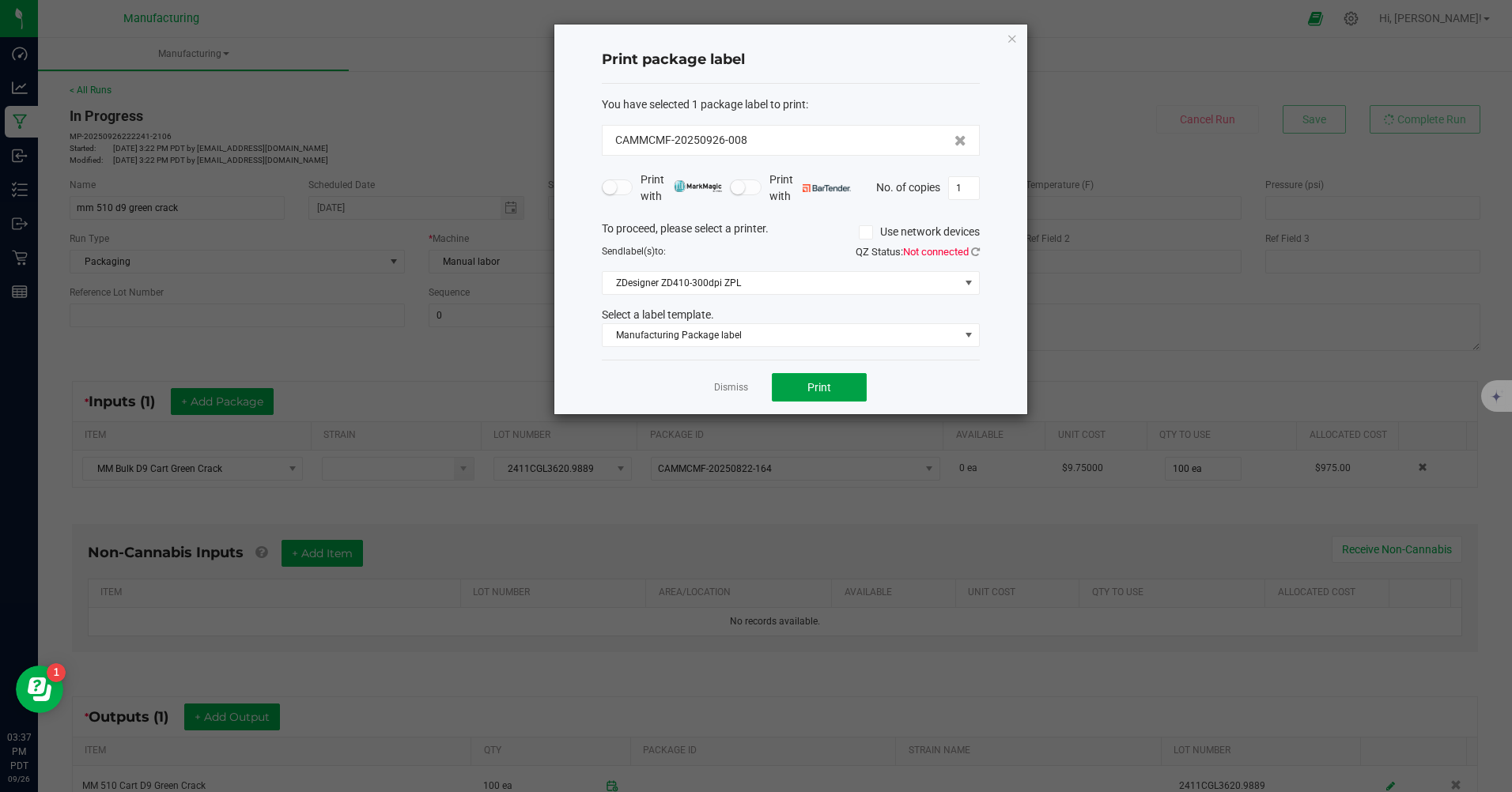
click at [856, 399] on button "Print" at bounding box center [819, 387] width 95 height 28
click at [845, 402] on div "Dismiss Print" at bounding box center [791, 387] width 378 height 55
click at [842, 395] on button "Print" at bounding box center [819, 387] width 95 height 28
